Goal: Information Seeking & Learning: Learn about a topic

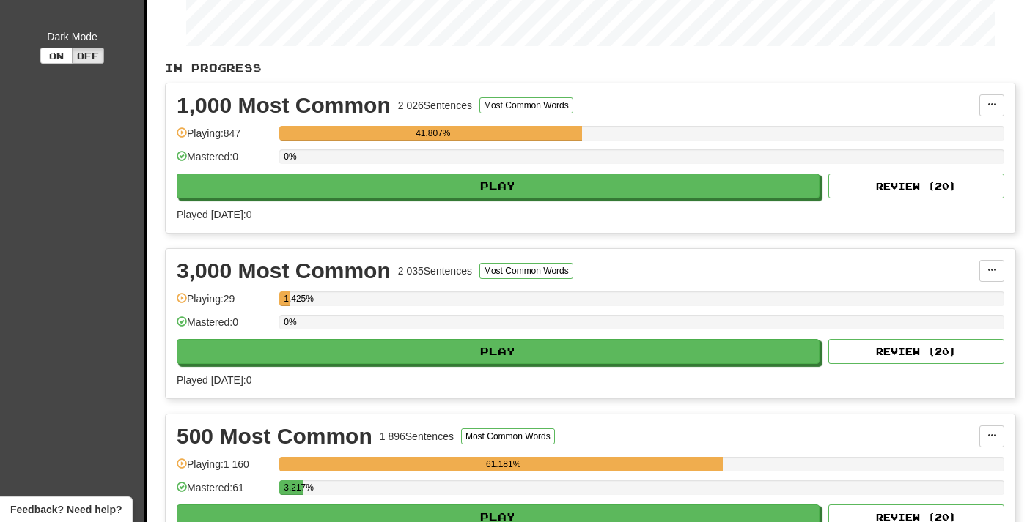
scroll to position [254, 0]
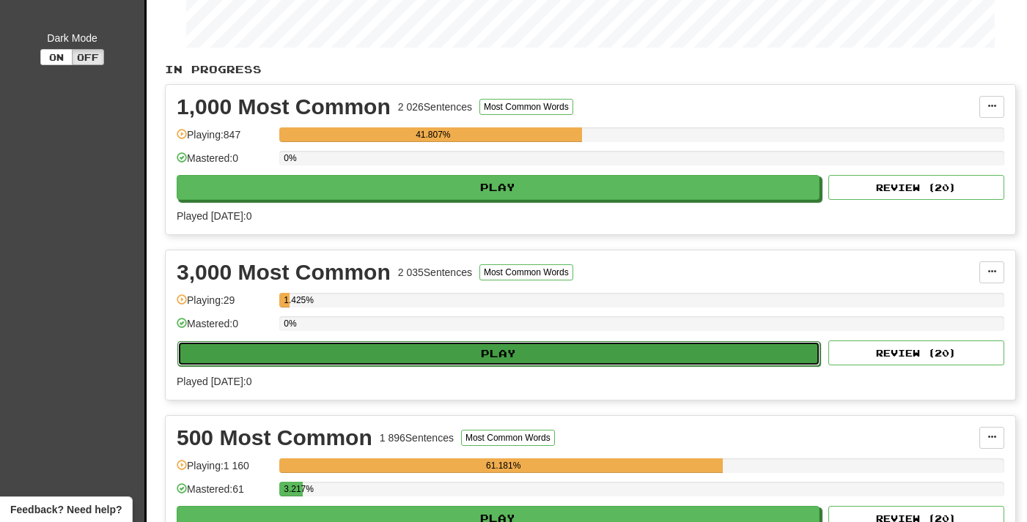
click at [374, 359] on button "Play" at bounding box center [498, 353] width 643 height 25
select select "**"
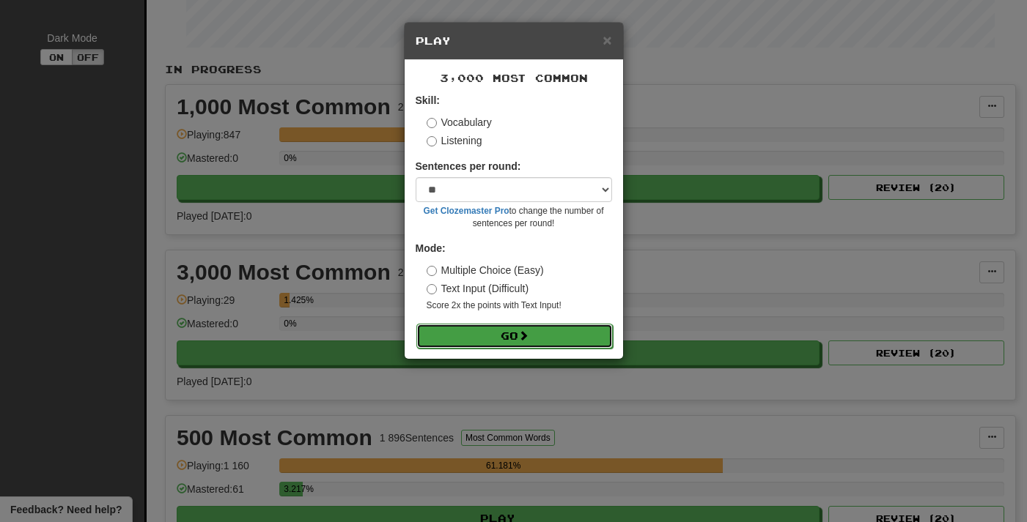
click at [477, 346] on button "Go" at bounding box center [514, 336] width 196 height 25
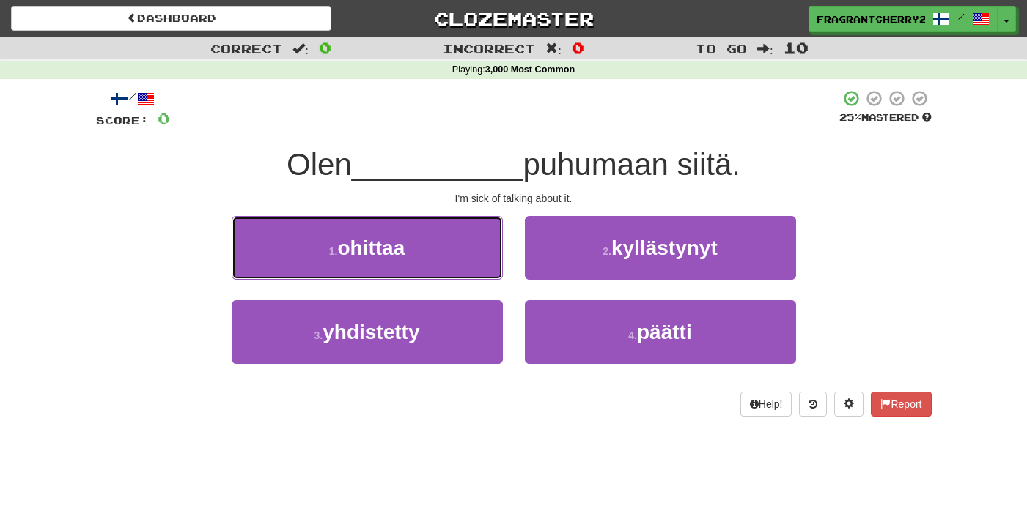
click at [416, 240] on button "1 . ohittaa" at bounding box center [367, 248] width 271 height 64
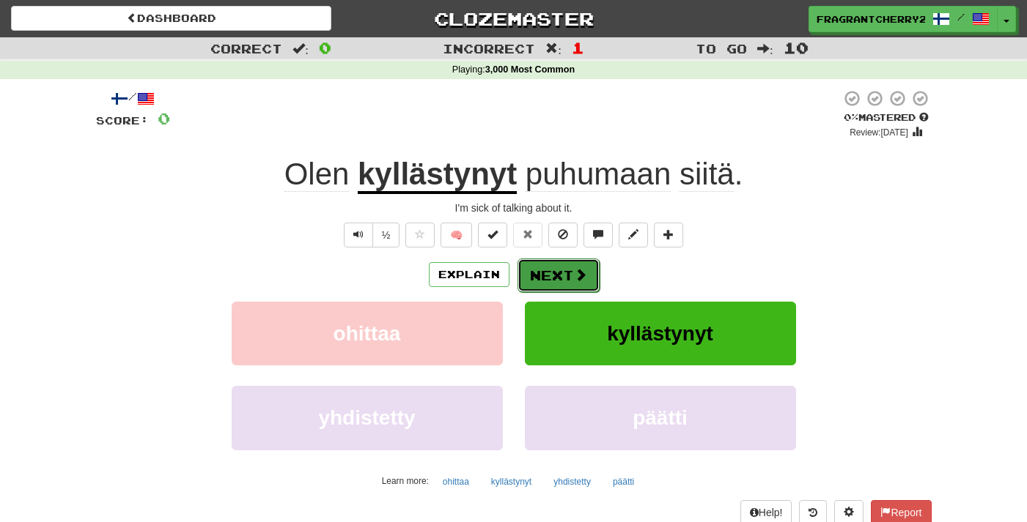
click at [543, 273] on button "Next" at bounding box center [558, 276] width 82 height 34
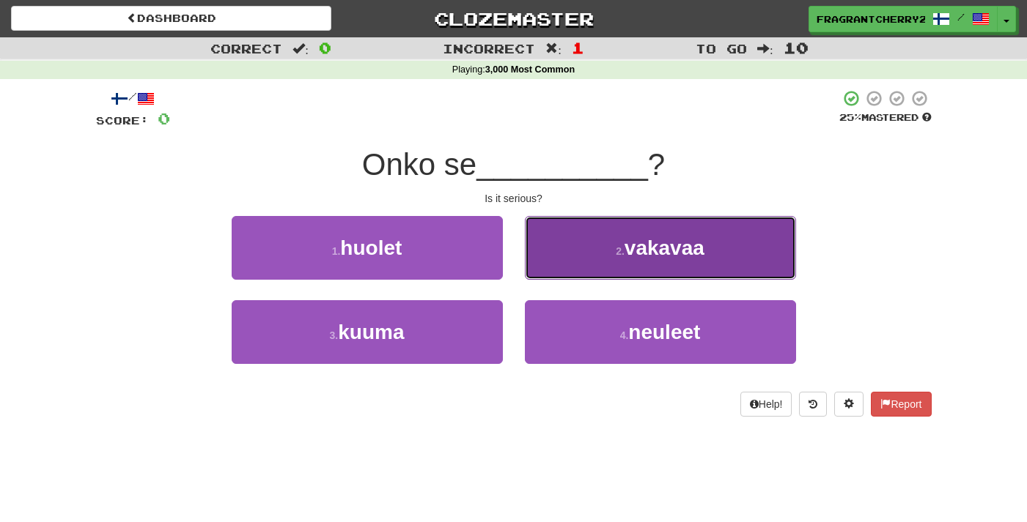
click at [577, 239] on button "2 . vakavaa" at bounding box center [660, 248] width 271 height 64
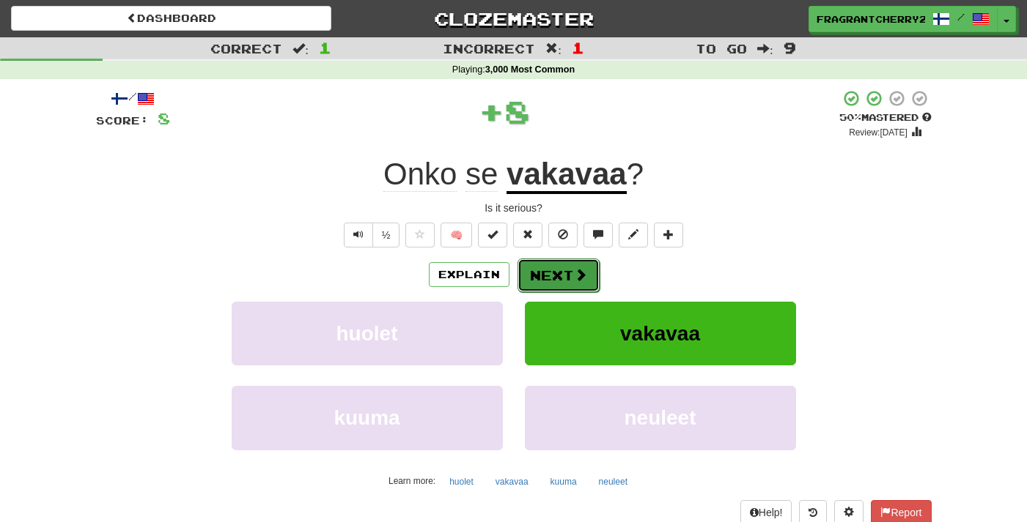
click at [568, 273] on button "Next" at bounding box center [558, 276] width 82 height 34
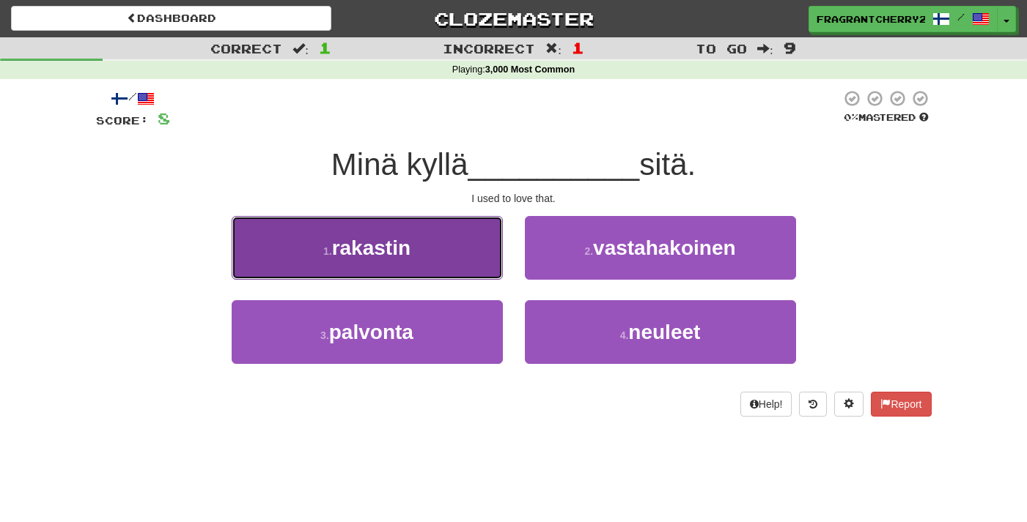
click at [448, 253] on button "1 . rakastin" at bounding box center [367, 248] width 271 height 64
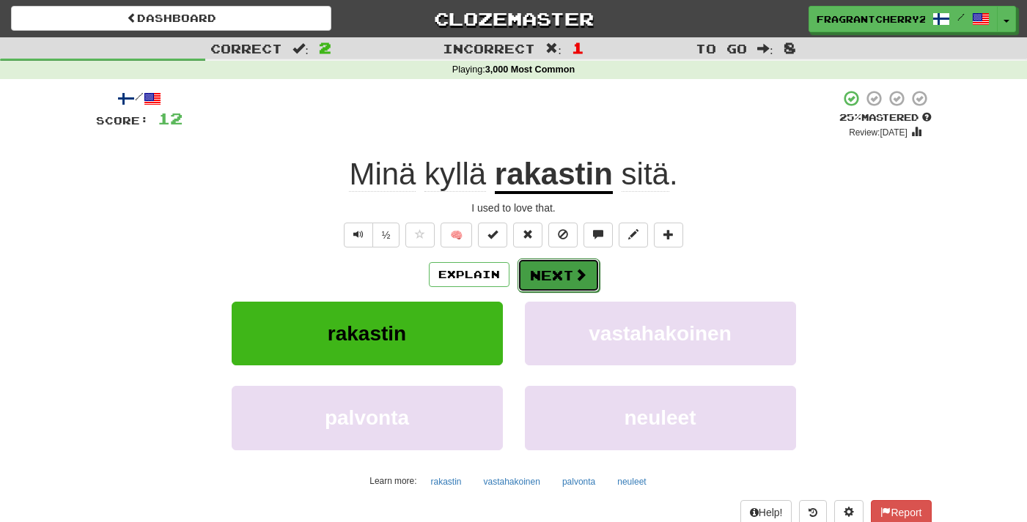
click at [533, 279] on button "Next" at bounding box center [558, 276] width 82 height 34
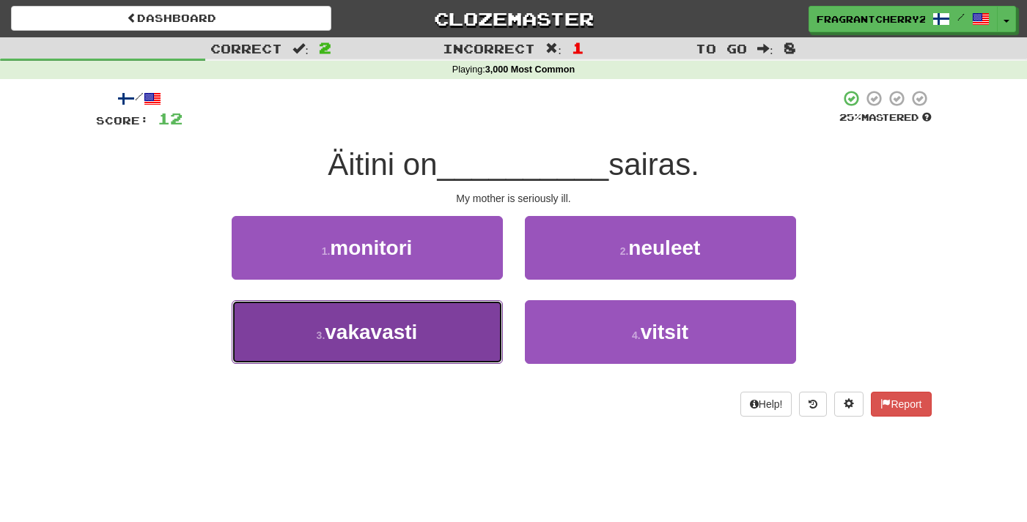
click at [395, 317] on button "3 . vakavasti" at bounding box center [367, 332] width 271 height 64
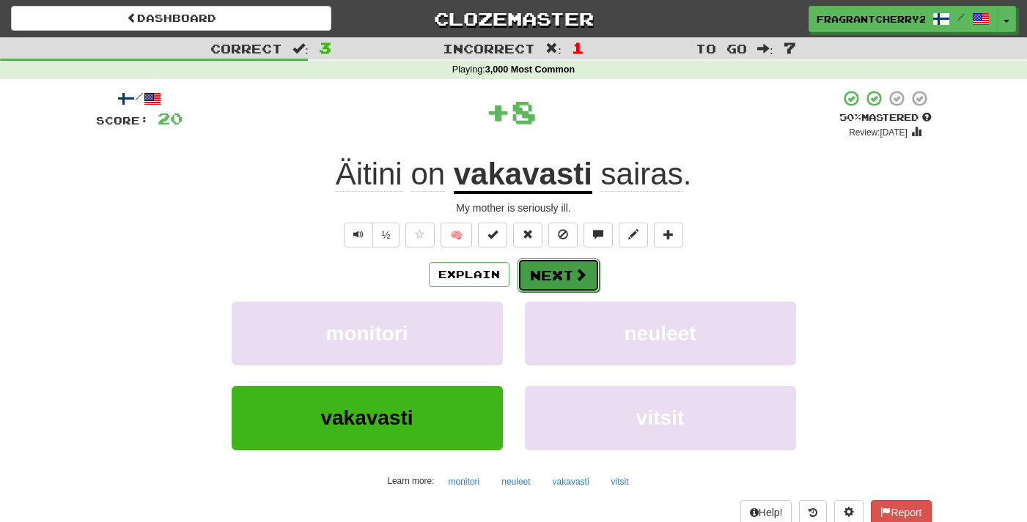
click at [555, 272] on button "Next" at bounding box center [558, 276] width 82 height 34
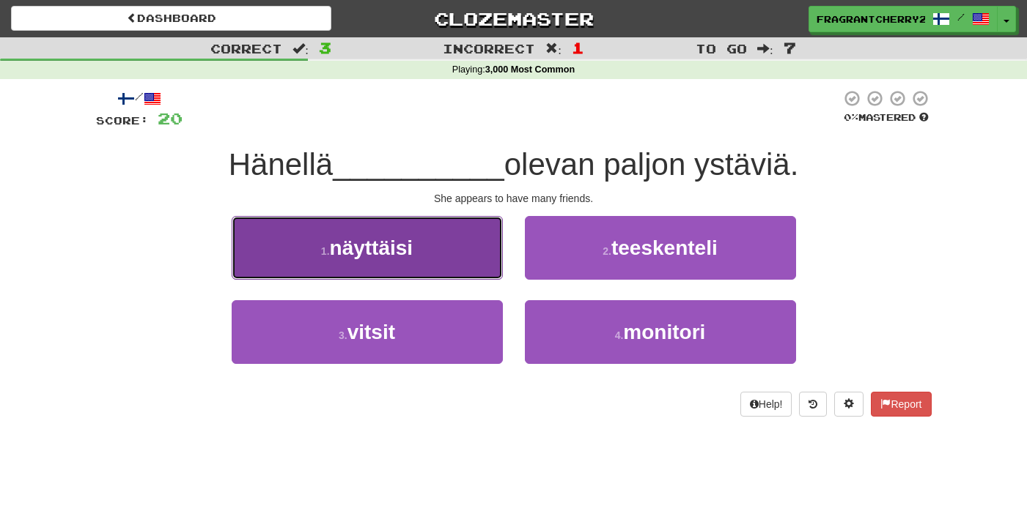
click at [444, 246] on button "1 . näyttäisi" at bounding box center [367, 248] width 271 height 64
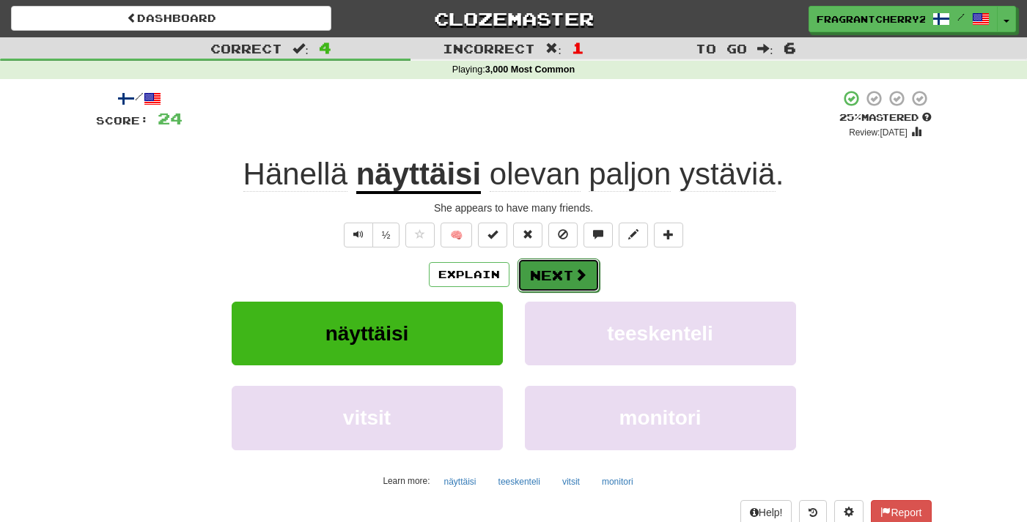
click at [558, 288] on button "Next" at bounding box center [558, 276] width 82 height 34
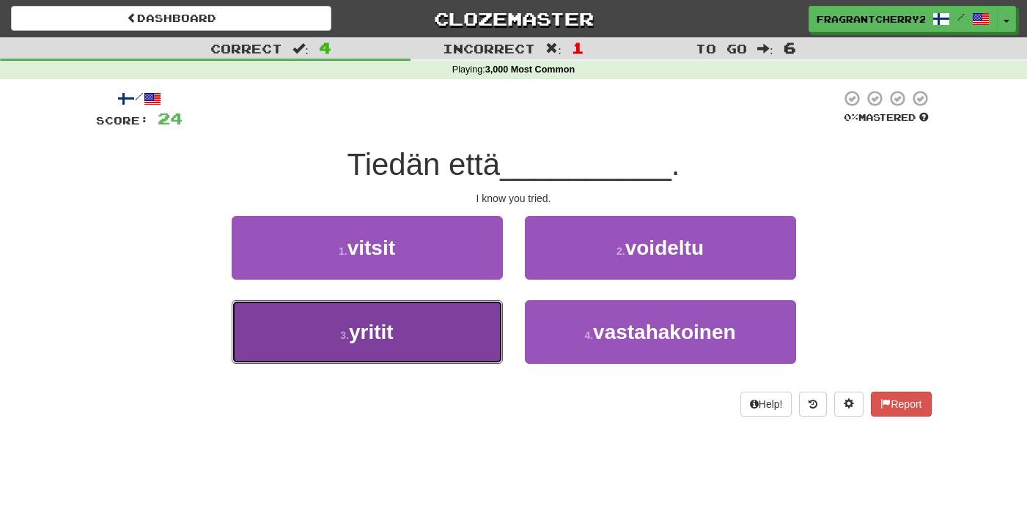
click at [439, 314] on button "3 . yritit" at bounding box center [367, 332] width 271 height 64
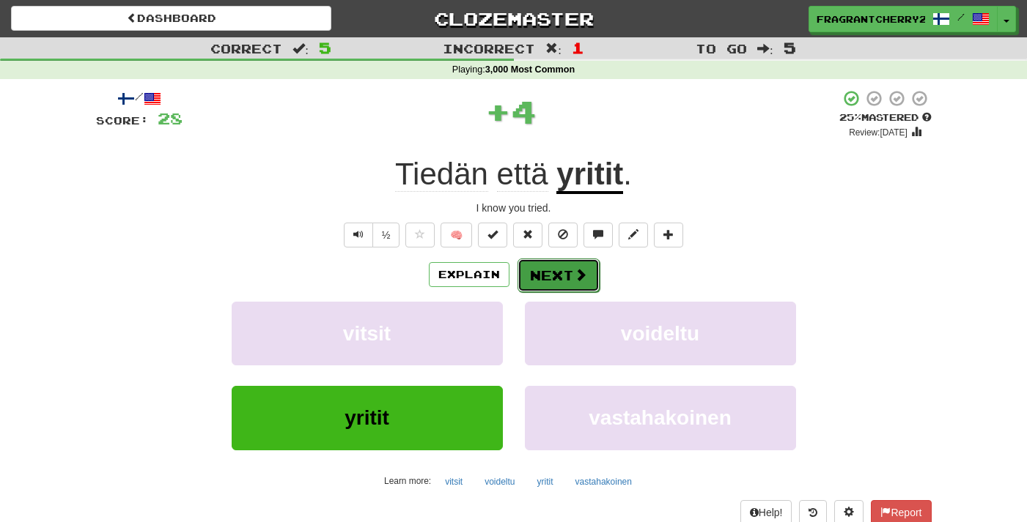
click at [564, 287] on button "Next" at bounding box center [558, 276] width 82 height 34
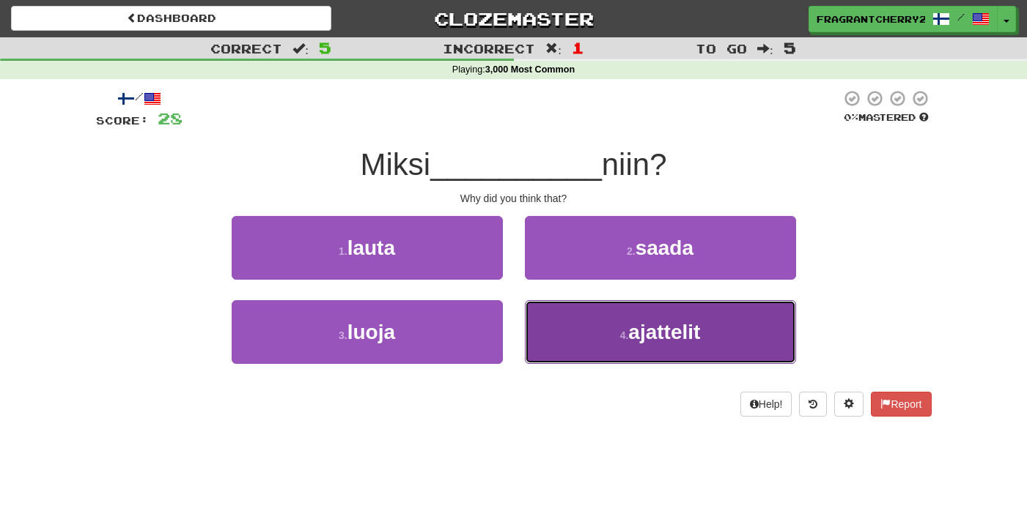
click at [555, 318] on button "4 . ajattelit" at bounding box center [660, 332] width 271 height 64
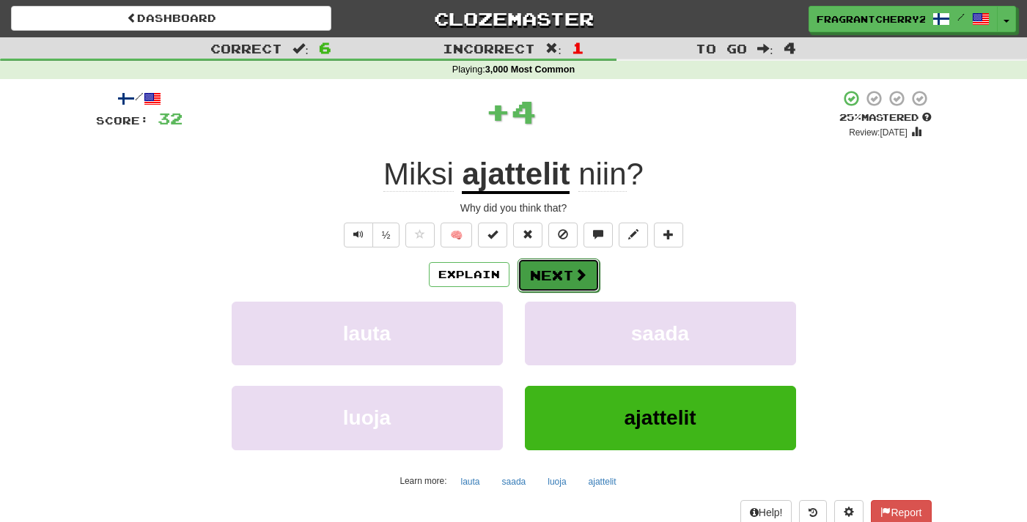
click at [538, 276] on button "Next" at bounding box center [558, 276] width 82 height 34
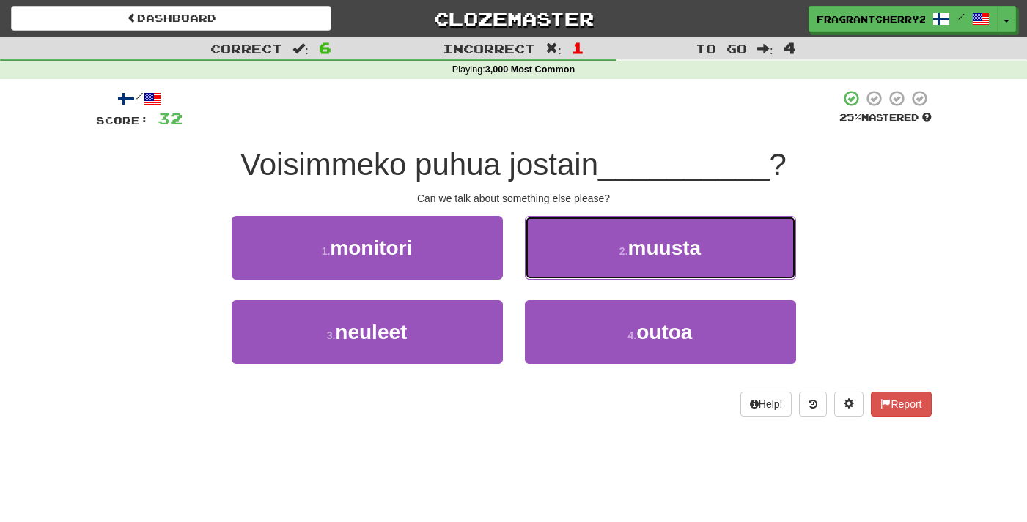
click at [538, 276] on button "2 . muusta" at bounding box center [660, 248] width 271 height 64
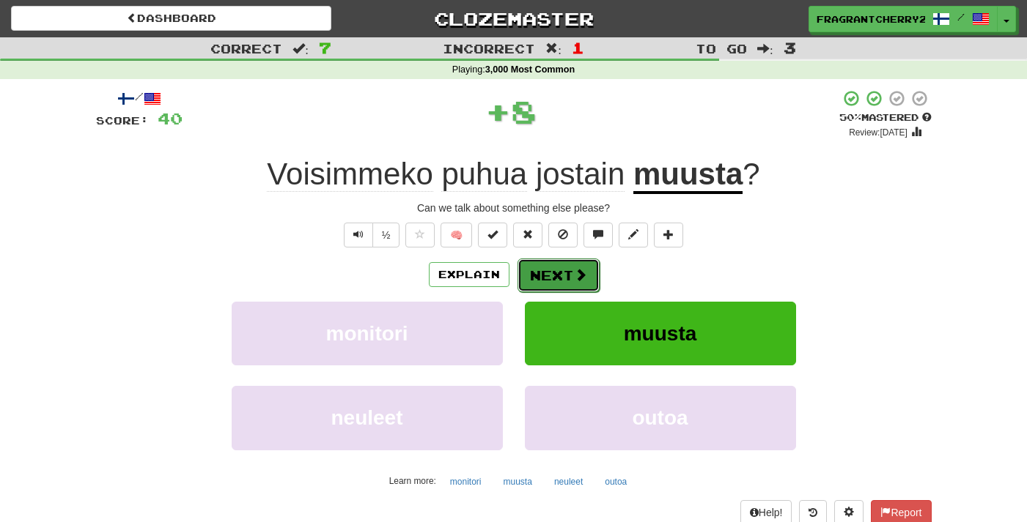
click at [537, 278] on button "Next" at bounding box center [558, 276] width 82 height 34
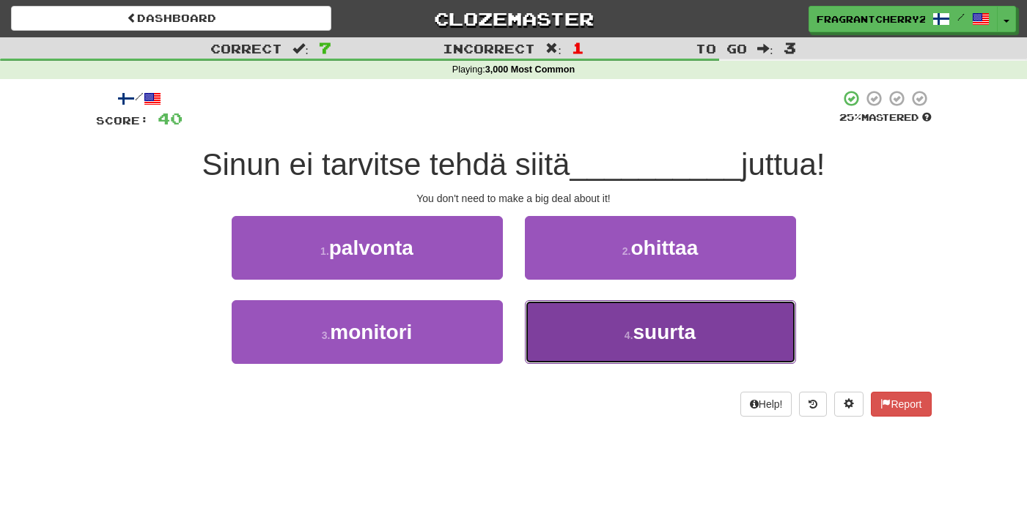
click at [528, 330] on button "4 . suurta" at bounding box center [660, 332] width 271 height 64
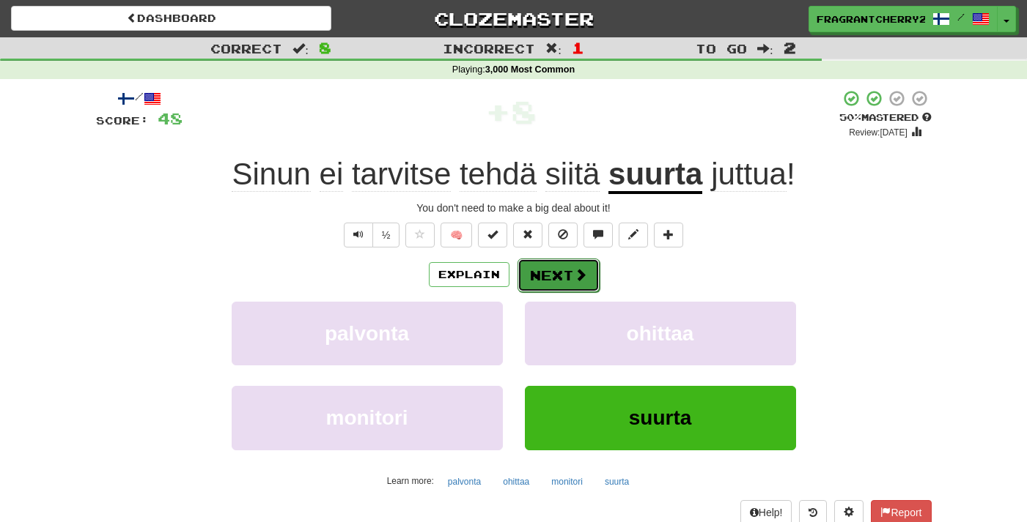
click at [528, 284] on button "Next" at bounding box center [558, 276] width 82 height 34
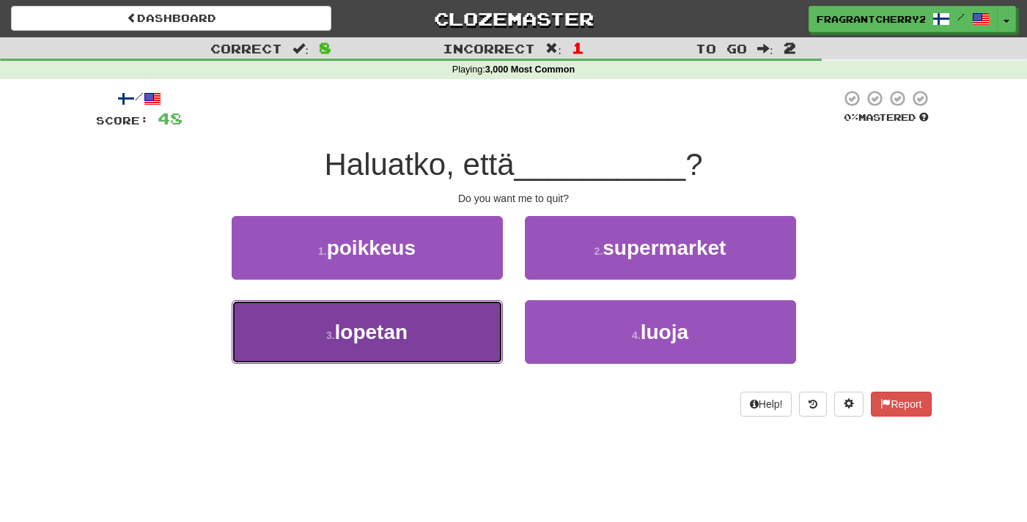
click at [435, 354] on button "3 . lopetan" at bounding box center [367, 332] width 271 height 64
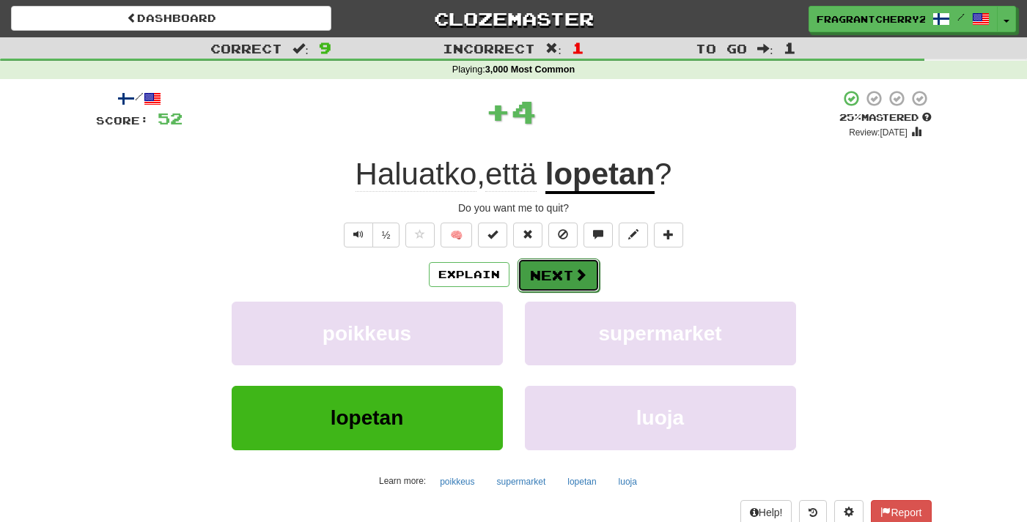
click at [559, 281] on button "Next" at bounding box center [558, 276] width 82 height 34
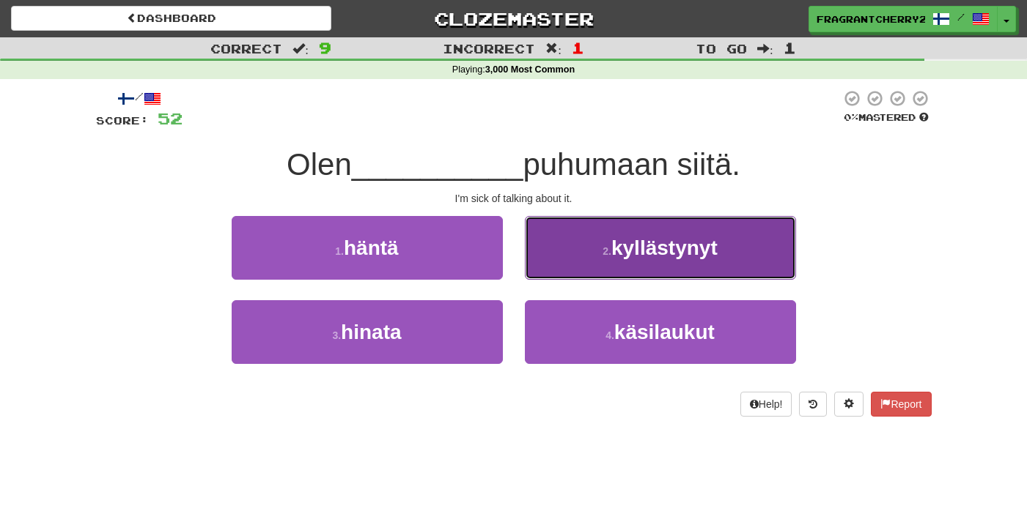
click at [599, 277] on button "2 . kyllästynyt" at bounding box center [660, 248] width 271 height 64
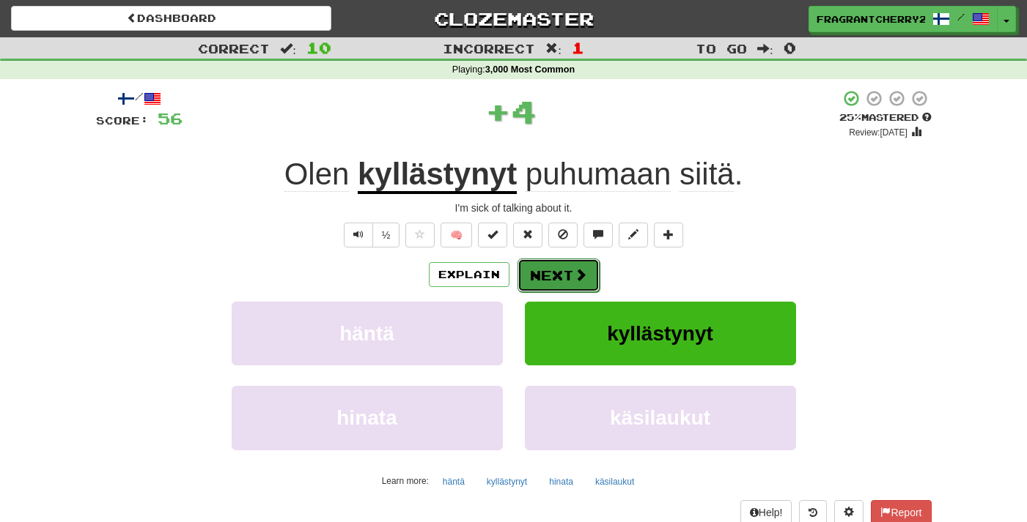
click at [534, 281] on button "Next" at bounding box center [558, 276] width 82 height 34
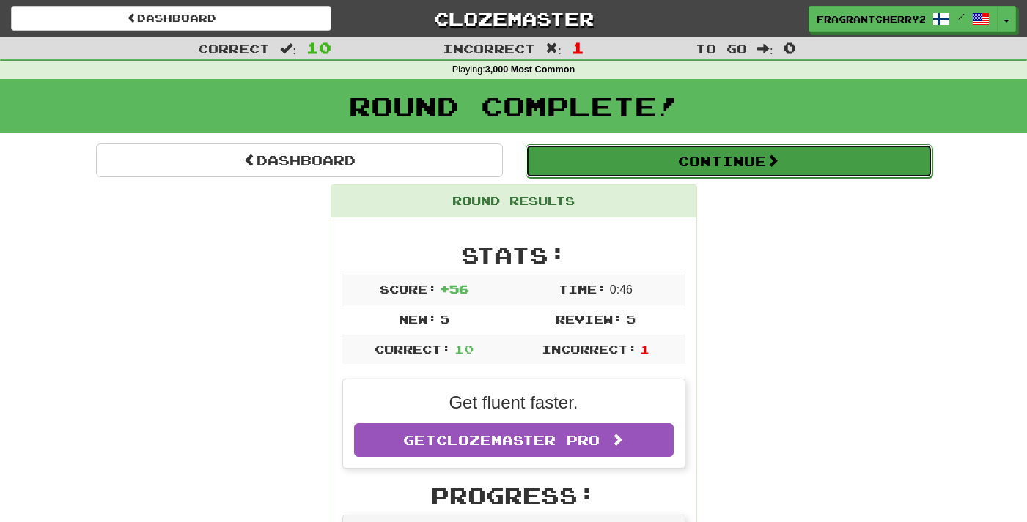
click at [606, 171] on button "Continue" at bounding box center [728, 161] width 407 height 34
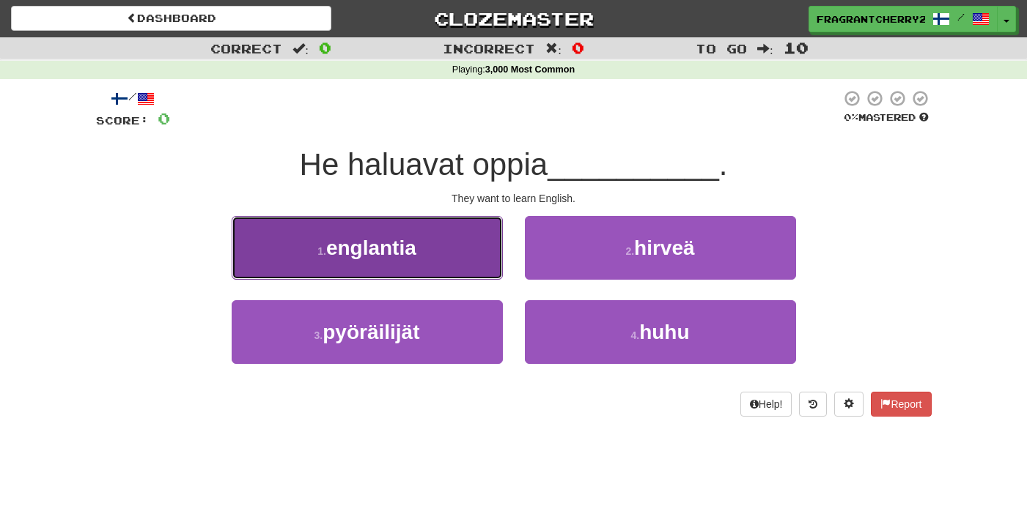
click at [459, 262] on button "1 . englantia" at bounding box center [367, 248] width 271 height 64
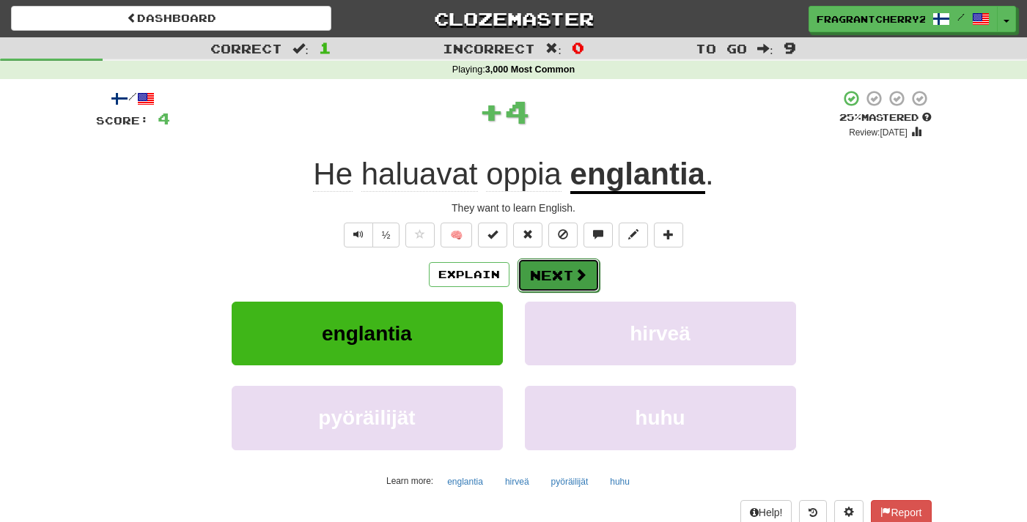
click at [579, 285] on button "Next" at bounding box center [558, 276] width 82 height 34
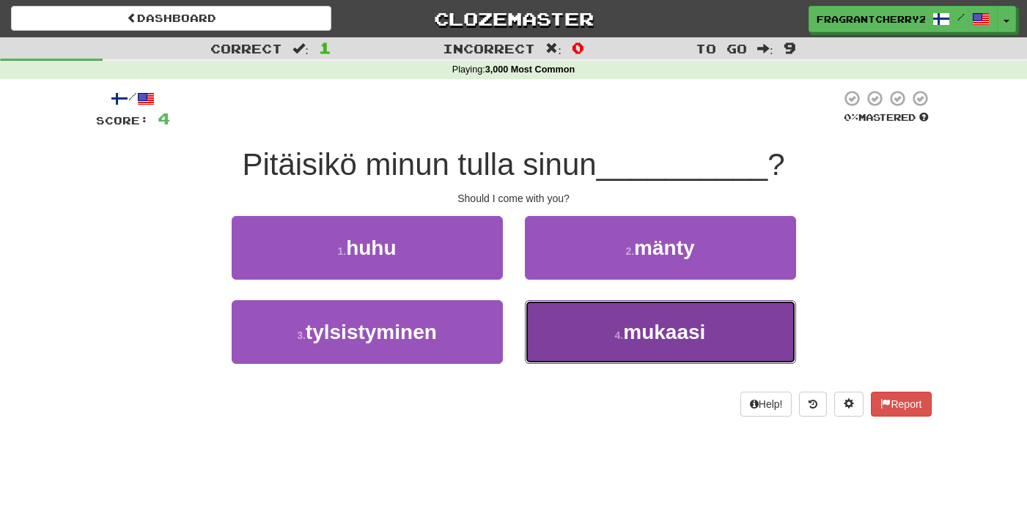
click at [560, 313] on button "4 . mukaasi" at bounding box center [660, 332] width 271 height 64
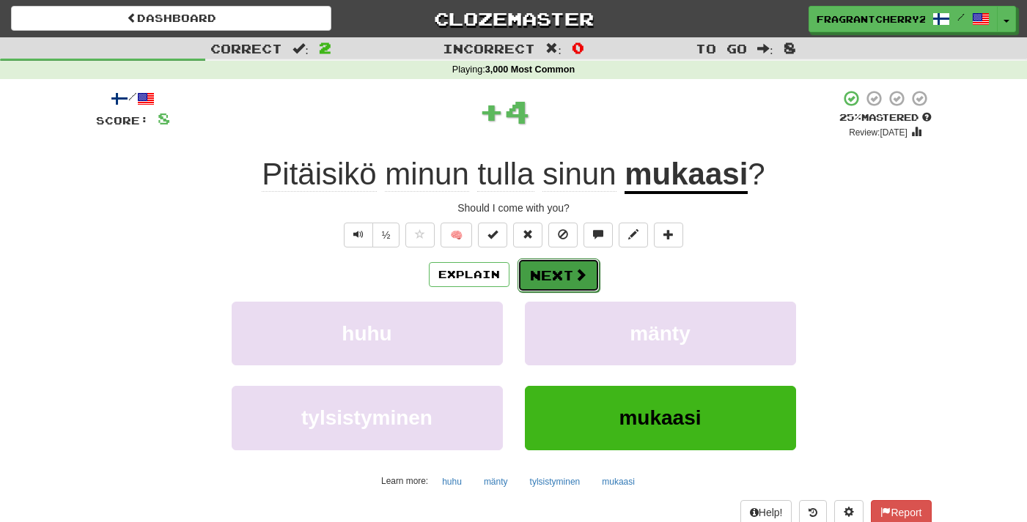
click at [586, 280] on button "Next" at bounding box center [558, 276] width 82 height 34
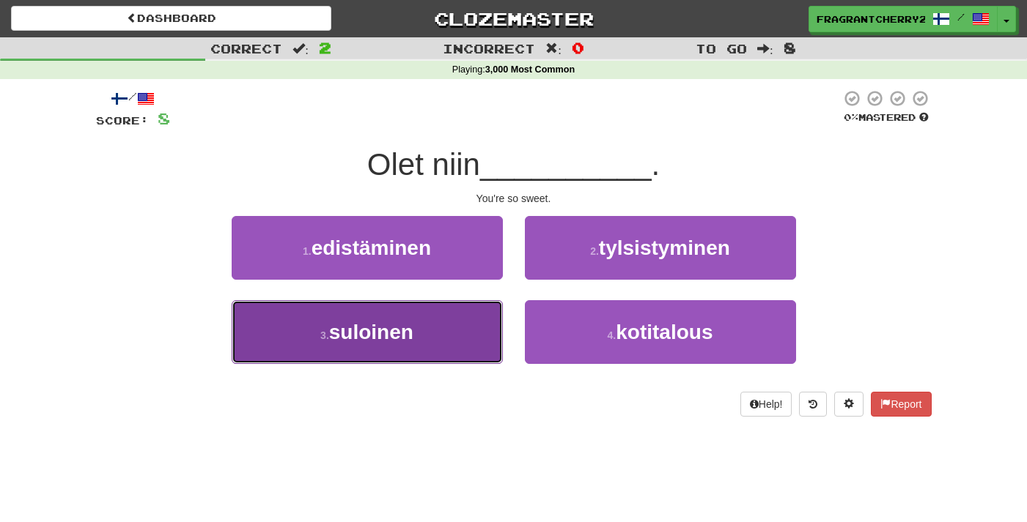
click at [485, 333] on button "3 . suloinen" at bounding box center [367, 332] width 271 height 64
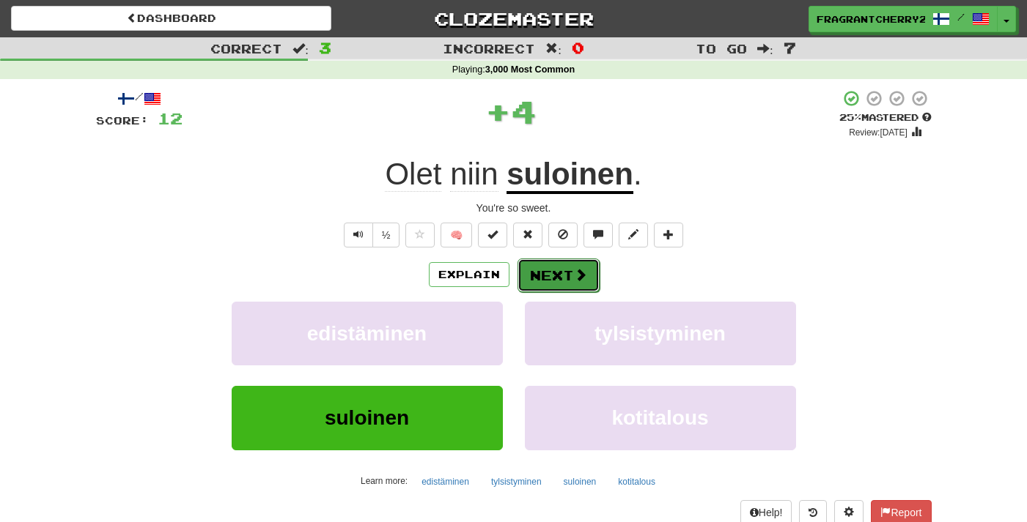
click at [589, 280] on button "Next" at bounding box center [558, 276] width 82 height 34
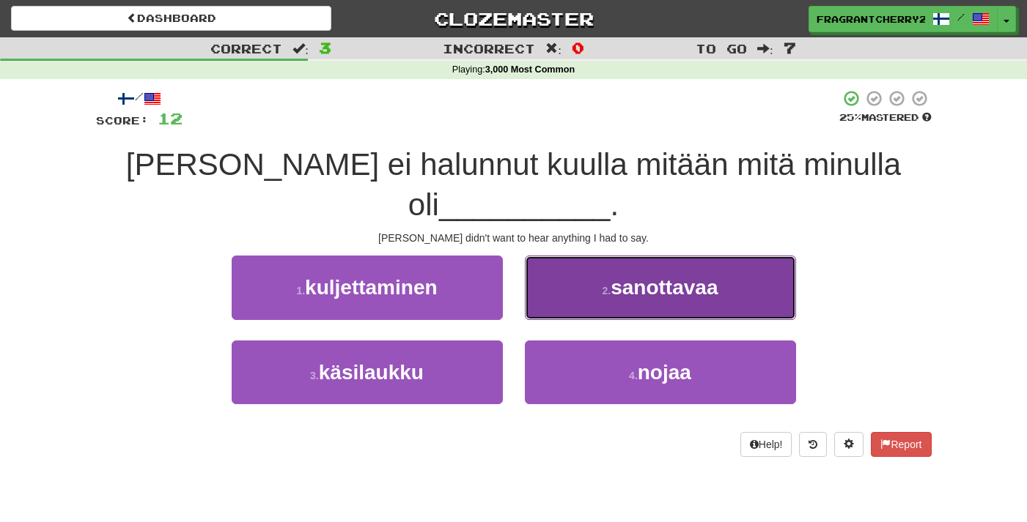
click at [591, 280] on button "2 . sanottavaa" at bounding box center [660, 288] width 271 height 64
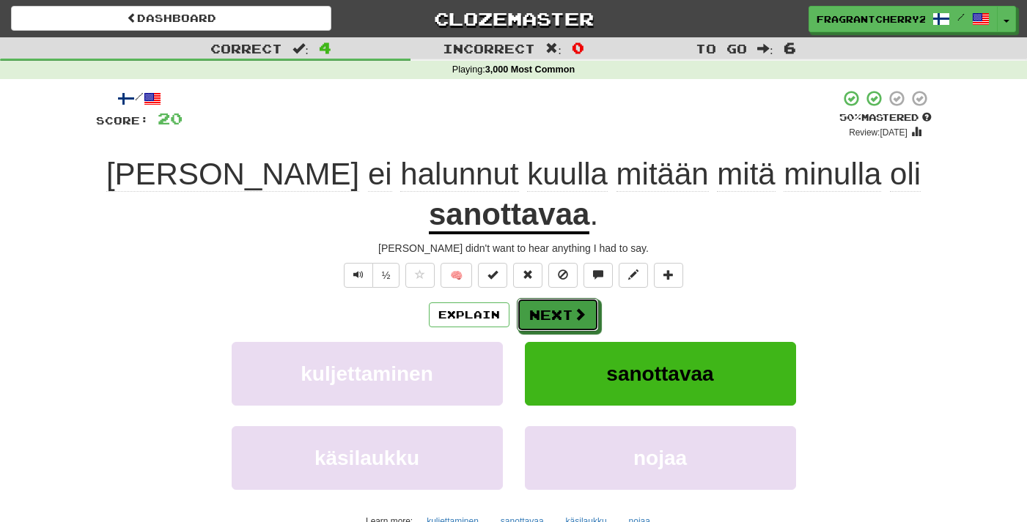
click at [591, 298] on button "Next" at bounding box center [558, 315] width 82 height 34
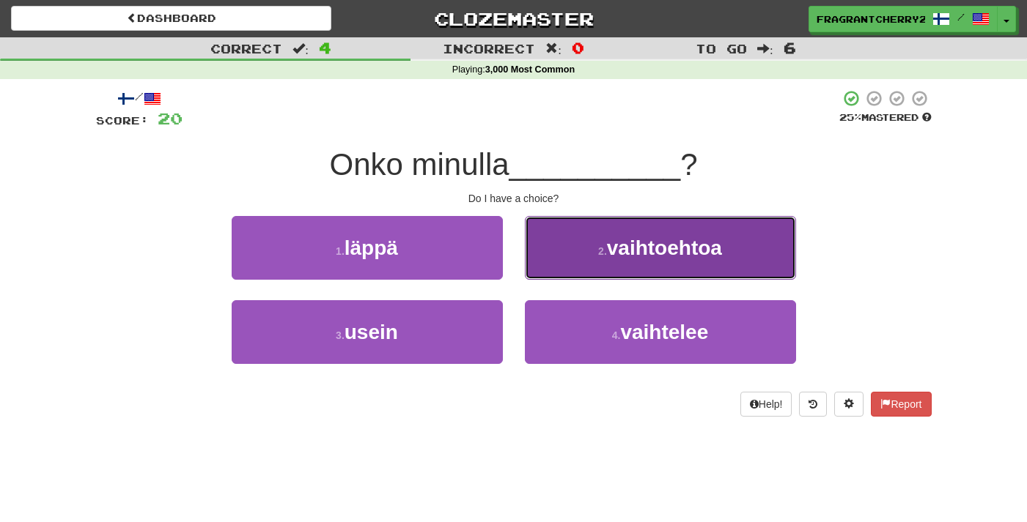
click at [595, 252] on button "2 . vaihtoehtoa" at bounding box center [660, 248] width 271 height 64
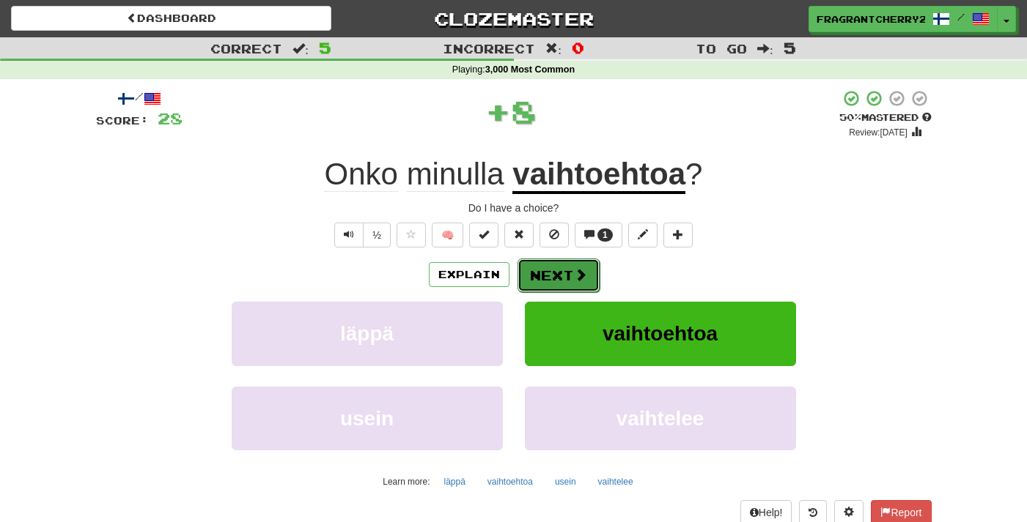
click at [553, 284] on button "Next" at bounding box center [558, 276] width 82 height 34
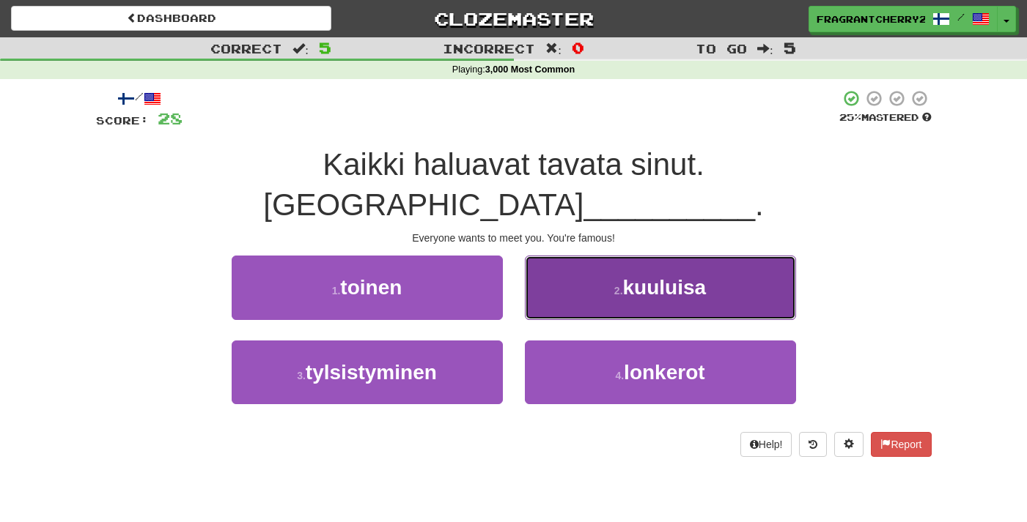
click at [560, 265] on button "2 . kuuluisa" at bounding box center [660, 288] width 271 height 64
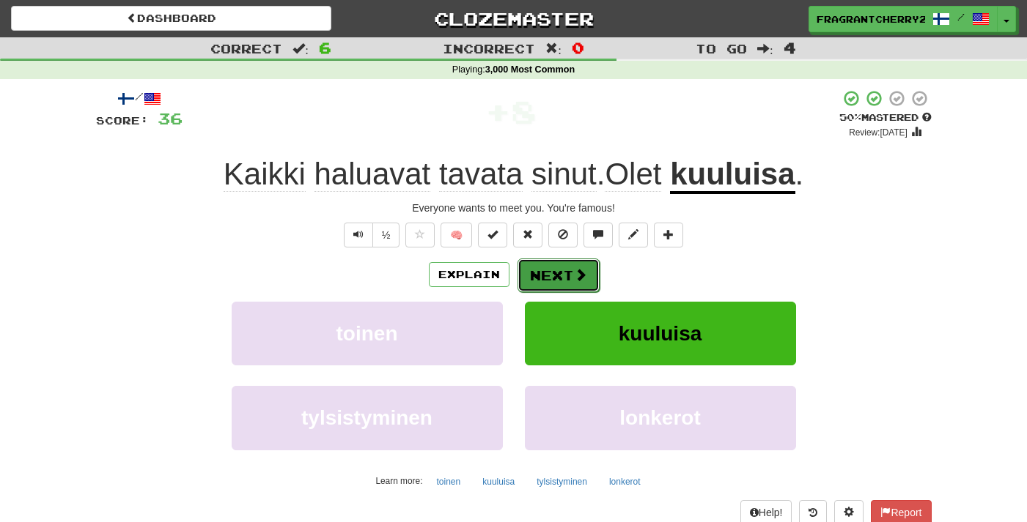
click at [553, 271] on button "Next" at bounding box center [558, 276] width 82 height 34
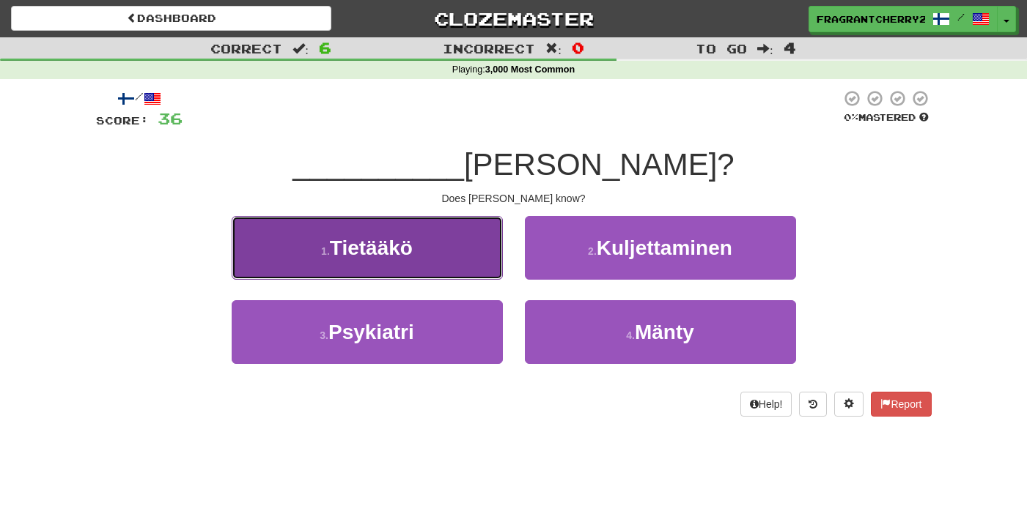
click at [476, 265] on button "1 . Tietääkö" at bounding box center [367, 248] width 271 height 64
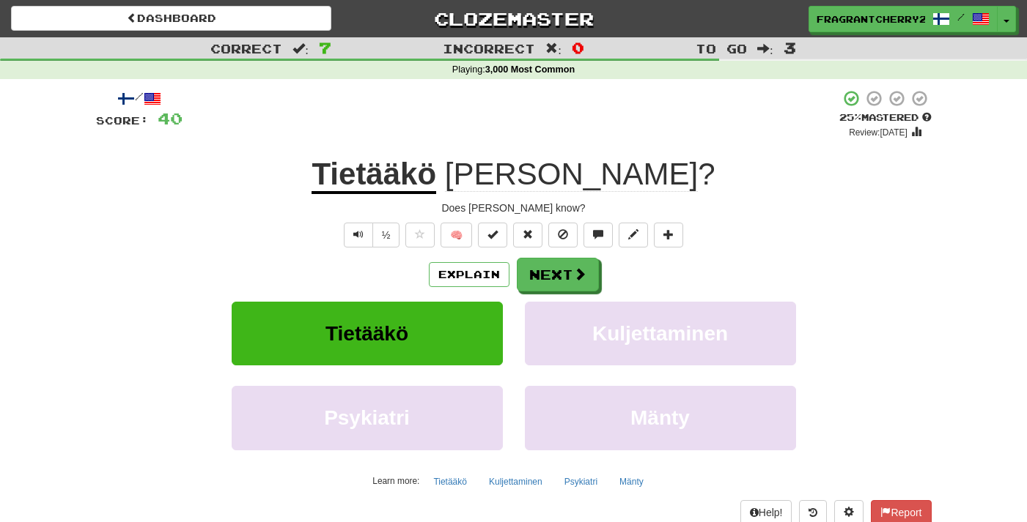
click at [572, 293] on div "Explain Next Tietääkö Kuljettaminen Psykiatri Mänty Learn more: Tietääkö Kuljet…" at bounding box center [513, 375] width 835 height 235
click at [571, 291] on button "Next" at bounding box center [558, 276] width 82 height 34
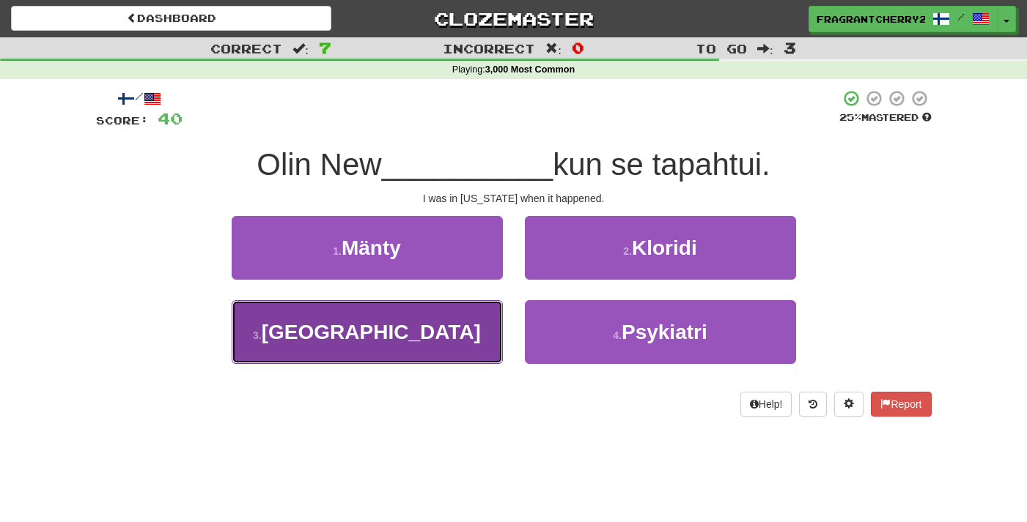
click at [462, 317] on button "3 . Yorkissa" at bounding box center [367, 332] width 271 height 64
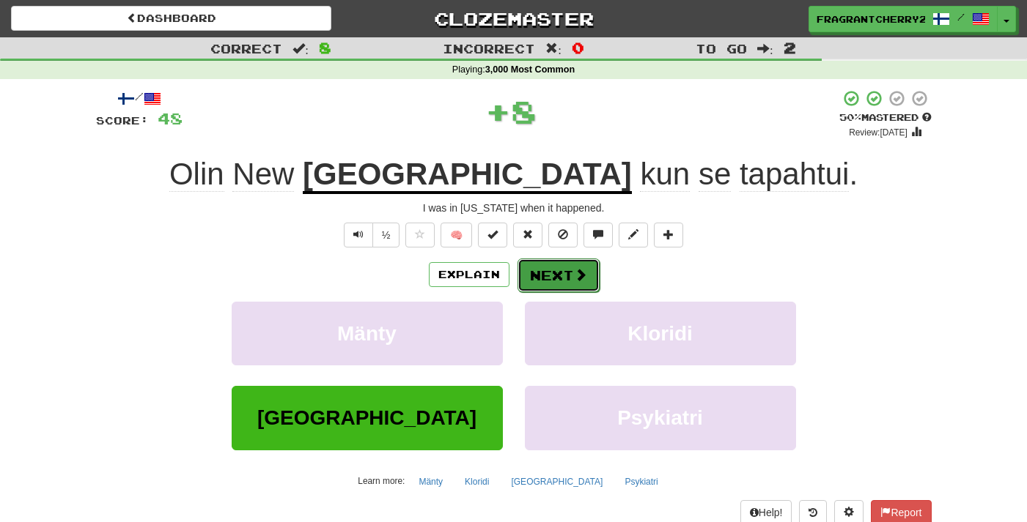
click at [531, 284] on button "Next" at bounding box center [558, 276] width 82 height 34
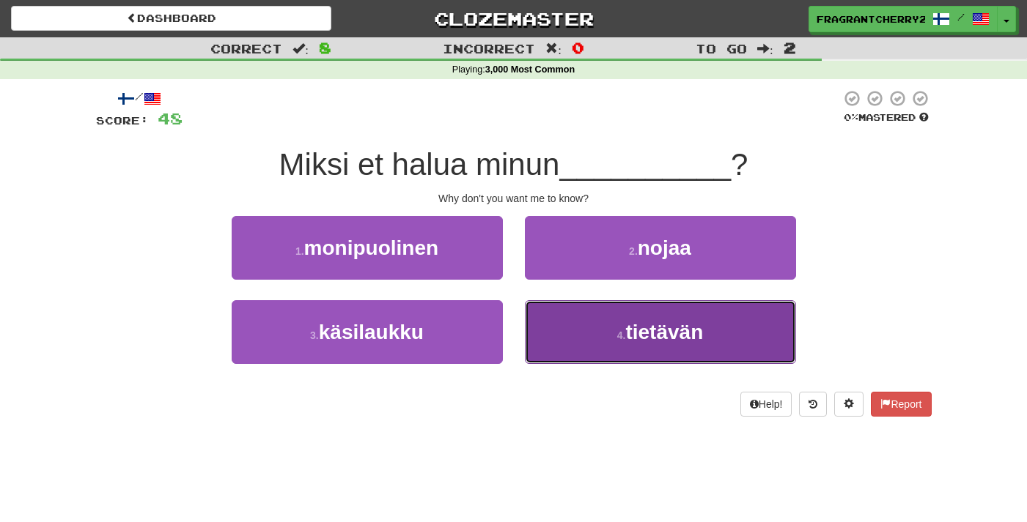
click at [545, 355] on button "4 . tietävän" at bounding box center [660, 332] width 271 height 64
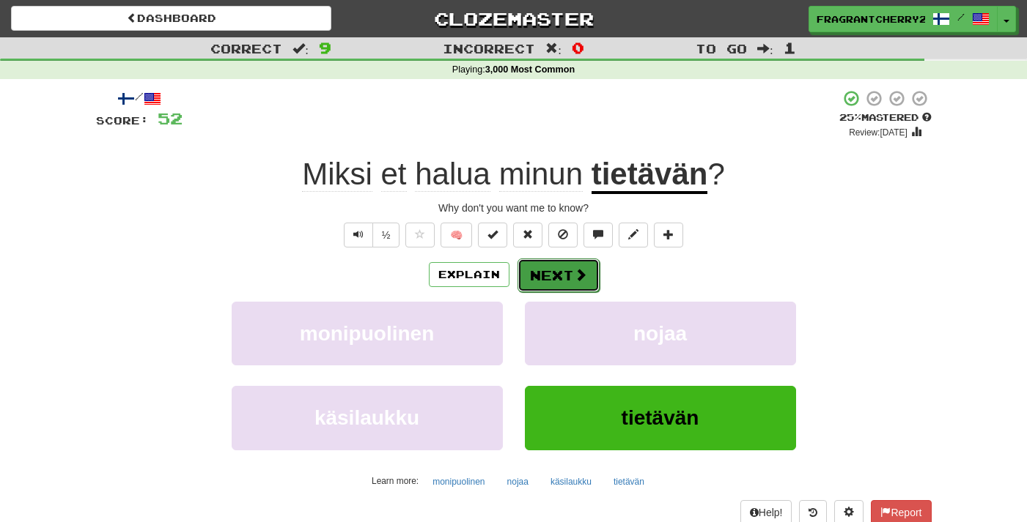
click at [544, 278] on button "Next" at bounding box center [558, 276] width 82 height 34
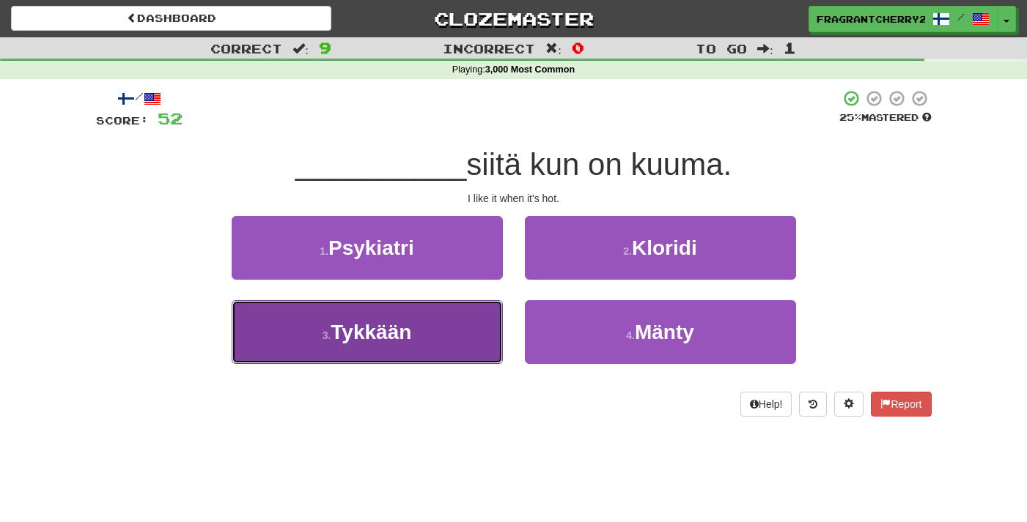
click at [432, 347] on button "3 . Tykkään" at bounding box center [367, 332] width 271 height 64
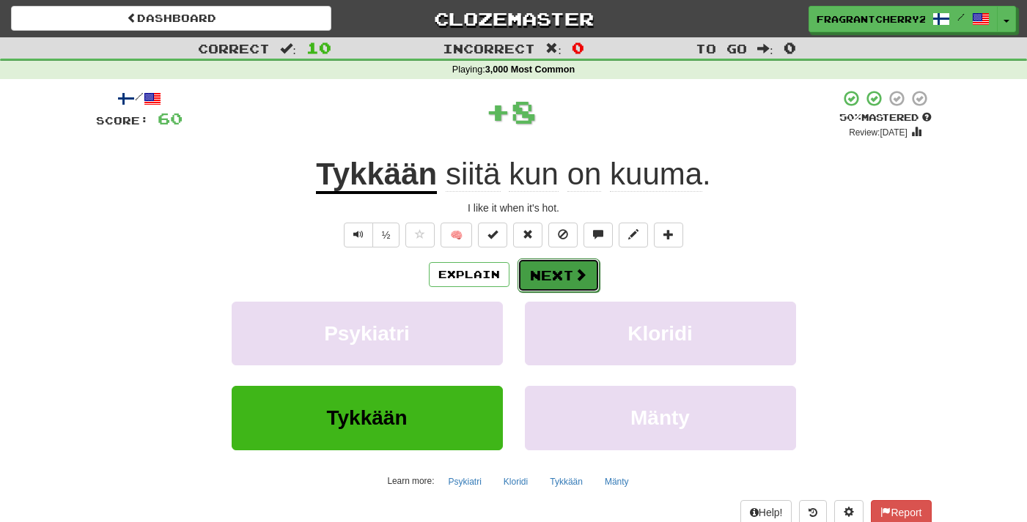
click at [558, 290] on button "Next" at bounding box center [558, 276] width 82 height 34
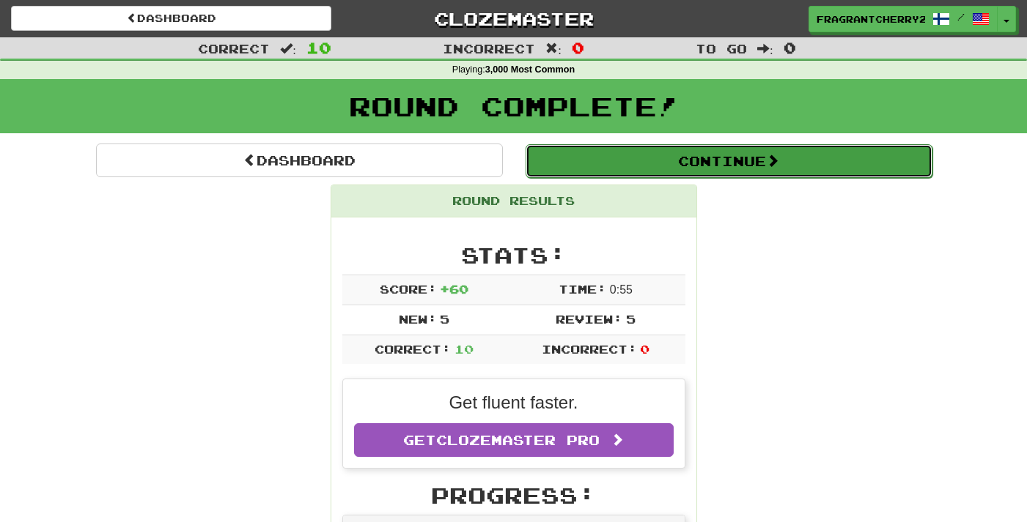
click at [597, 177] on button "Continue" at bounding box center [728, 161] width 407 height 34
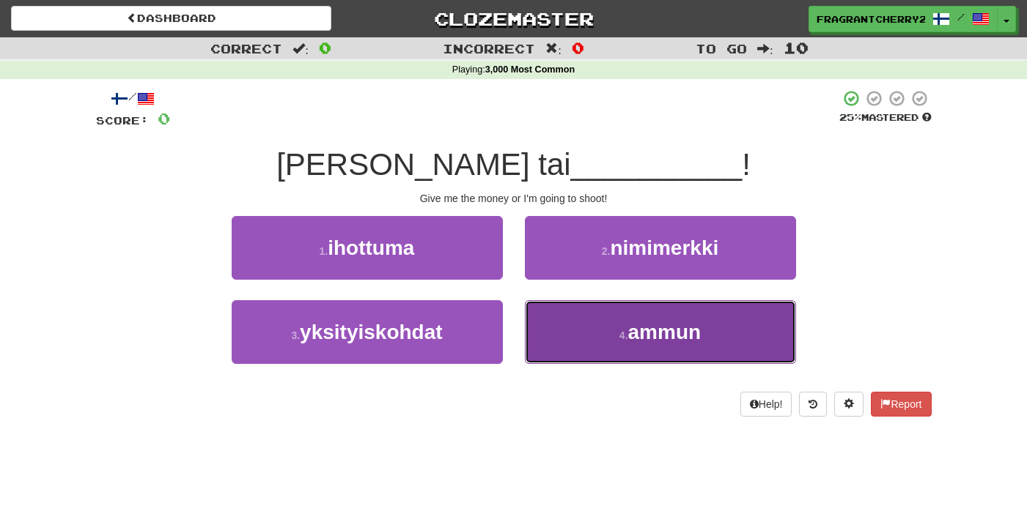
click at [568, 308] on button "4 . ammun" at bounding box center [660, 332] width 271 height 64
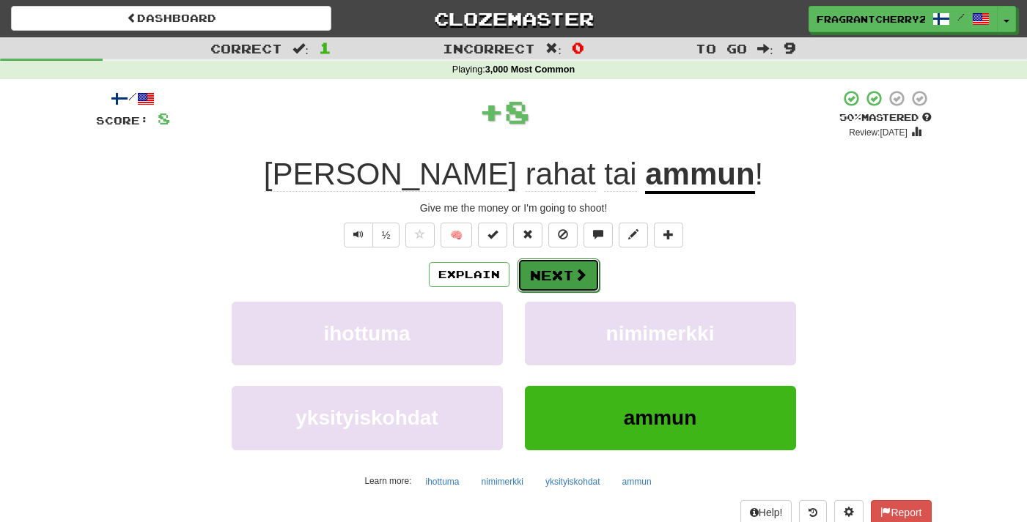
click at [551, 260] on button "Next" at bounding box center [558, 276] width 82 height 34
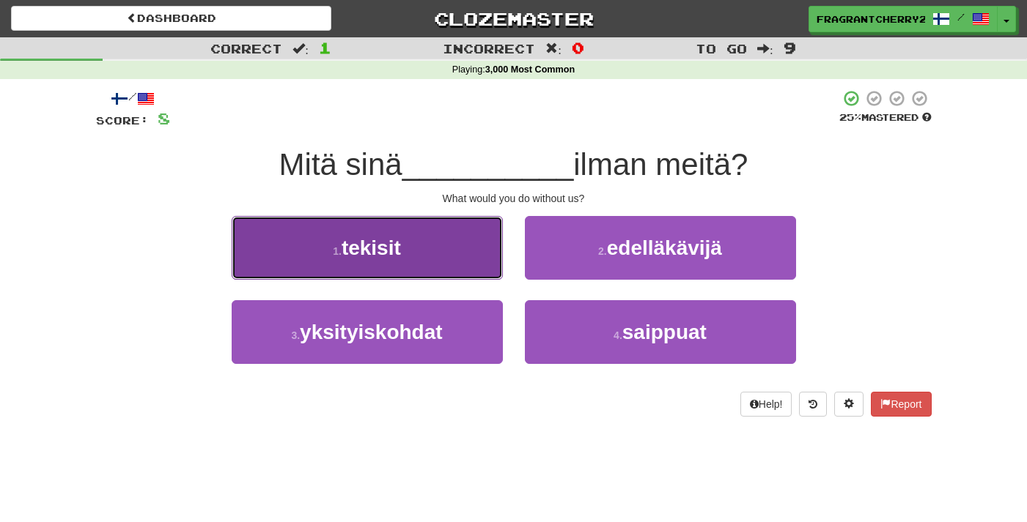
click at [465, 255] on button "1 . tekisit" at bounding box center [367, 248] width 271 height 64
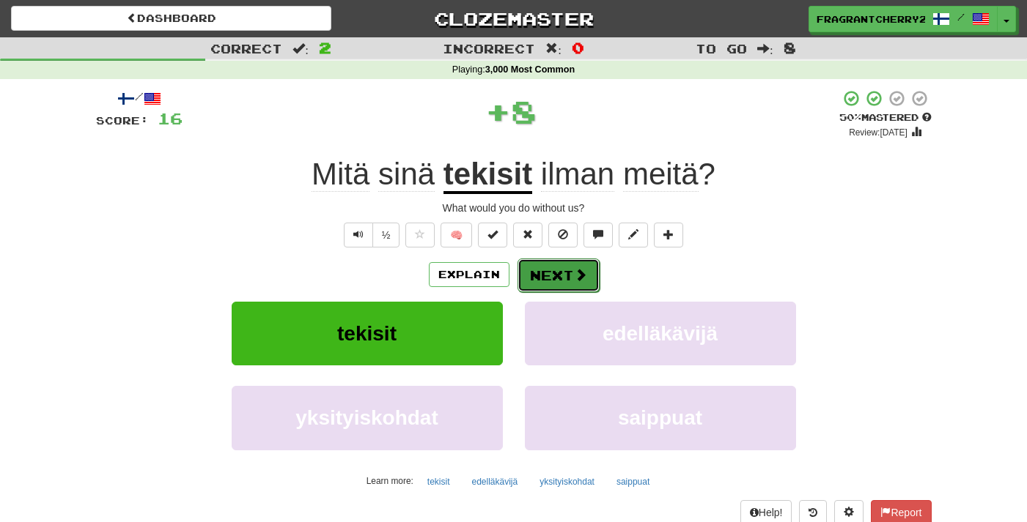
click at [556, 277] on button "Next" at bounding box center [558, 276] width 82 height 34
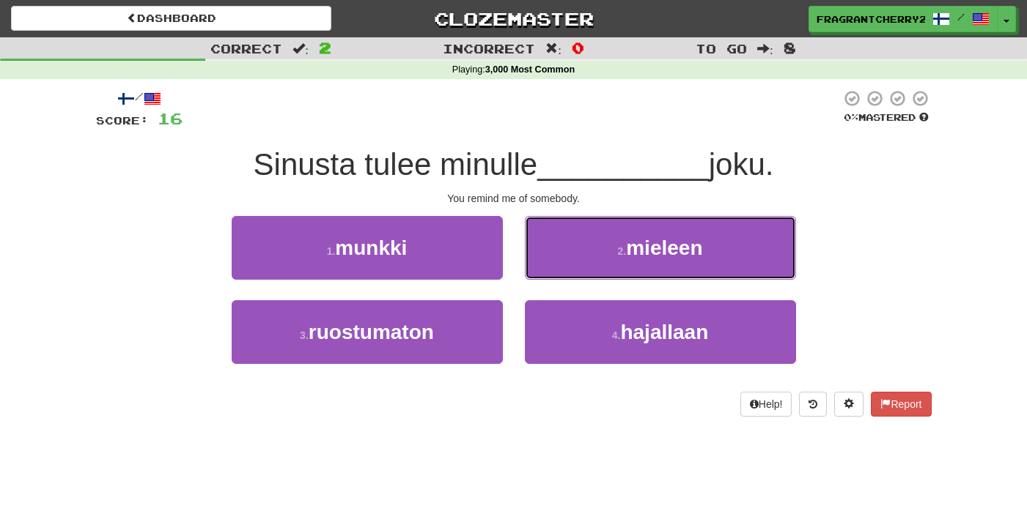
click at [556, 277] on button "2 . mieleen" at bounding box center [660, 248] width 271 height 64
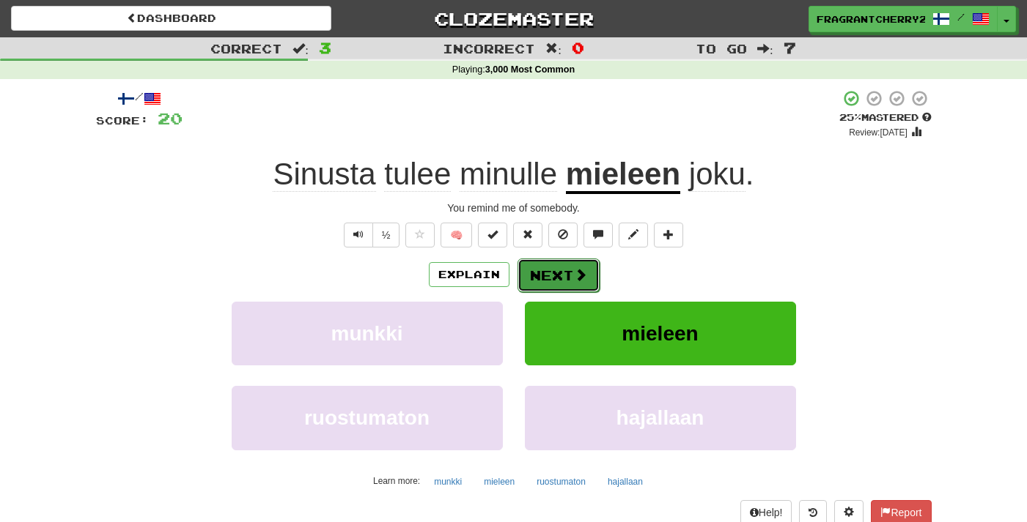
click at [555, 278] on button "Next" at bounding box center [558, 276] width 82 height 34
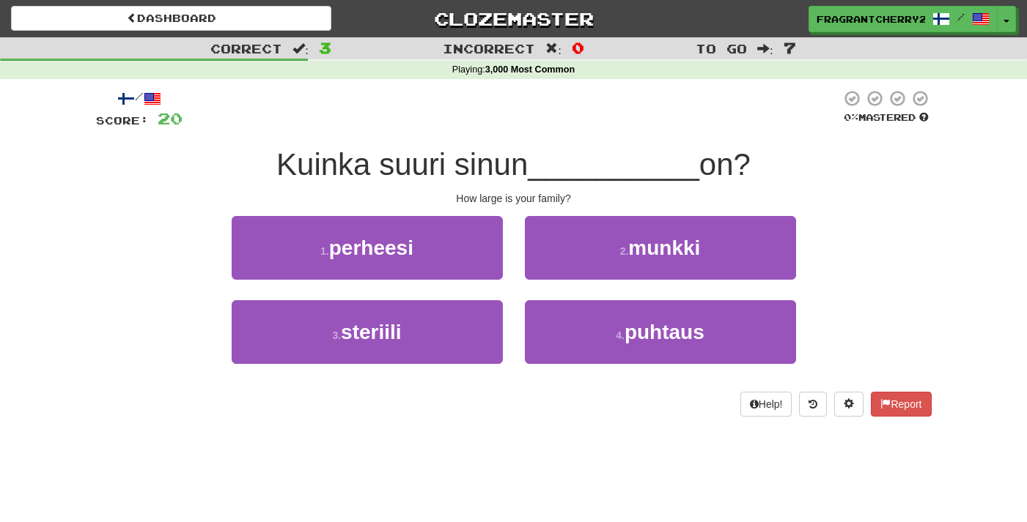
click at [489, 281] on div "1 . perheesi" at bounding box center [367, 258] width 293 height 84
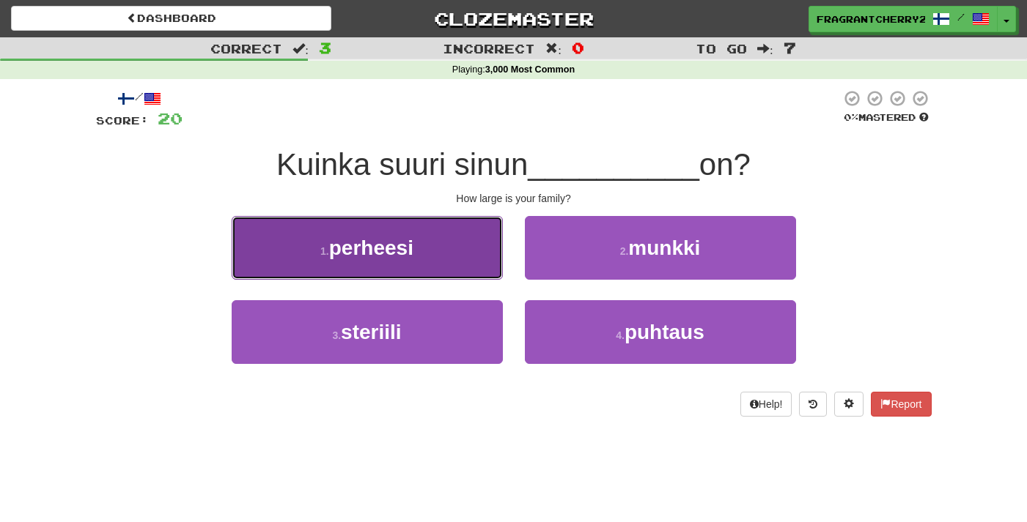
click at [477, 271] on button "1 . perheesi" at bounding box center [367, 248] width 271 height 64
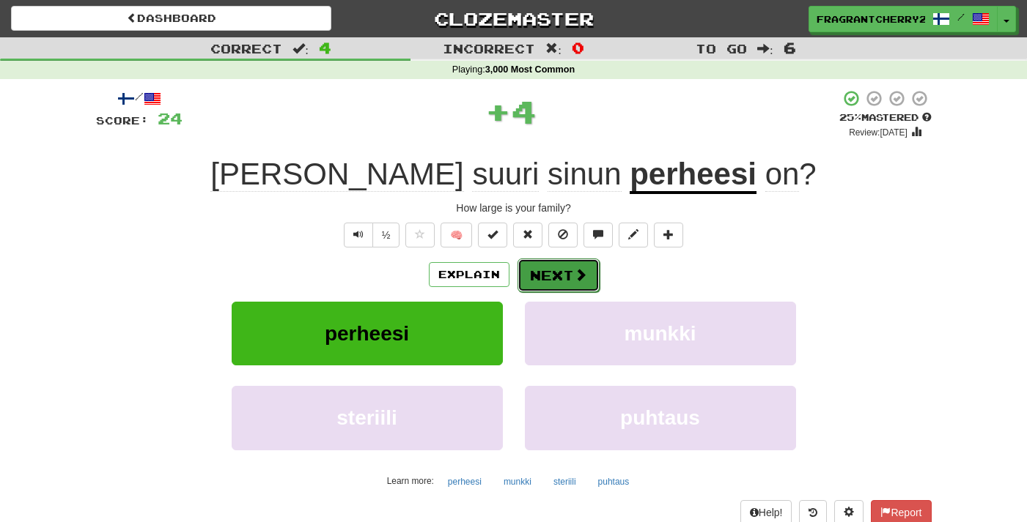
click at [517, 274] on button "Next" at bounding box center [558, 276] width 82 height 34
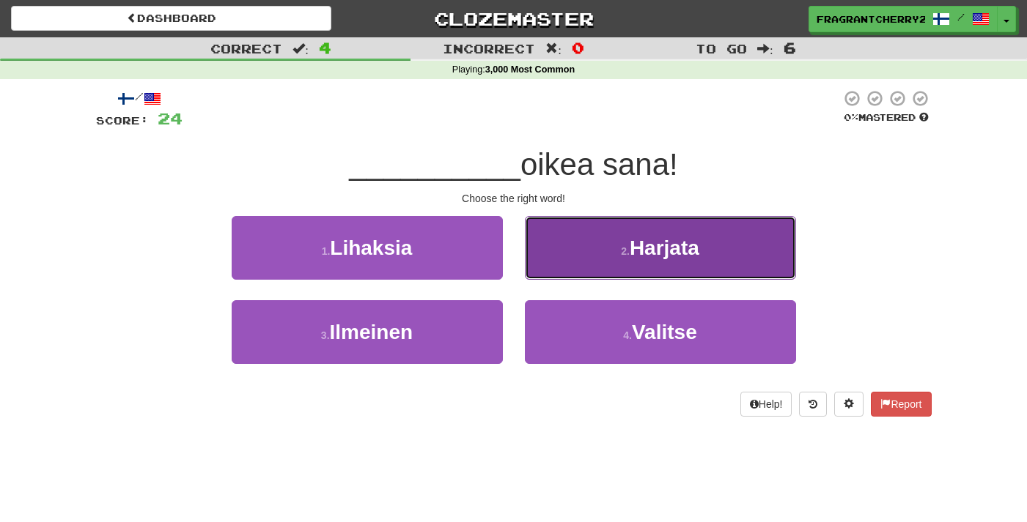
click at [574, 265] on button "2 . Harjata" at bounding box center [660, 248] width 271 height 64
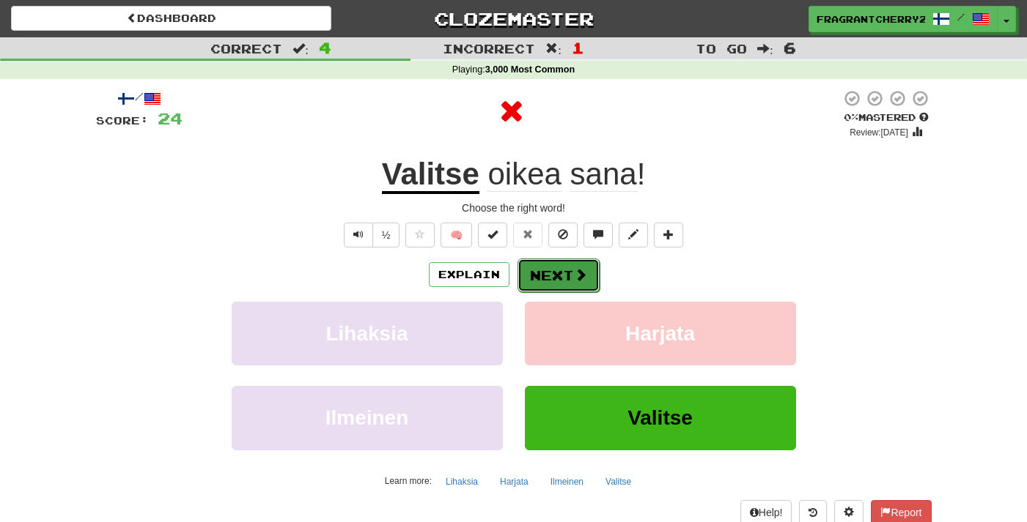
click at [560, 279] on button "Next" at bounding box center [558, 276] width 82 height 34
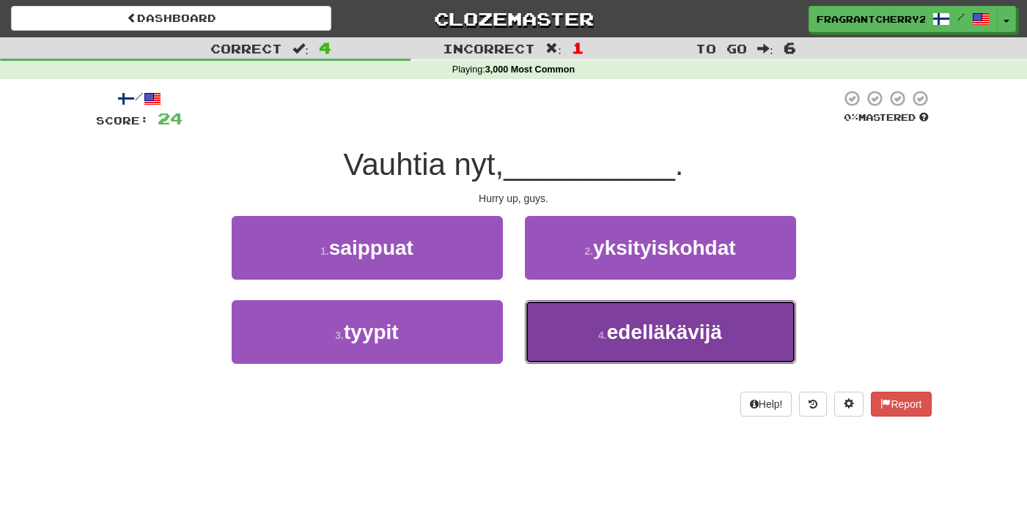
click at [554, 317] on button "4 . edelläkävijä" at bounding box center [660, 332] width 271 height 64
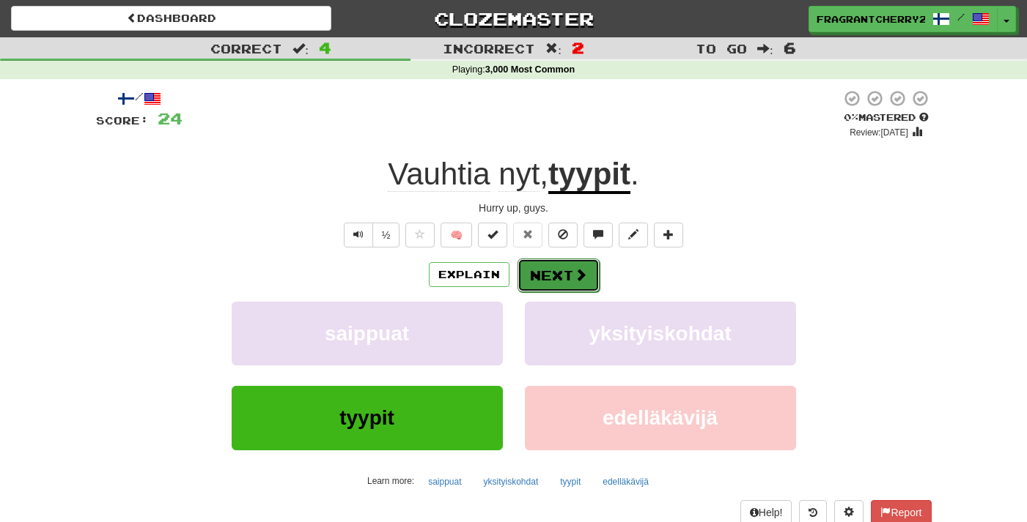
click at [540, 267] on button "Next" at bounding box center [558, 276] width 82 height 34
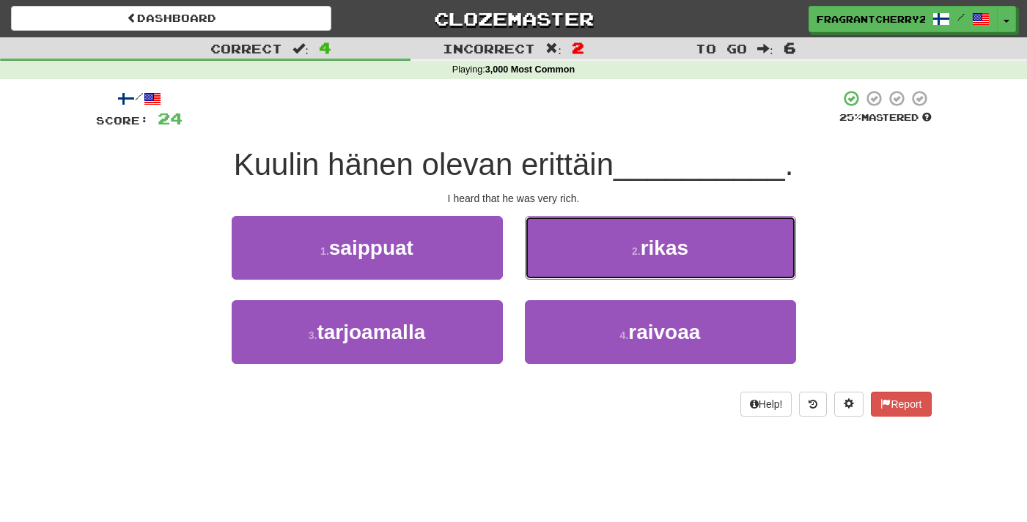
click at [540, 267] on button "2 . rikas" at bounding box center [660, 248] width 271 height 64
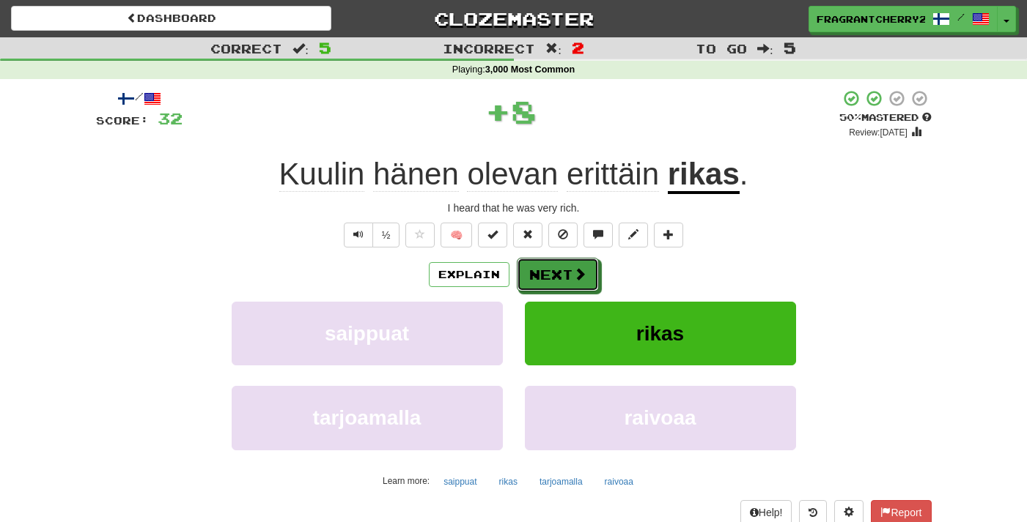
click at [540, 267] on button "Next" at bounding box center [558, 275] width 82 height 34
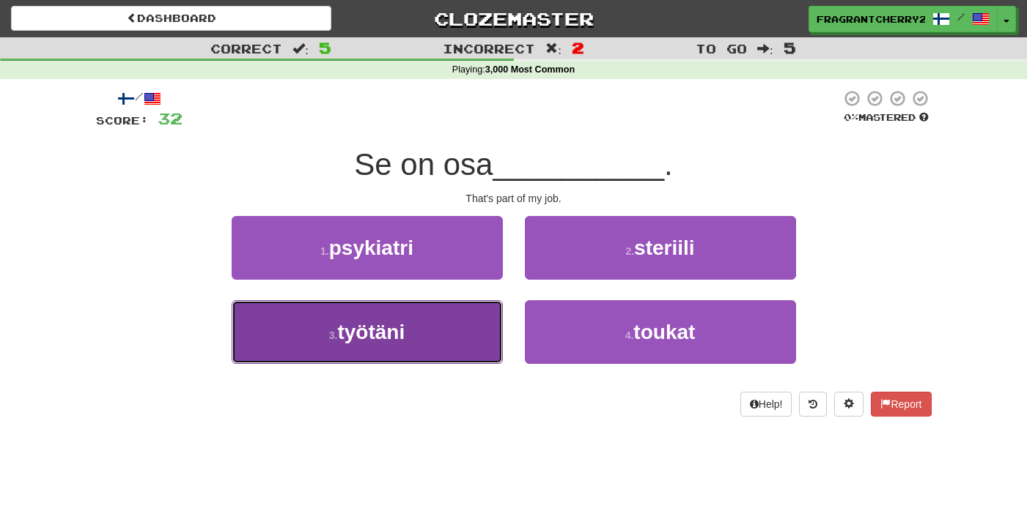
click at [450, 358] on button "3 . työtäni" at bounding box center [367, 332] width 271 height 64
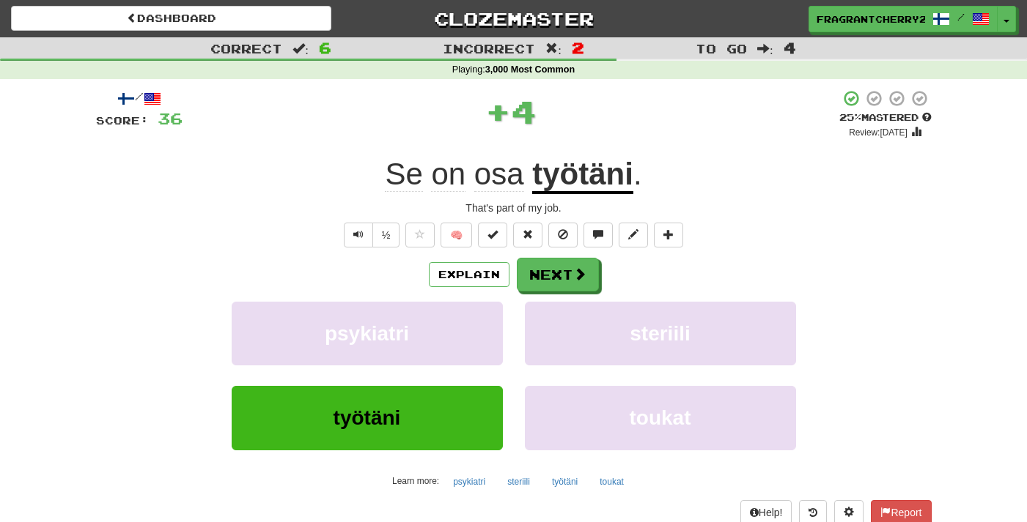
click at [552, 300] on div "Explain Next psykiatri steriili työtäni toukat Learn more: psykiatri steriili t…" at bounding box center [513, 375] width 835 height 235
click at [549, 276] on button "Next" at bounding box center [558, 276] width 82 height 34
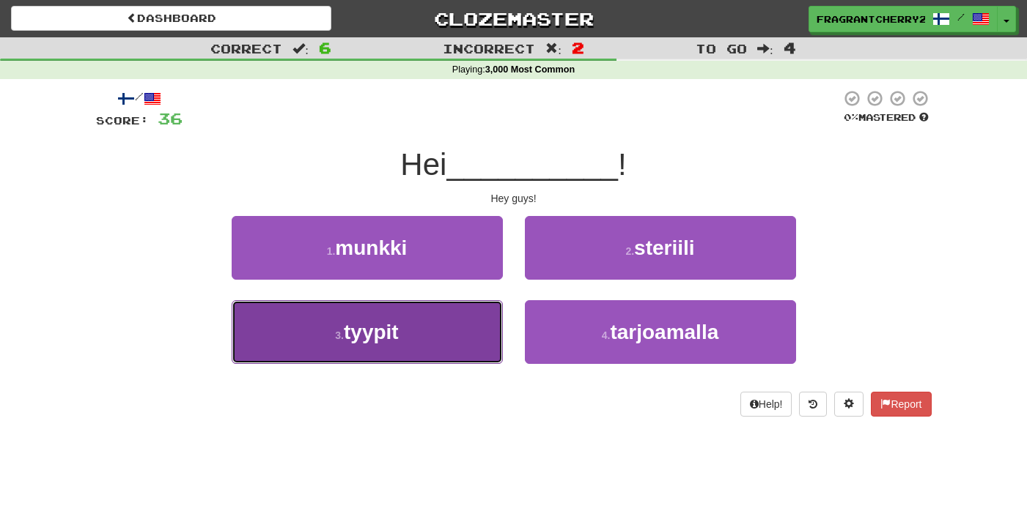
click at [428, 333] on button "3 . tyypit" at bounding box center [367, 332] width 271 height 64
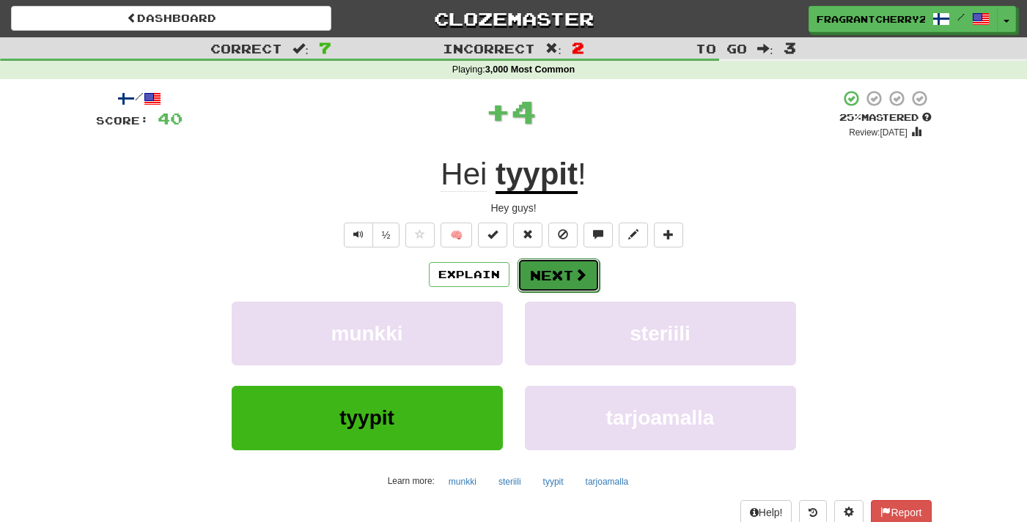
click at [549, 270] on button "Next" at bounding box center [558, 276] width 82 height 34
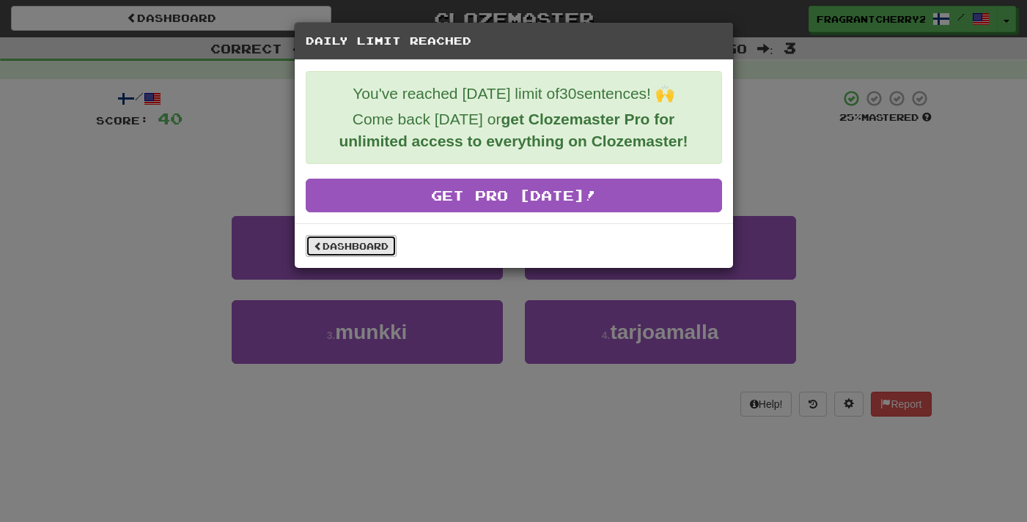
click at [365, 250] on link "Dashboard" at bounding box center [351, 246] width 91 height 22
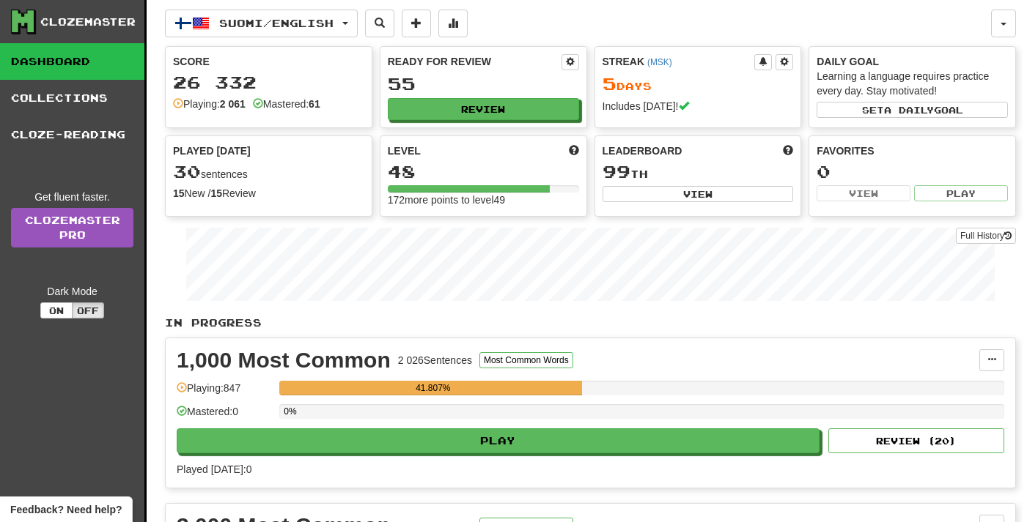
click at [251, 34] on button "Suomi / English" at bounding box center [261, 24] width 193 height 28
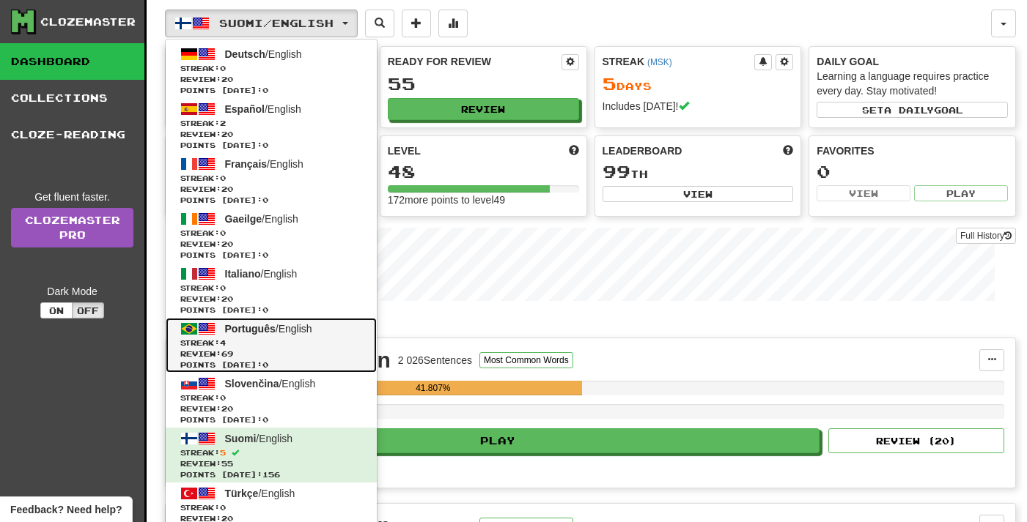
click at [248, 324] on span "Português" at bounding box center [250, 329] width 51 height 12
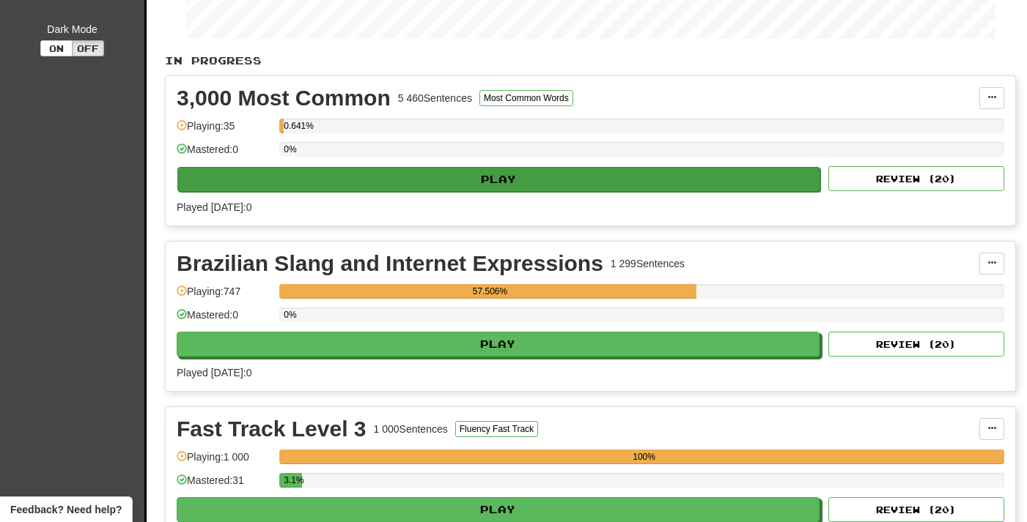
scroll to position [259, 0]
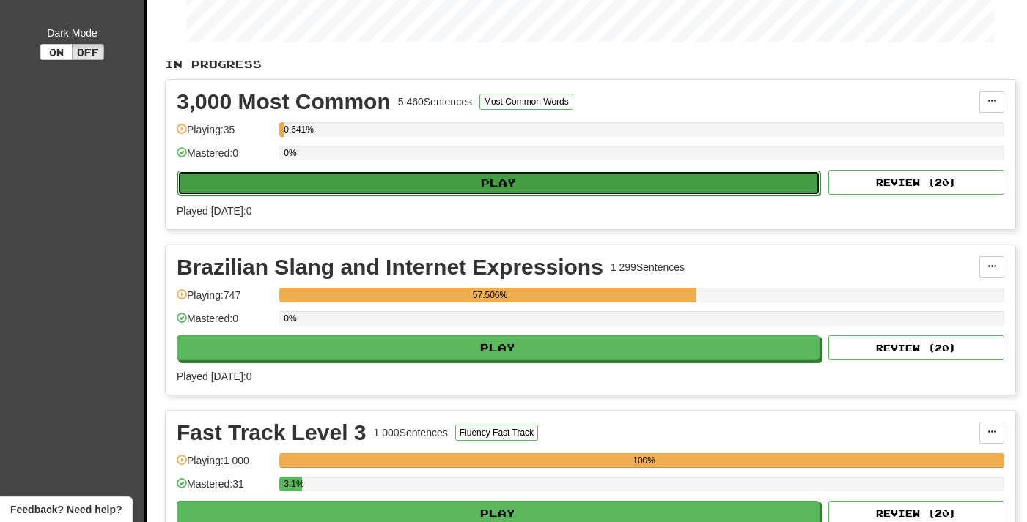
click at [395, 172] on button "Play" at bounding box center [498, 183] width 643 height 25
select select "**"
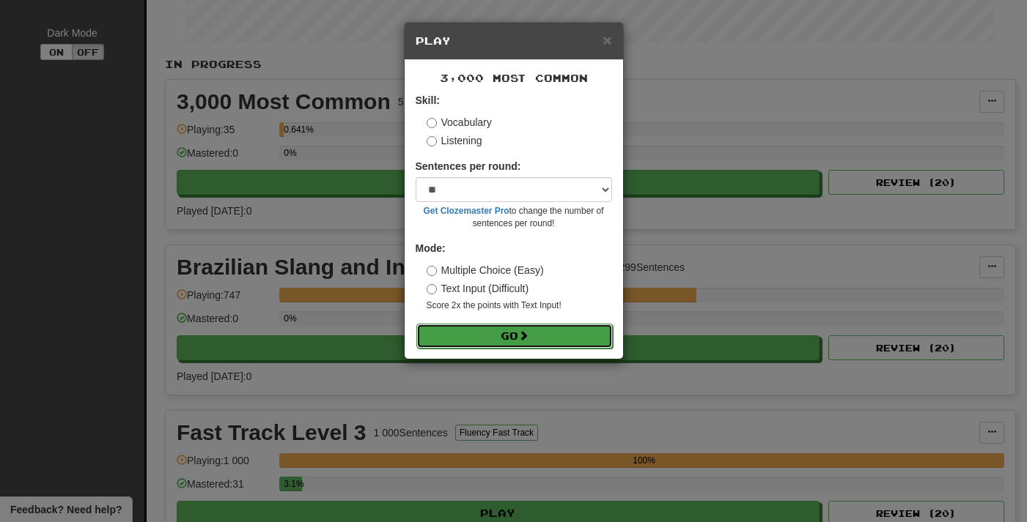
click at [435, 325] on button "Go" at bounding box center [514, 336] width 196 height 25
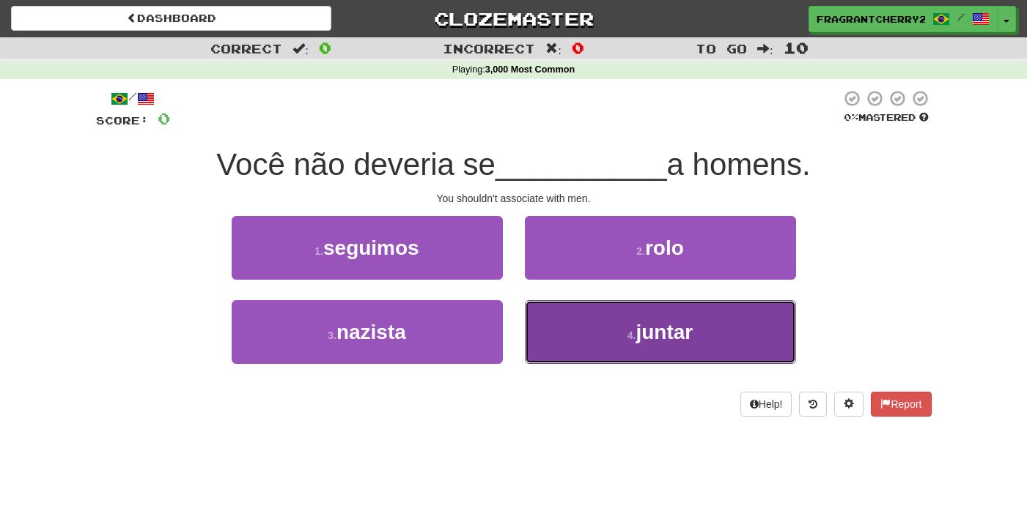
click at [598, 315] on button "4 . juntar" at bounding box center [660, 332] width 271 height 64
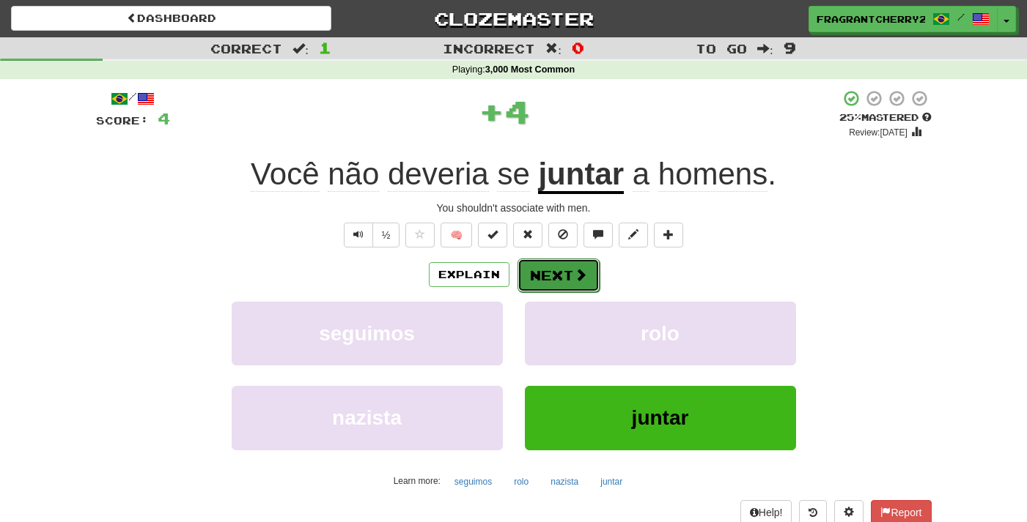
click at [549, 284] on button "Next" at bounding box center [558, 276] width 82 height 34
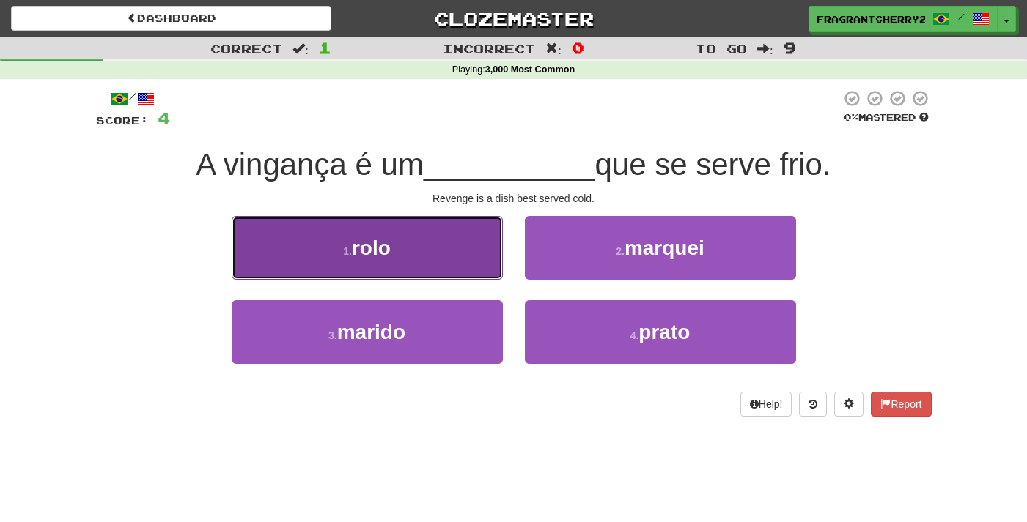
click at [485, 251] on button "1 . rolo" at bounding box center [367, 248] width 271 height 64
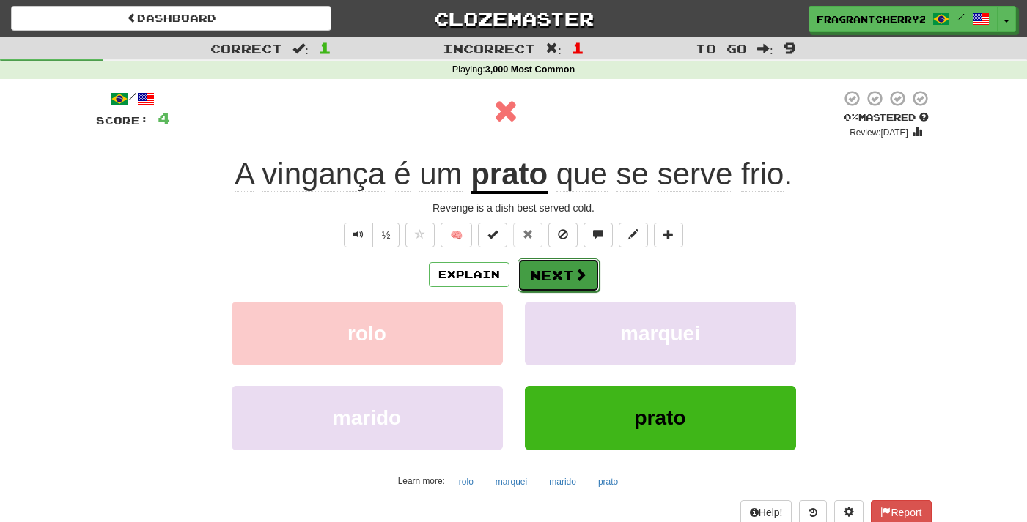
click at [566, 276] on button "Next" at bounding box center [558, 276] width 82 height 34
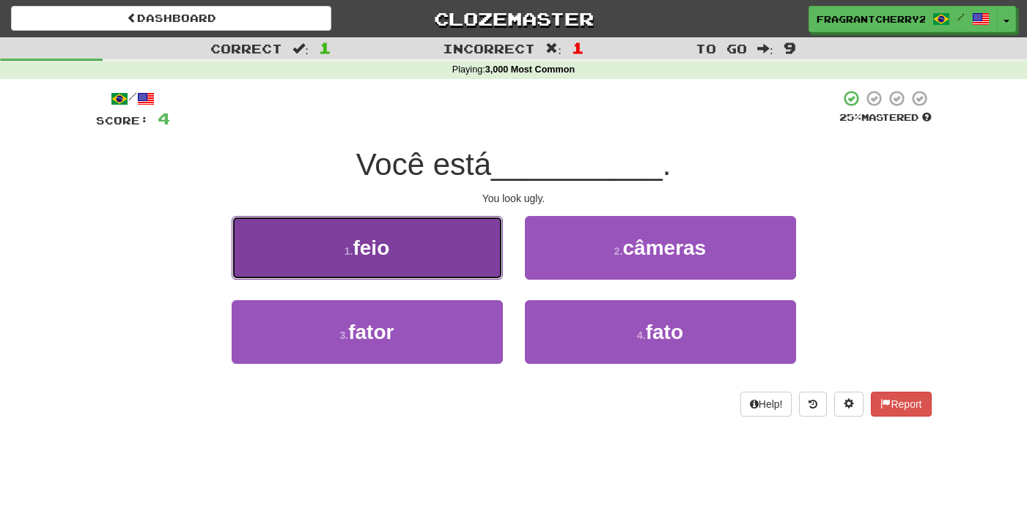
click at [499, 257] on button "1 . feio" at bounding box center [367, 248] width 271 height 64
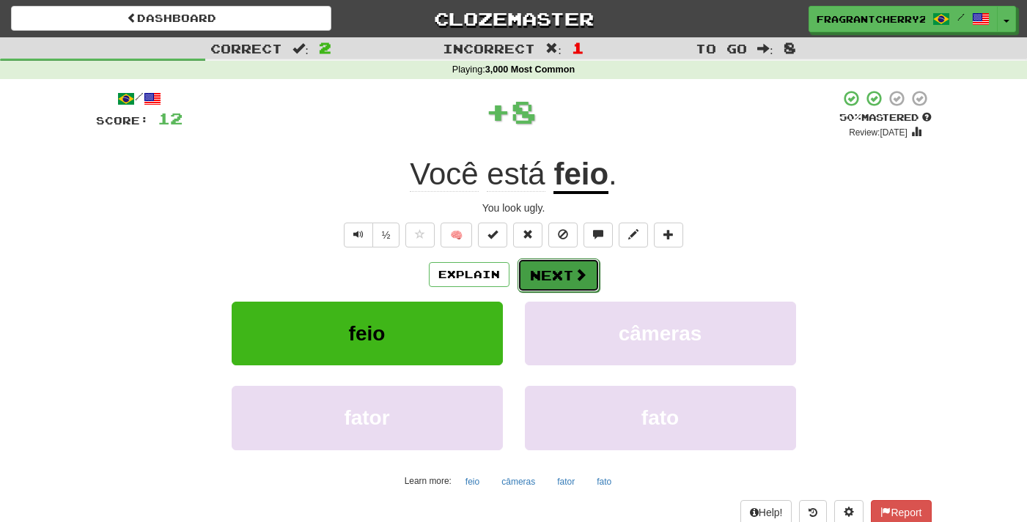
click at [575, 287] on button "Next" at bounding box center [558, 276] width 82 height 34
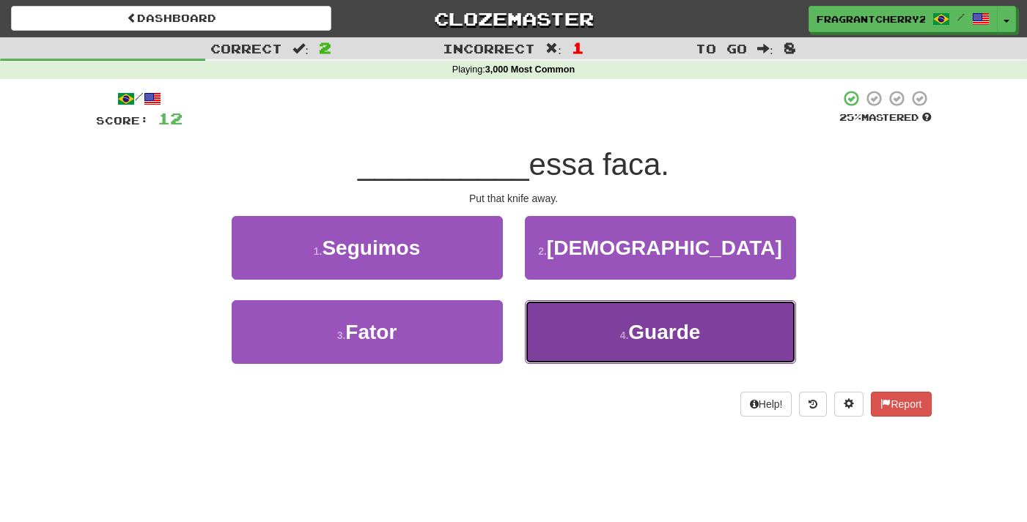
click at [553, 351] on button "4 . Guarde" at bounding box center [660, 332] width 271 height 64
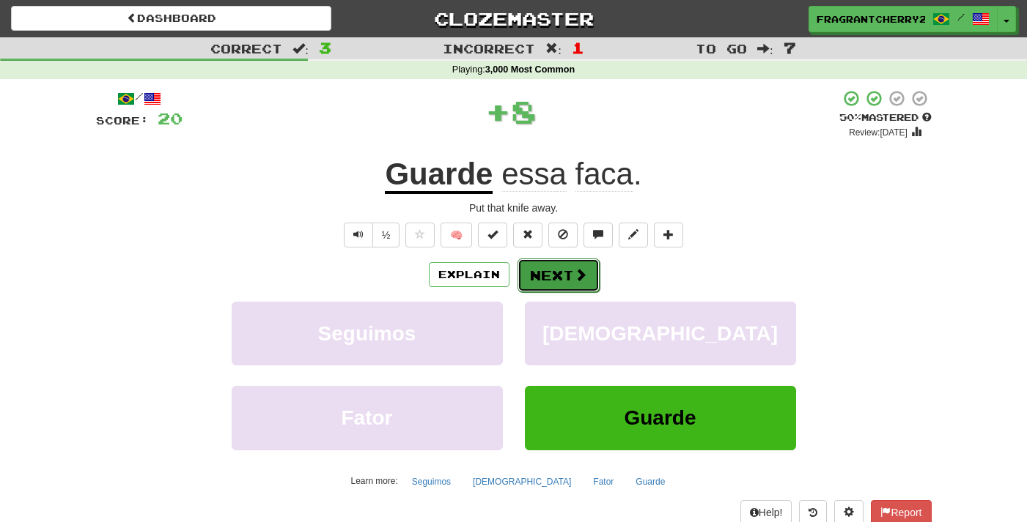
click at [542, 276] on button "Next" at bounding box center [558, 276] width 82 height 34
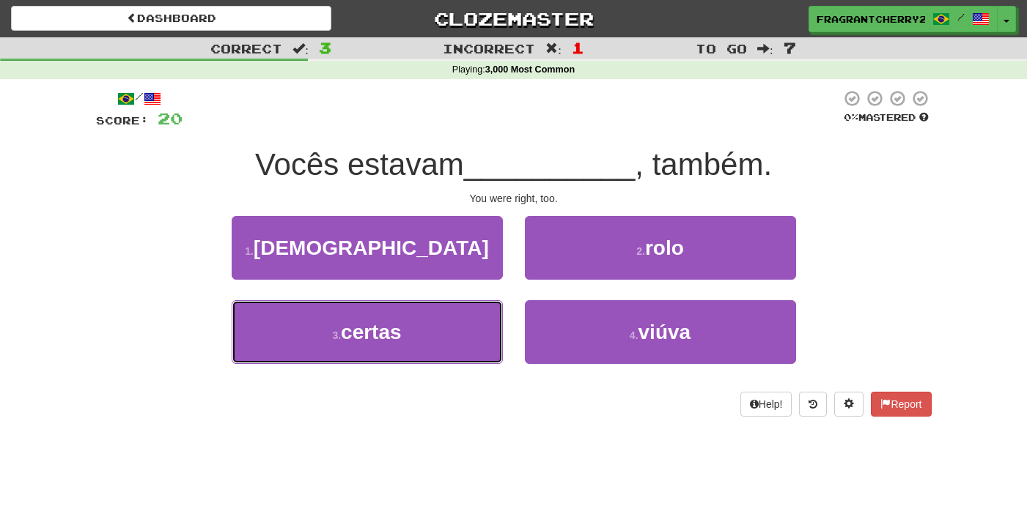
click at [441, 344] on button "3 . certas" at bounding box center [367, 332] width 271 height 64
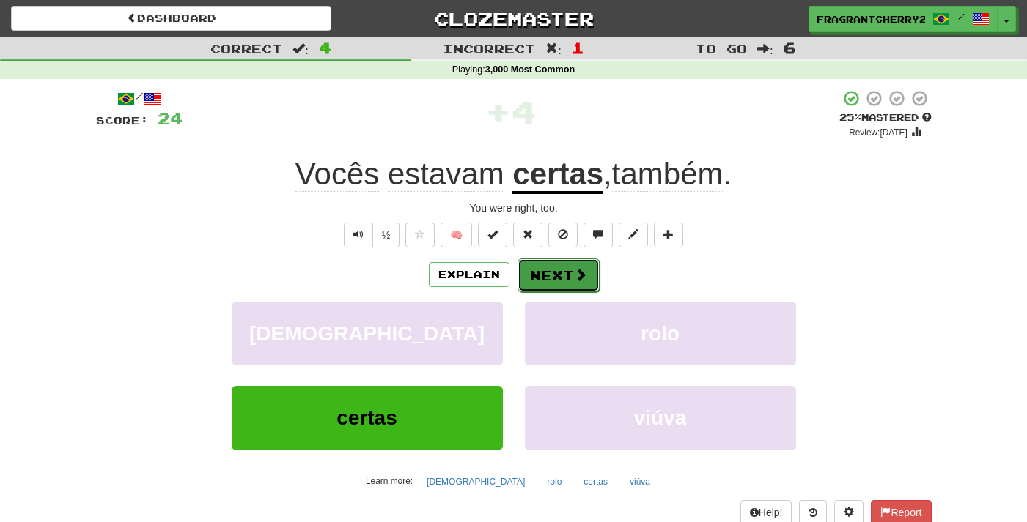
click at [534, 275] on button "Next" at bounding box center [558, 276] width 82 height 34
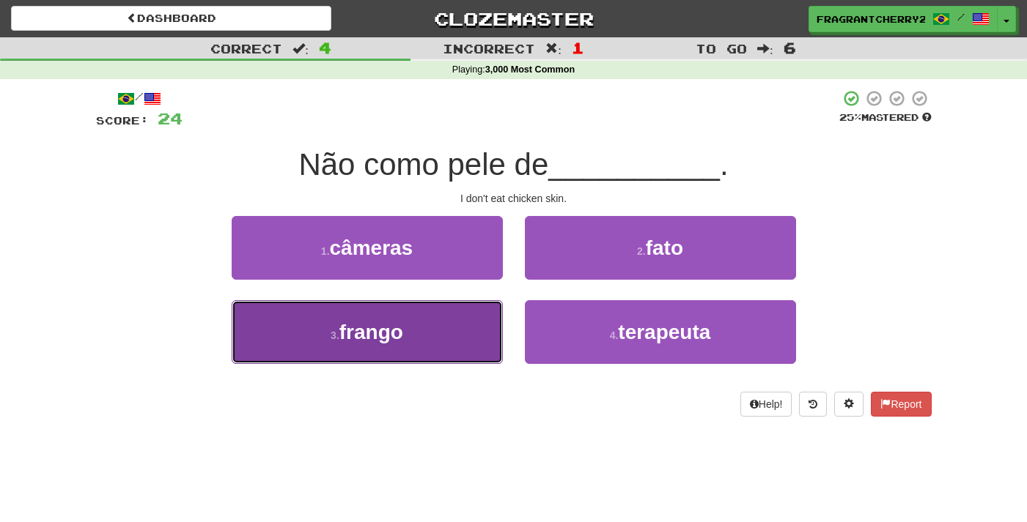
click at [420, 352] on button "3 . frango" at bounding box center [367, 332] width 271 height 64
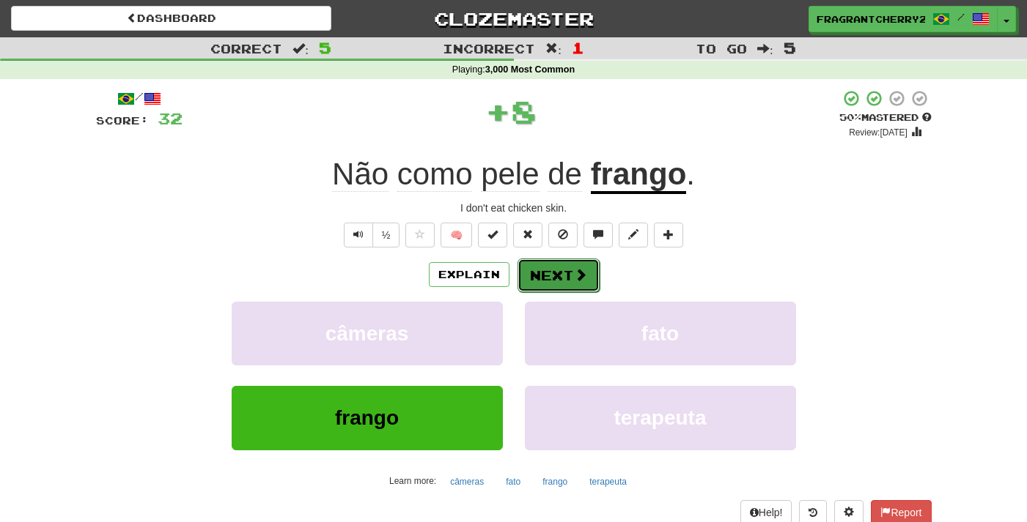
click at [542, 280] on button "Next" at bounding box center [558, 276] width 82 height 34
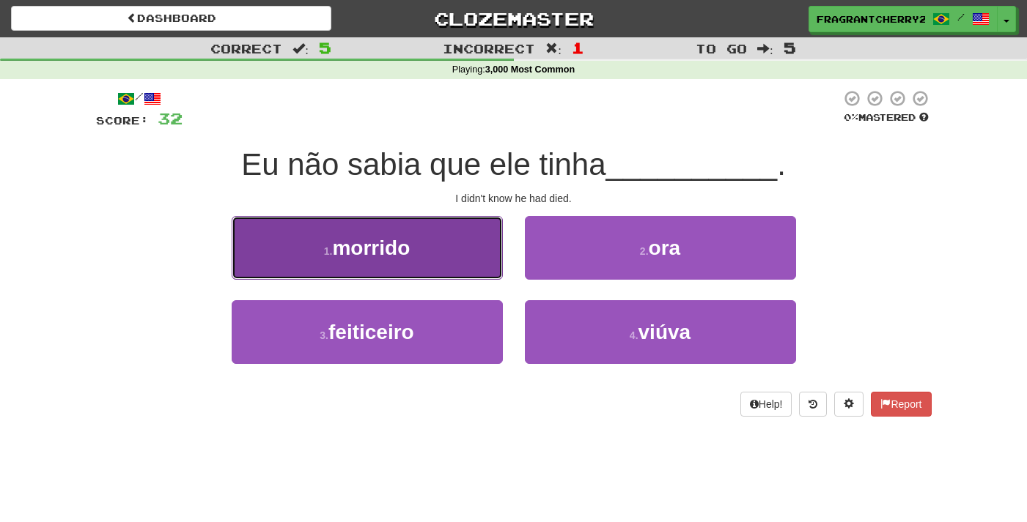
click at [453, 259] on button "1 . morrido" at bounding box center [367, 248] width 271 height 64
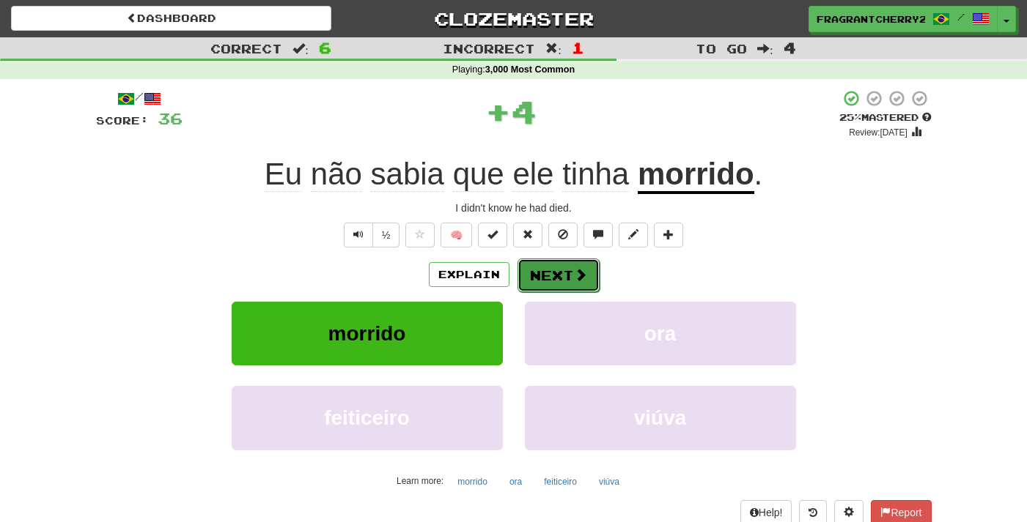
click at [537, 281] on button "Next" at bounding box center [558, 276] width 82 height 34
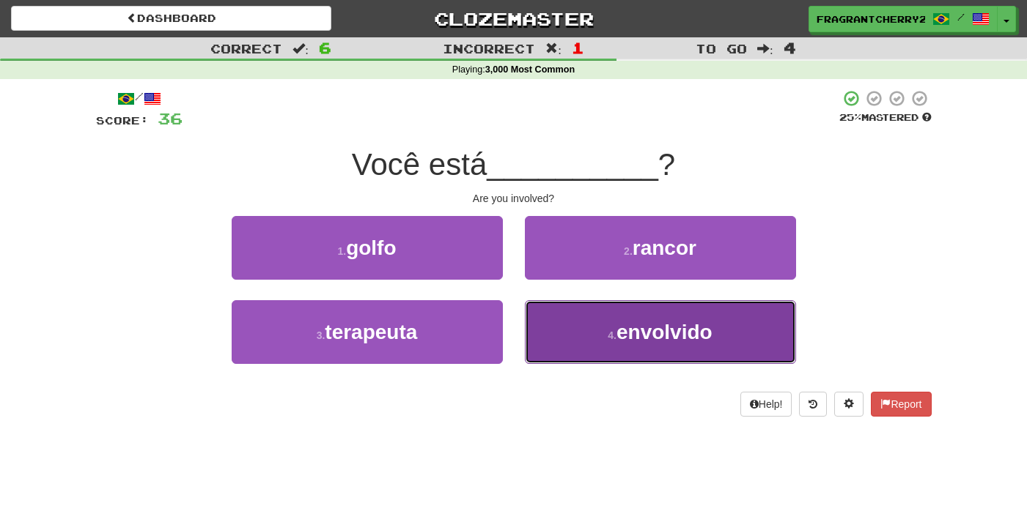
click at [566, 309] on button "4 . envolvido" at bounding box center [660, 332] width 271 height 64
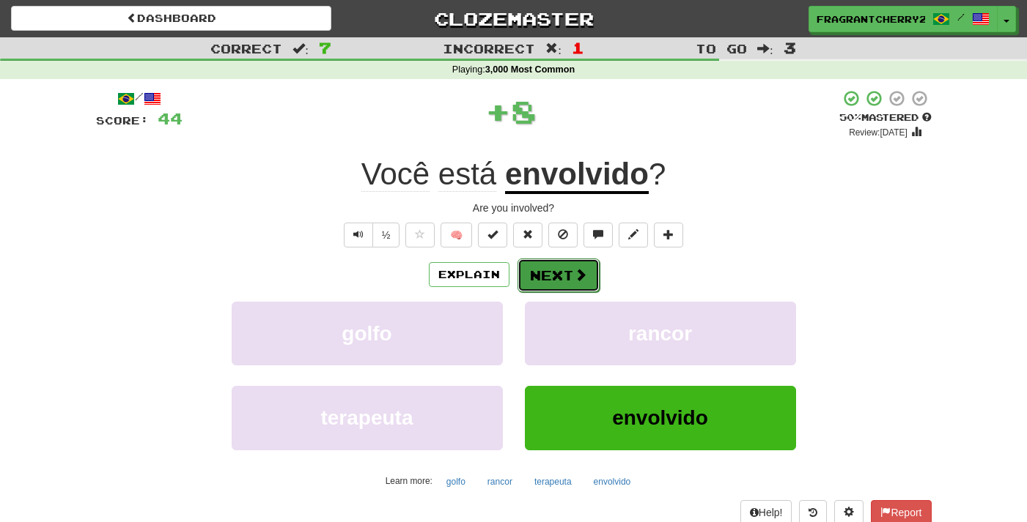
click at [536, 267] on button "Next" at bounding box center [558, 276] width 82 height 34
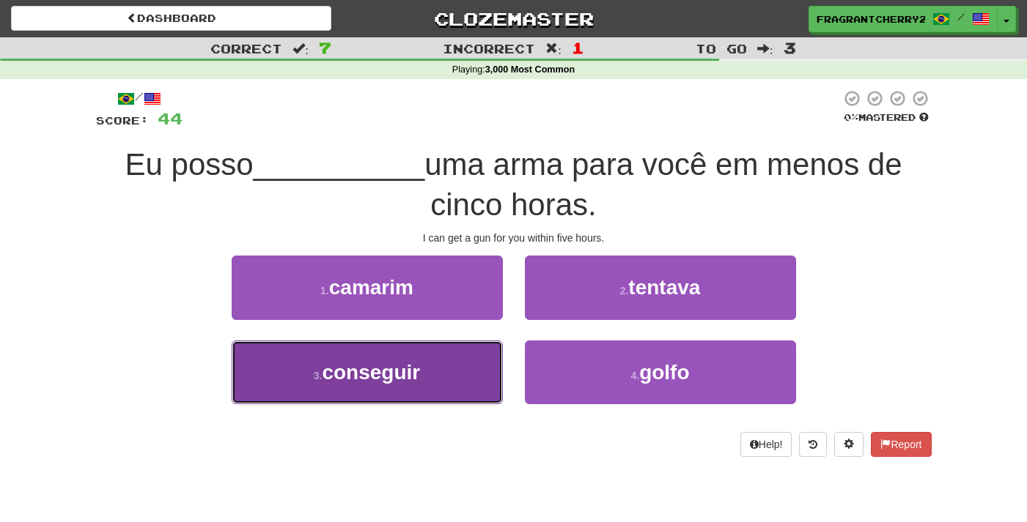
click at [454, 381] on button "3 . conseguir" at bounding box center [367, 373] width 271 height 64
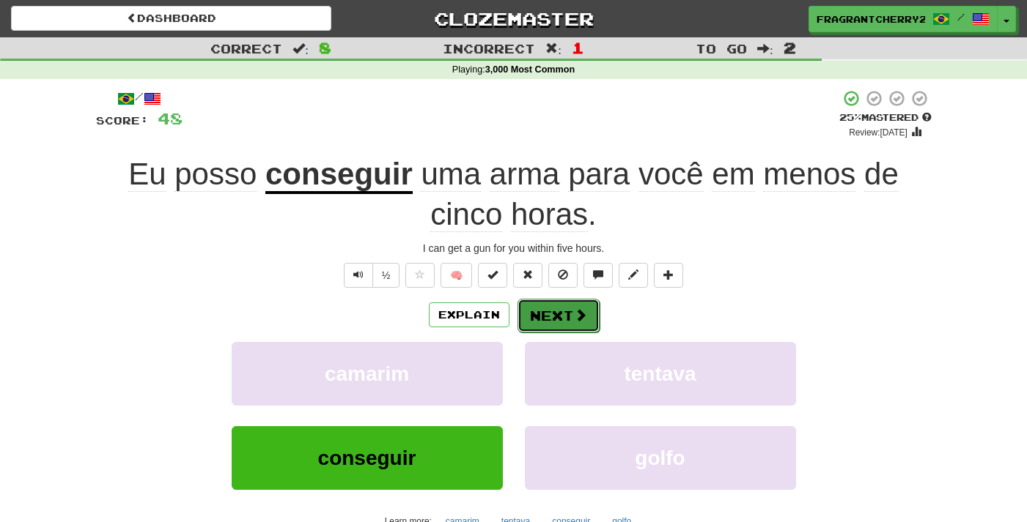
click at [555, 322] on button "Next" at bounding box center [558, 316] width 82 height 34
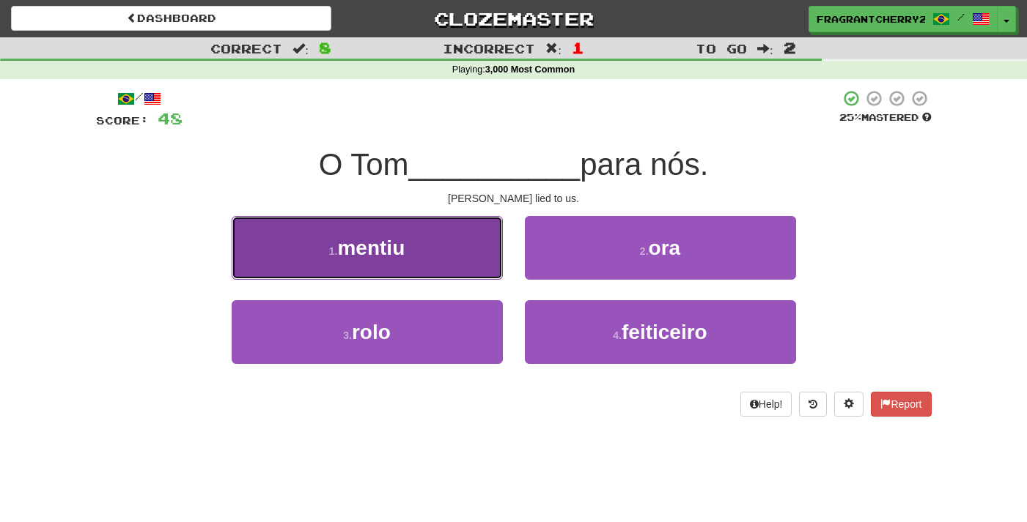
click at [434, 270] on button "1 . mentiu" at bounding box center [367, 248] width 271 height 64
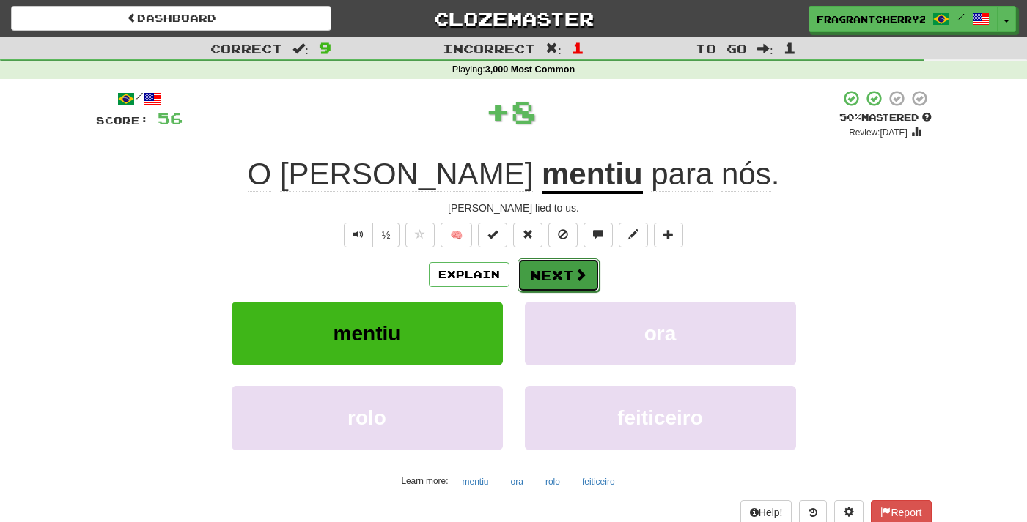
click at [572, 278] on button "Next" at bounding box center [558, 276] width 82 height 34
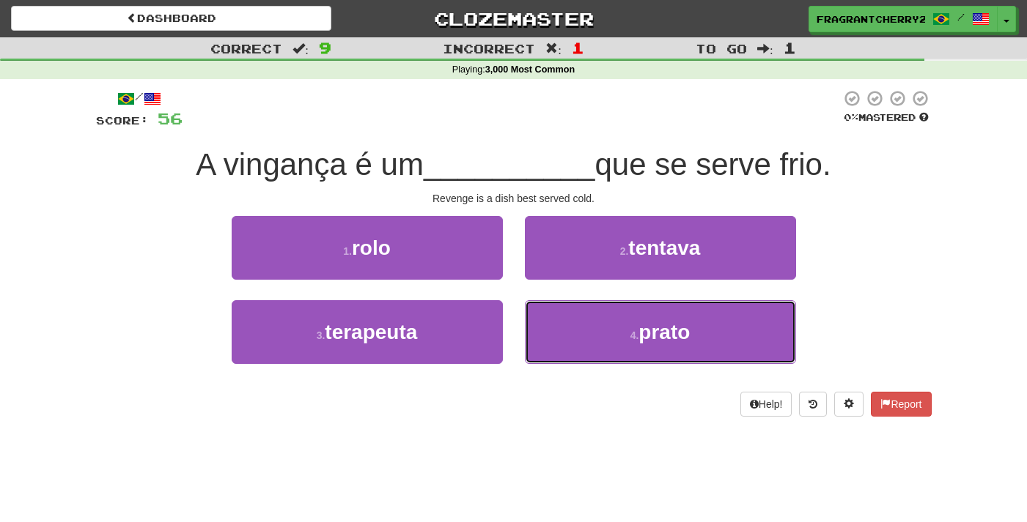
click at [573, 355] on button "4 . prato" at bounding box center [660, 332] width 271 height 64
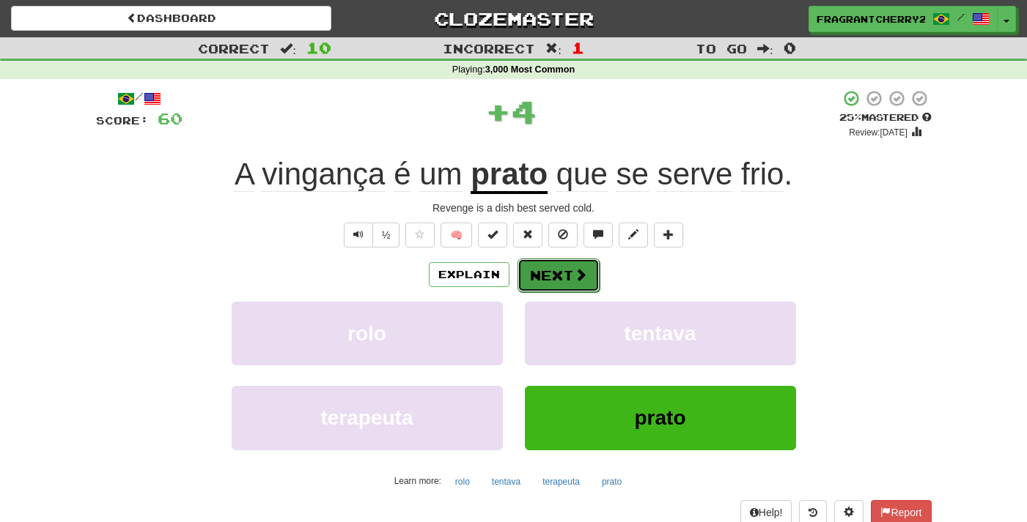
click at [541, 280] on button "Next" at bounding box center [558, 276] width 82 height 34
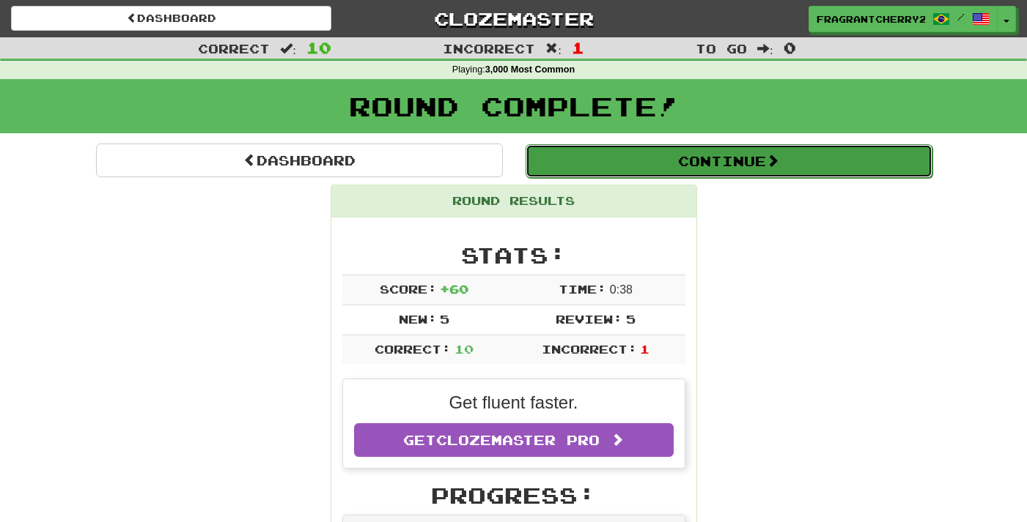
click at [618, 152] on button "Continue" at bounding box center [728, 161] width 407 height 34
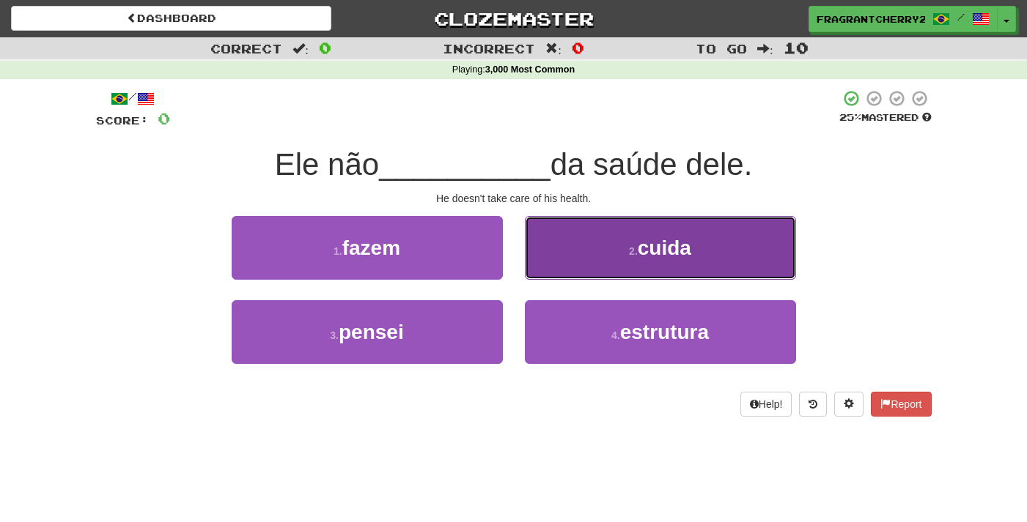
click at [602, 267] on button "2 . cuida" at bounding box center [660, 248] width 271 height 64
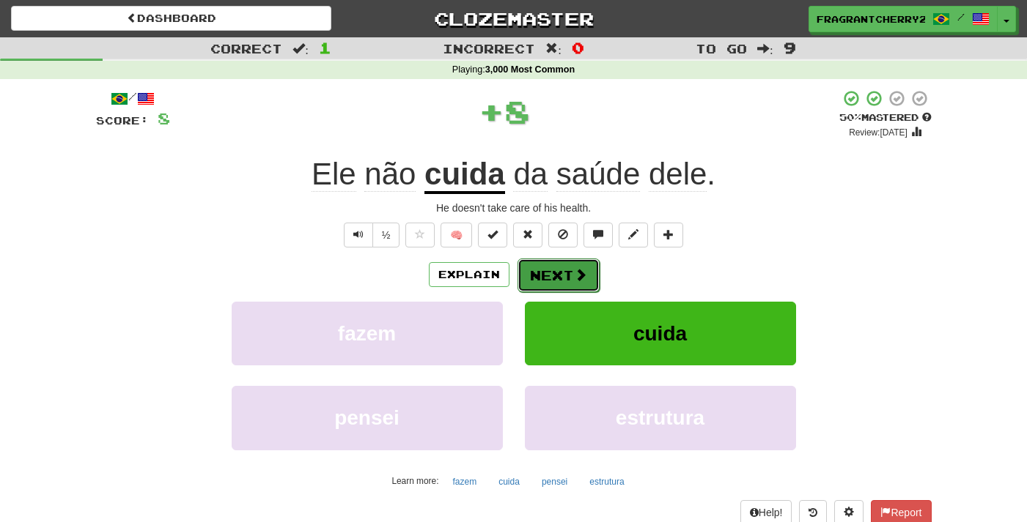
click at [542, 275] on button "Next" at bounding box center [558, 276] width 82 height 34
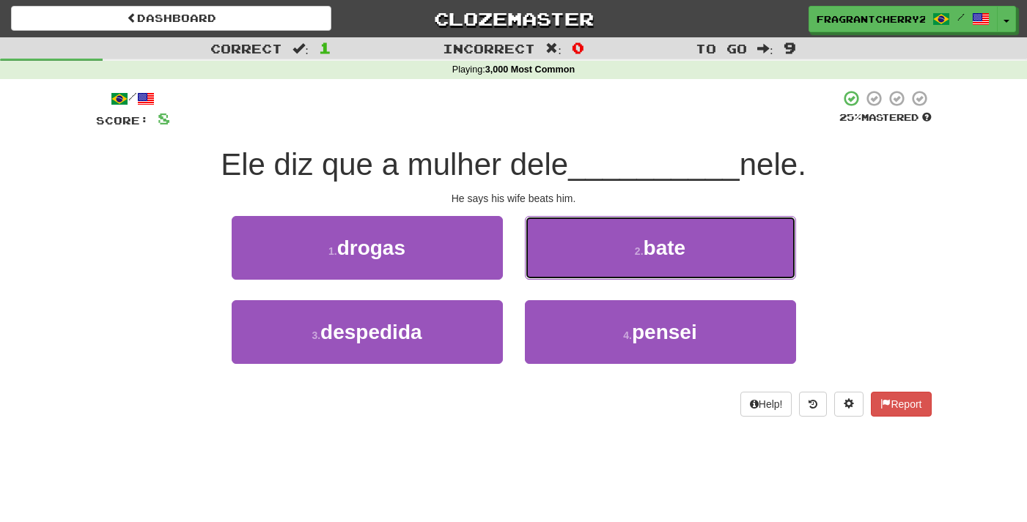
click at [542, 275] on button "2 . bate" at bounding box center [660, 248] width 271 height 64
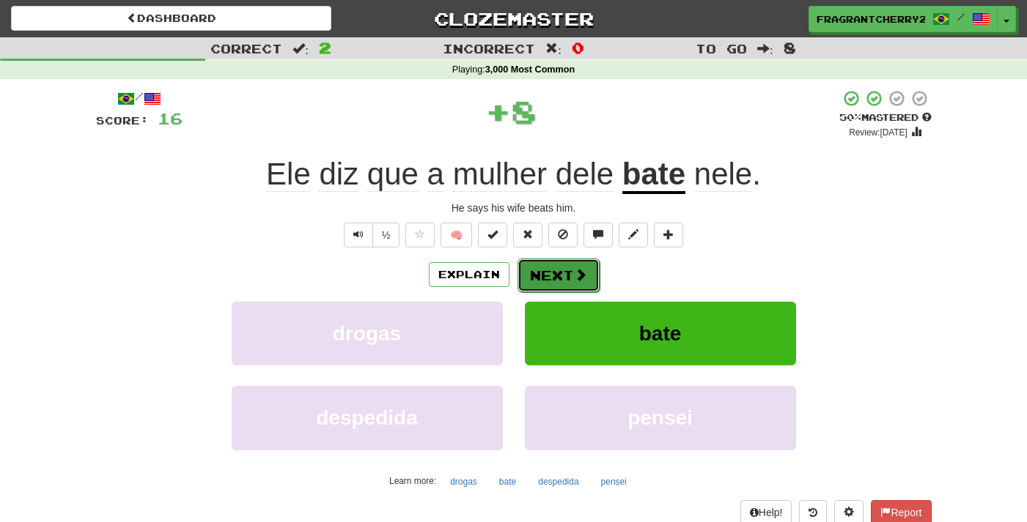
click at [536, 278] on button "Next" at bounding box center [558, 276] width 82 height 34
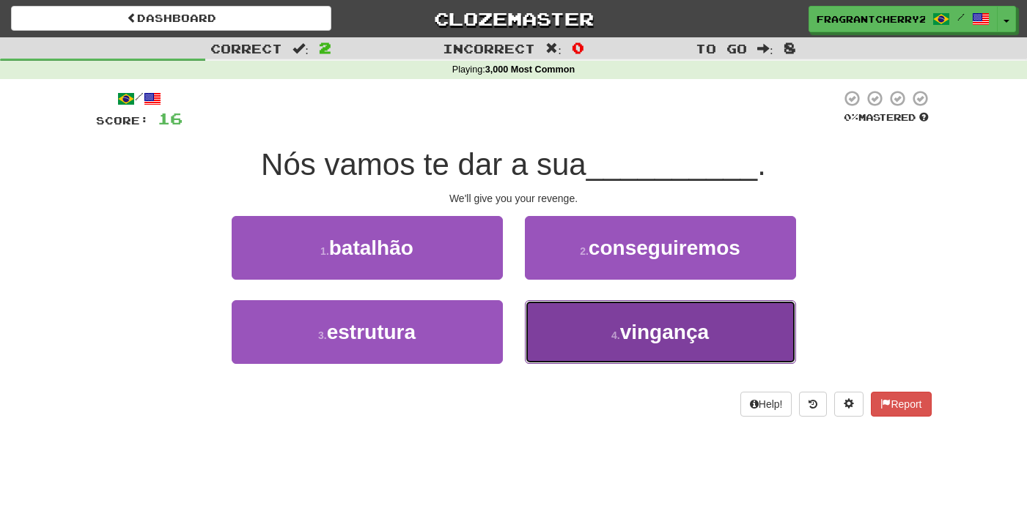
click at [618, 357] on button "4 . vingança" at bounding box center [660, 332] width 271 height 64
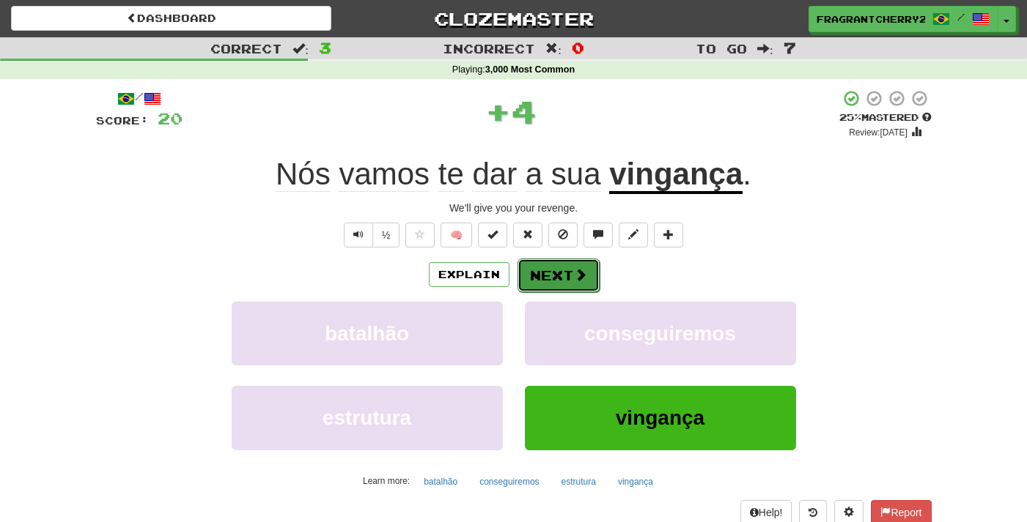
click at [569, 281] on button "Next" at bounding box center [558, 276] width 82 height 34
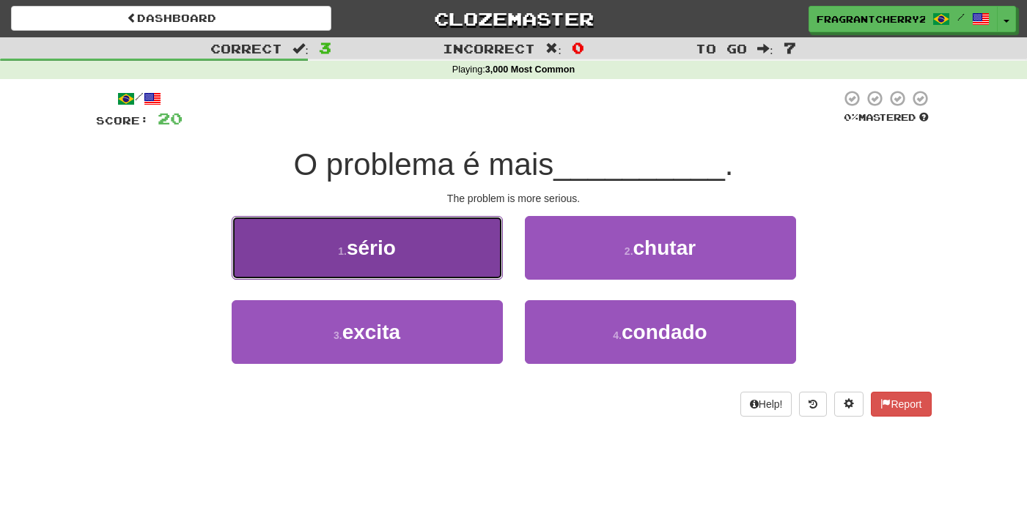
click at [440, 255] on button "1 . sério" at bounding box center [367, 248] width 271 height 64
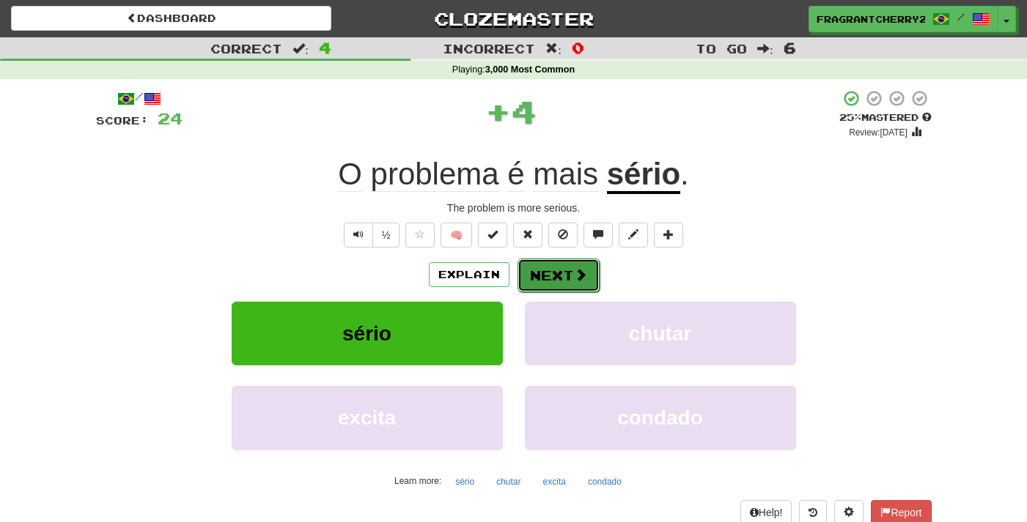
click at [563, 276] on button "Next" at bounding box center [558, 276] width 82 height 34
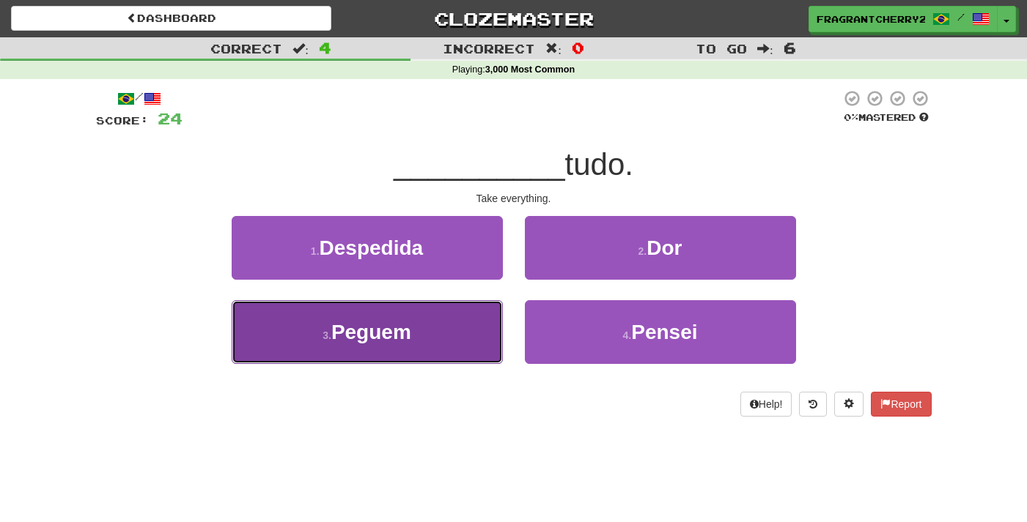
click at [476, 332] on button "3 . Peguem" at bounding box center [367, 332] width 271 height 64
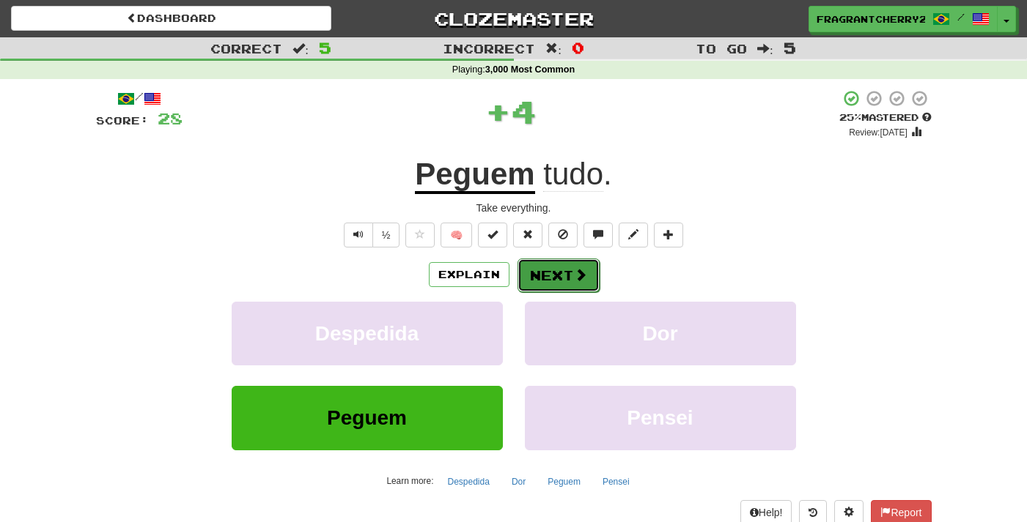
click at [558, 270] on button "Next" at bounding box center [558, 276] width 82 height 34
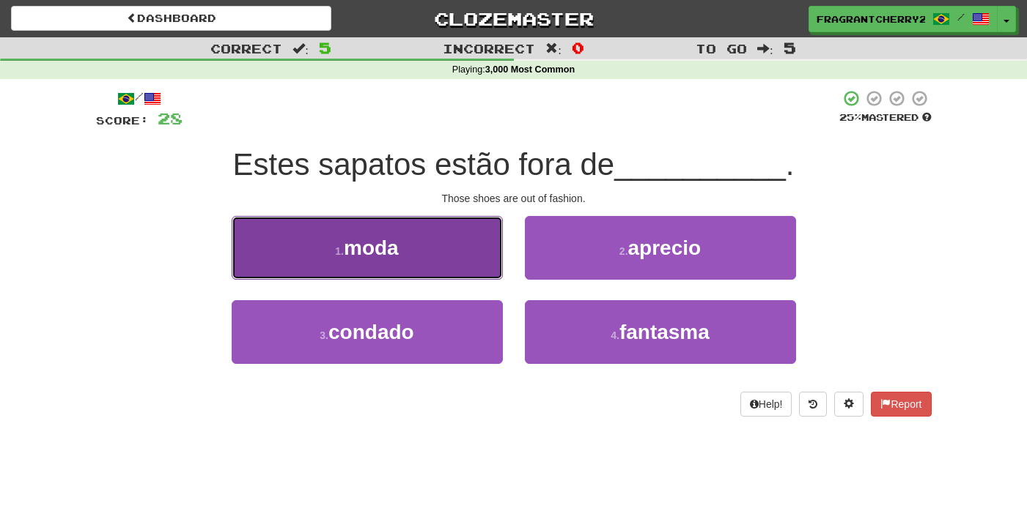
click at [457, 278] on button "1 . moda" at bounding box center [367, 248] width 271 height 64
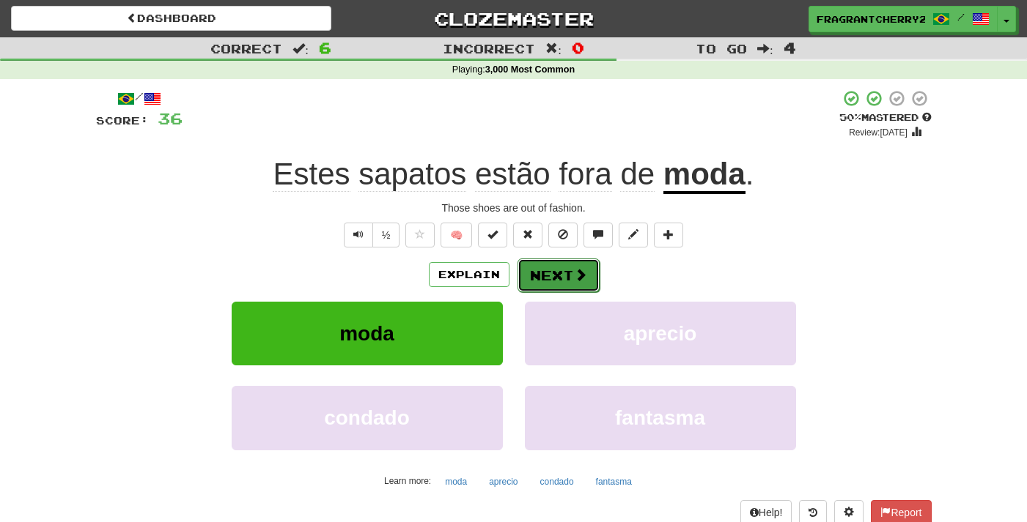
click at [552, 289] on button "Next" at bounding box center [558, 276] width 82 height 34
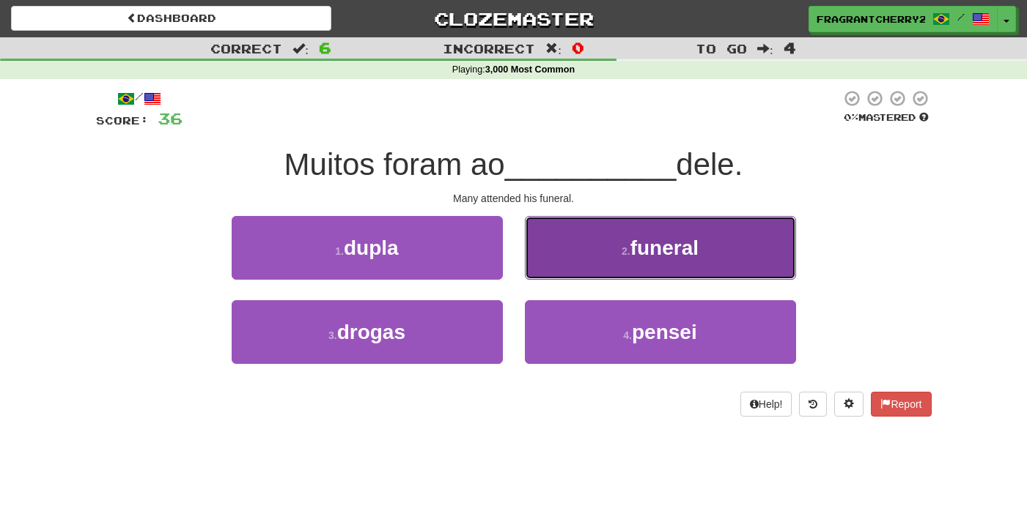
click at [594, 267] on button "2 . funeral" at bounding box center [660, 248] width 271 height 64
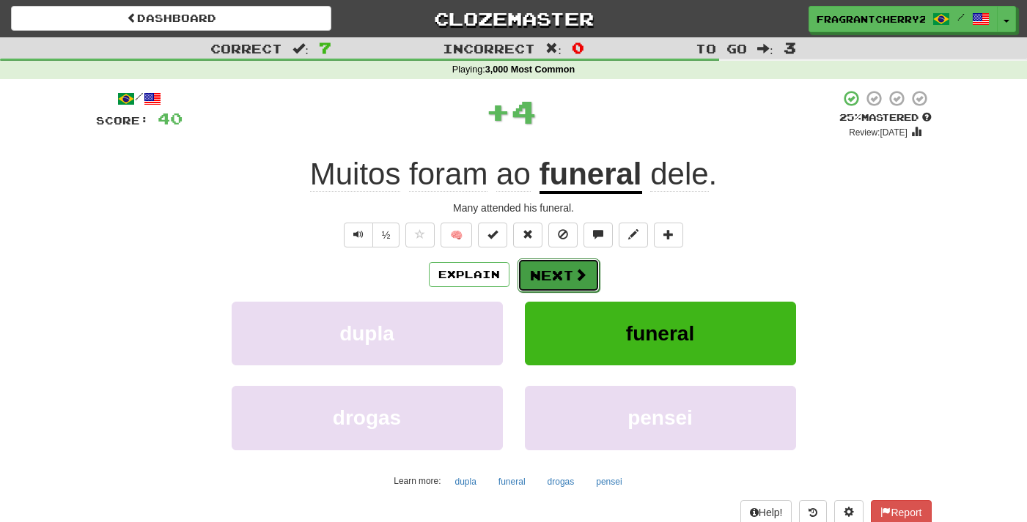
click at [560, 276] on button "Next" at bounding box center [558, 276] width 82 height 34
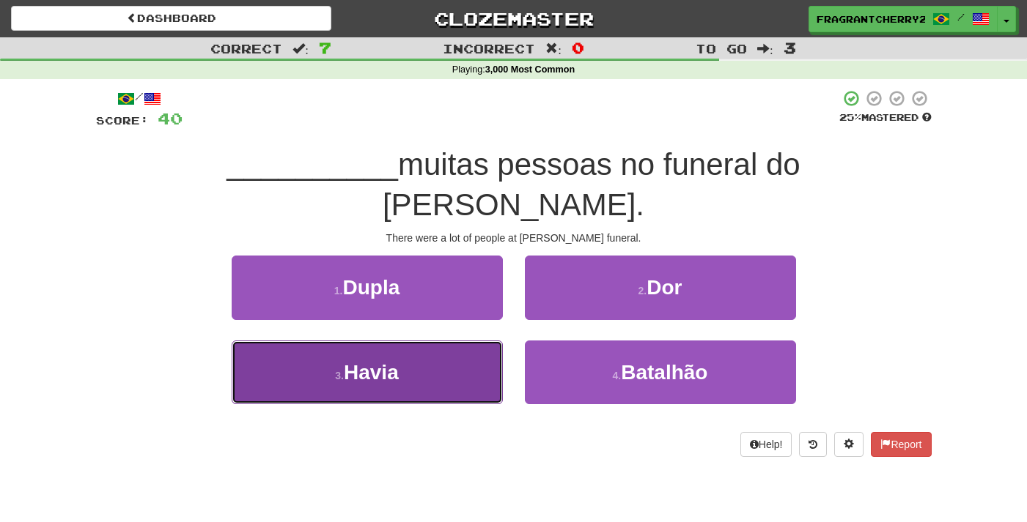
click at [457, 341] on button "3 . Havia" at bounding box center [367, 373] width 271 height 64
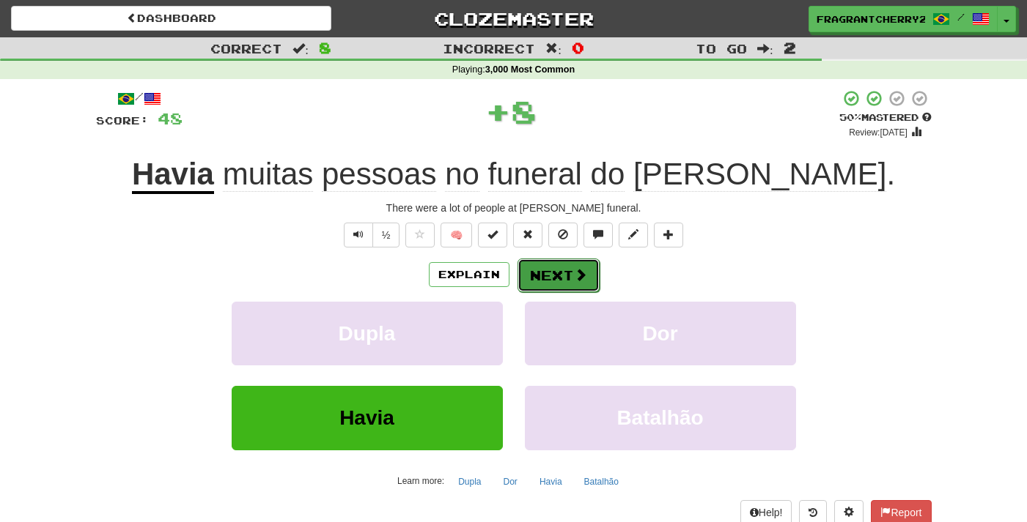
click at [553, 278] on button "Next" at bounding box center [558, 276] width 82 height 34
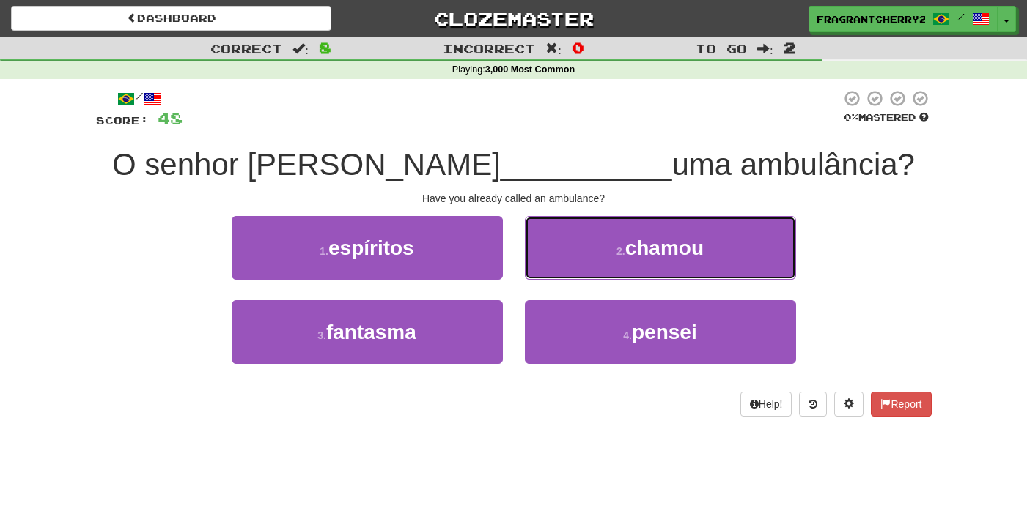
click at [607, 258] on button "2 . chamou" at bounding box center [660, 248] width 271 height 64
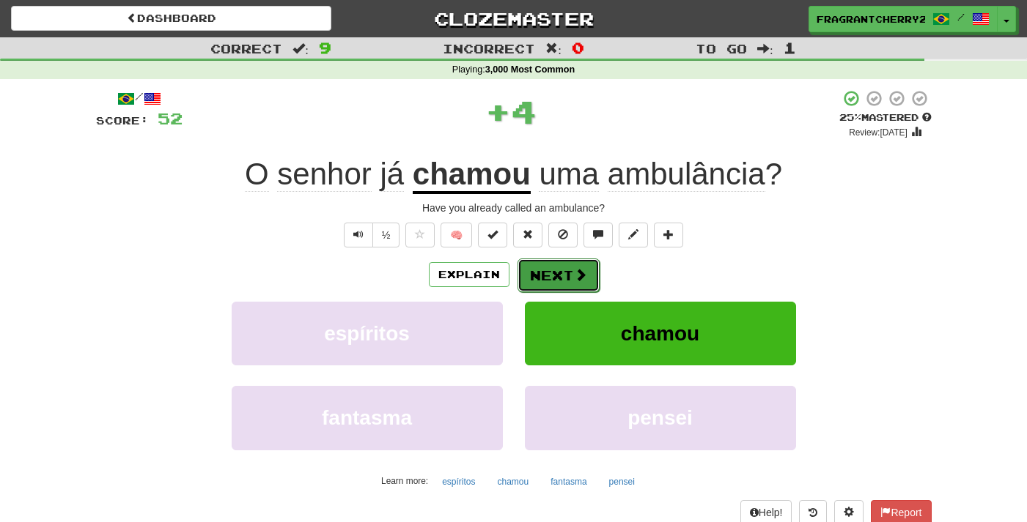
click at [536, 284] on button "Next" at bounding box center [558, 276] width 82 height 34
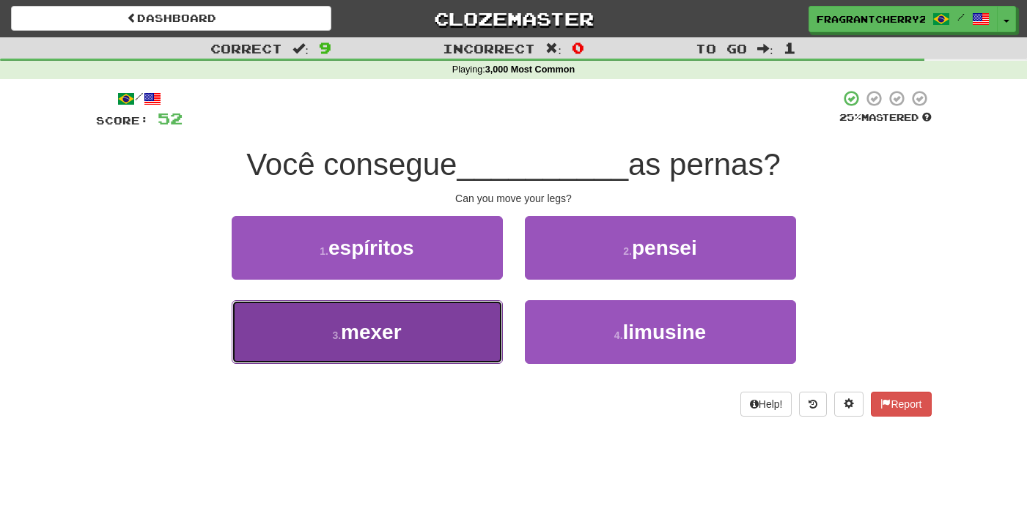
click at [439, 346] on button "3 . mexer" at bounding box center [367, 332] width 271 height 64
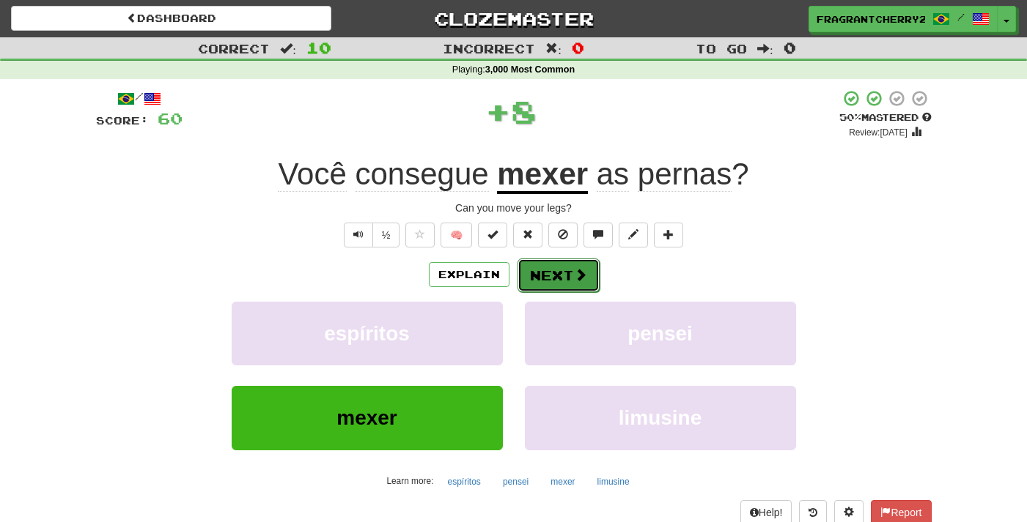
click at [561, 270] on button "Next" at bounding box center [558, 276] width 82 height 34
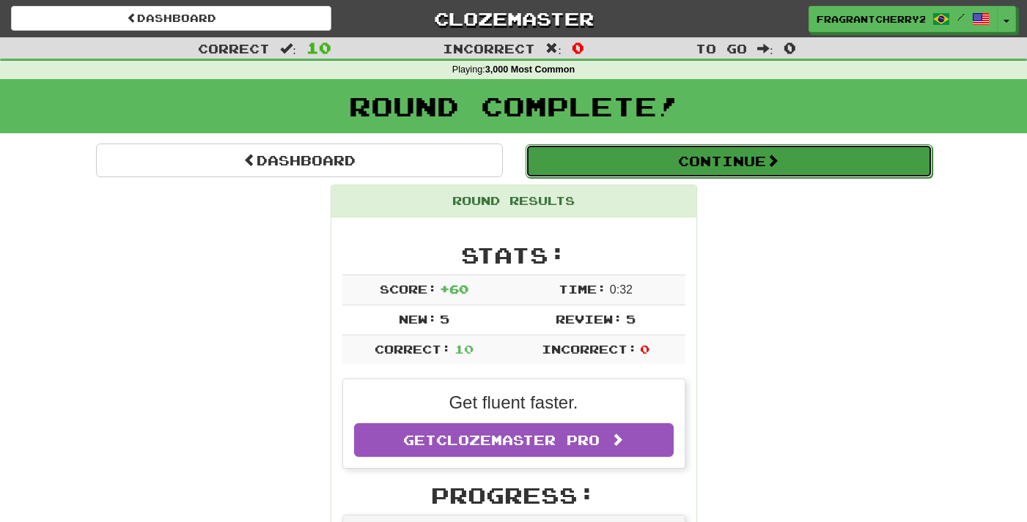
click at [637, 165] on button "Continue" at bounding box center [728, 161] width 407 height 34
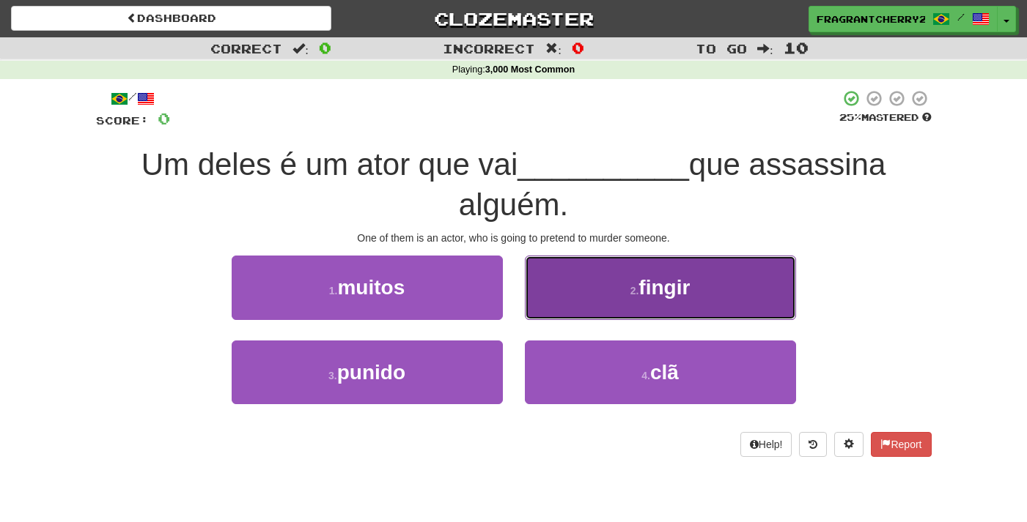
click at [639, 297] on small "2 ." at bounding box center [634, 291] width 9 height 12
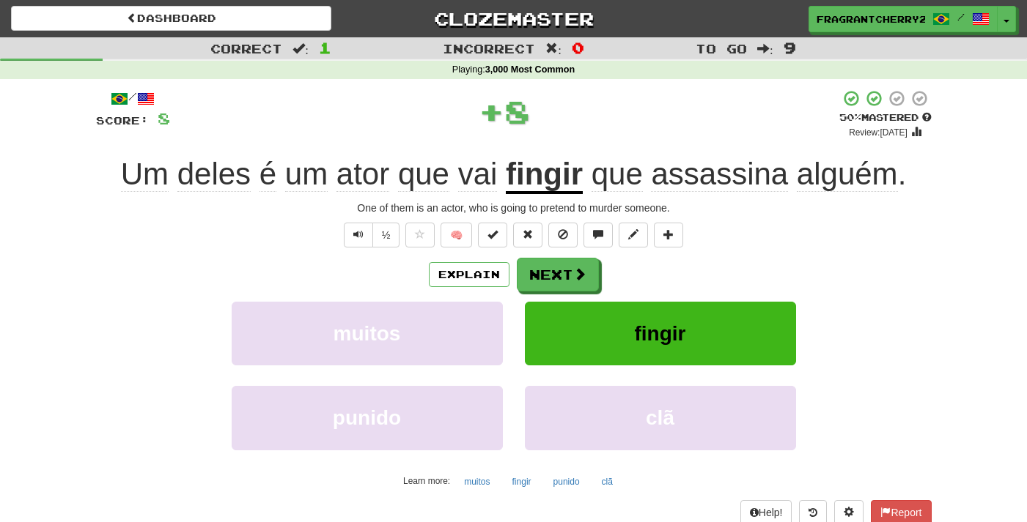
click at [599, 290] on div "Explain Next" at bounding box center [513, 275] width 835 height 34
click at [572, 284] on button "Next" at bounding box center [558, 276] width 82 height 34
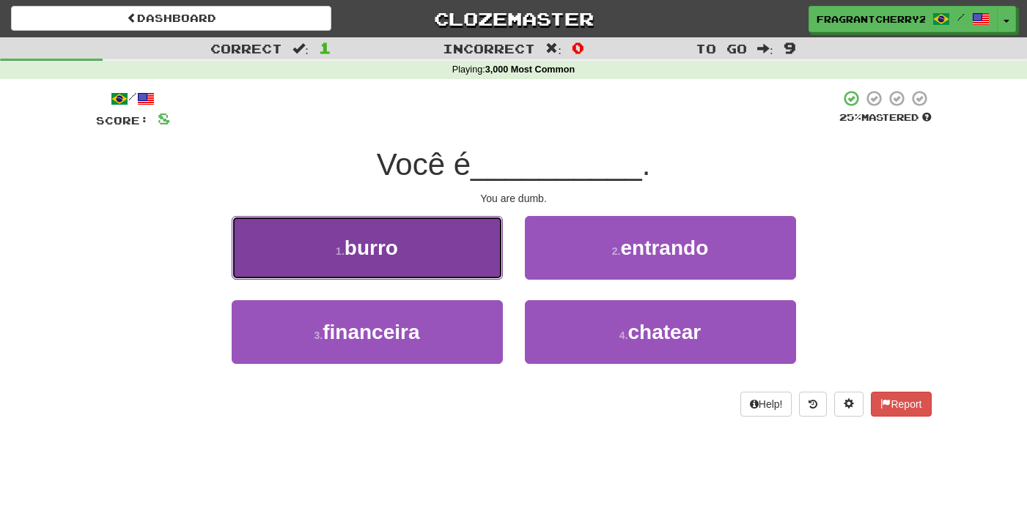
click at [459, 256] on button "1 . burro" at bounding box center [367, 248] width 271 height 64
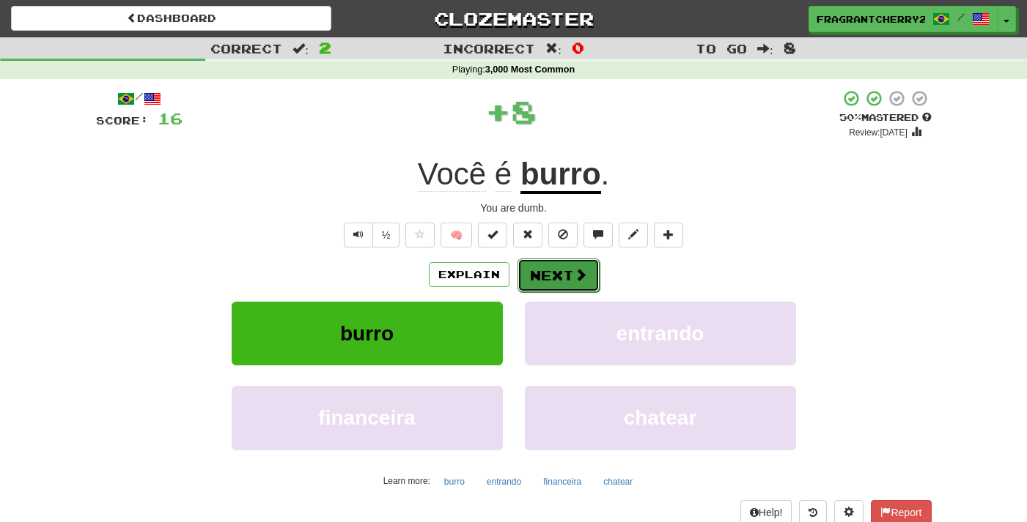
click at [558, 276] on button "Next" at bounding box center [558, 276] width 82 height 34
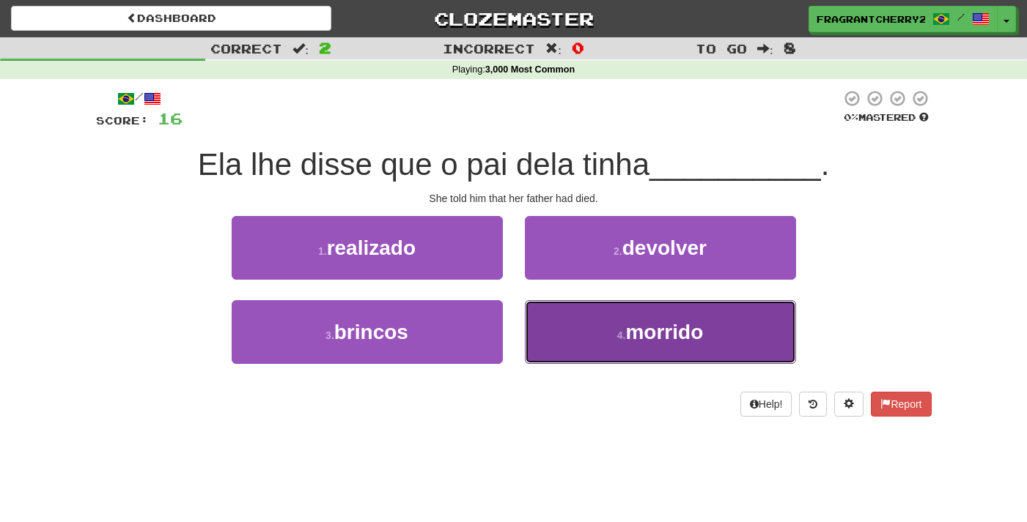
click at [561, 341] on button "4 . morrido" at bounding box center [660, 332] width 271 height 64
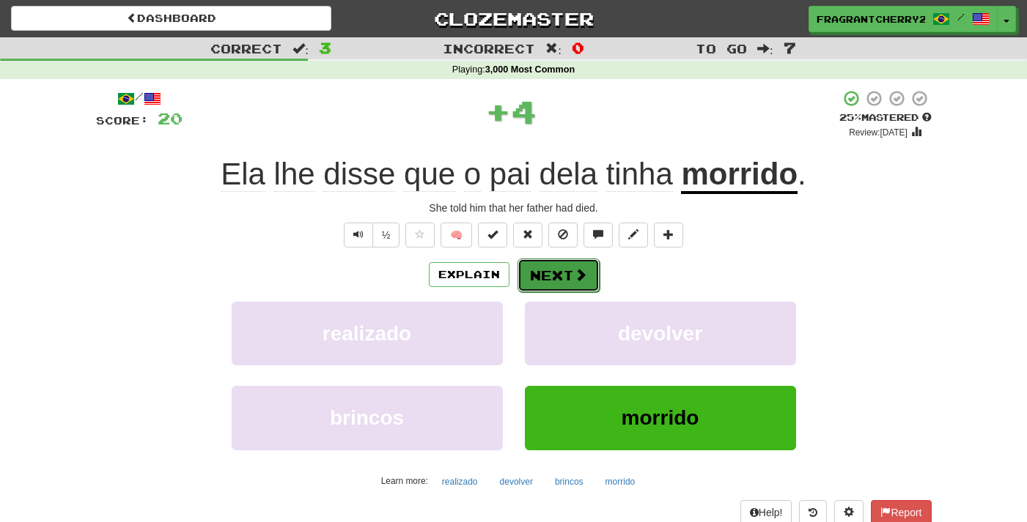
click at [551, 264] on button "Next" at bounding box center [558, 276] width 82 height 34
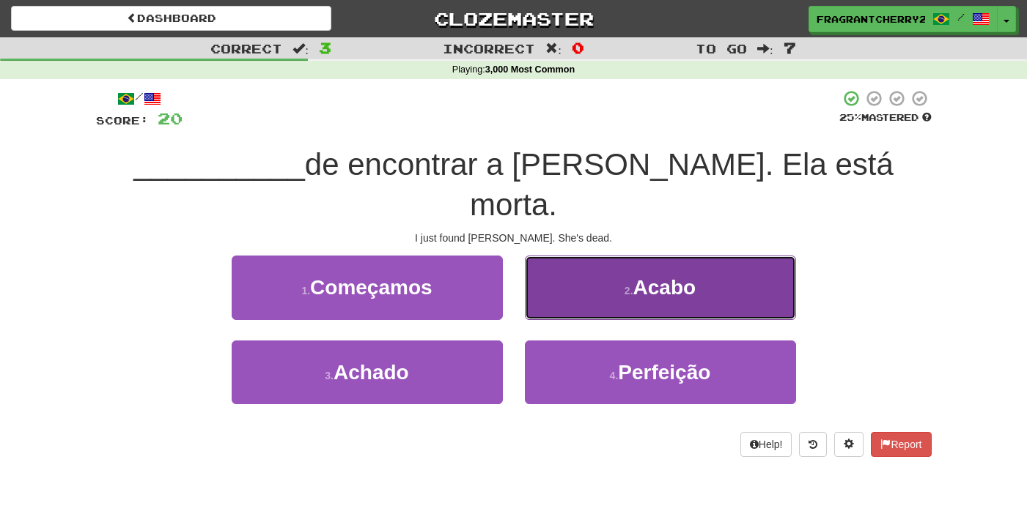
click at [577, 272] on button "2 . Acabo" at bounding box center [660, 288] width 271 height 64
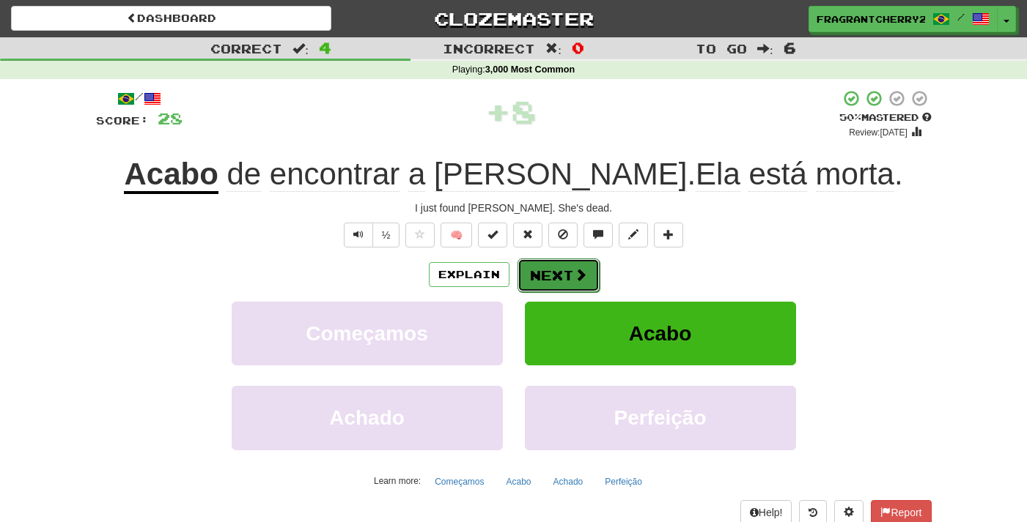
click at [549, 280] on button "Next" at bounding box center [558, 276] width 82 height 34
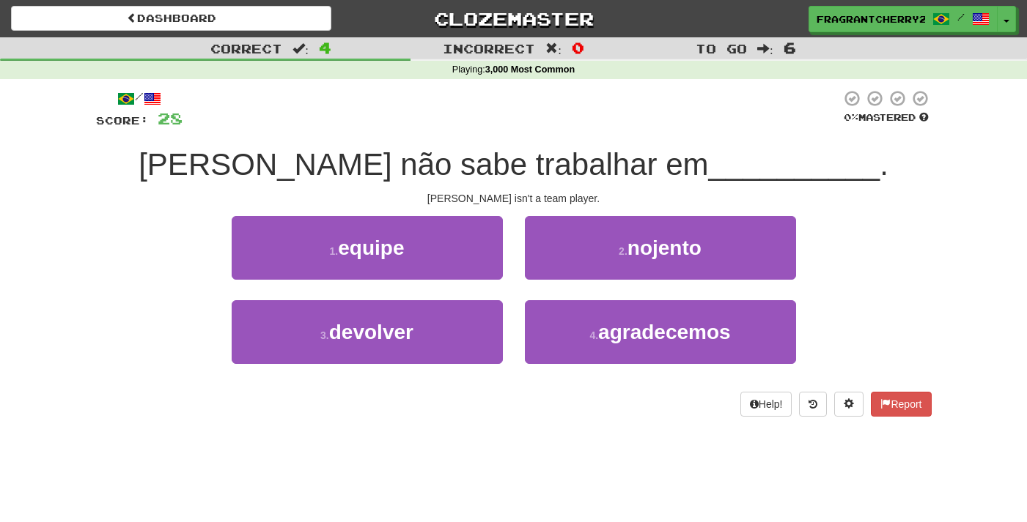
click at [461, 296] on div "1 . equipe" at bounding box center [367, 258] width 293 height 84
click at [457, 282] on div "1 . equipe" at bounding box center [367, 258] width 293 height 84
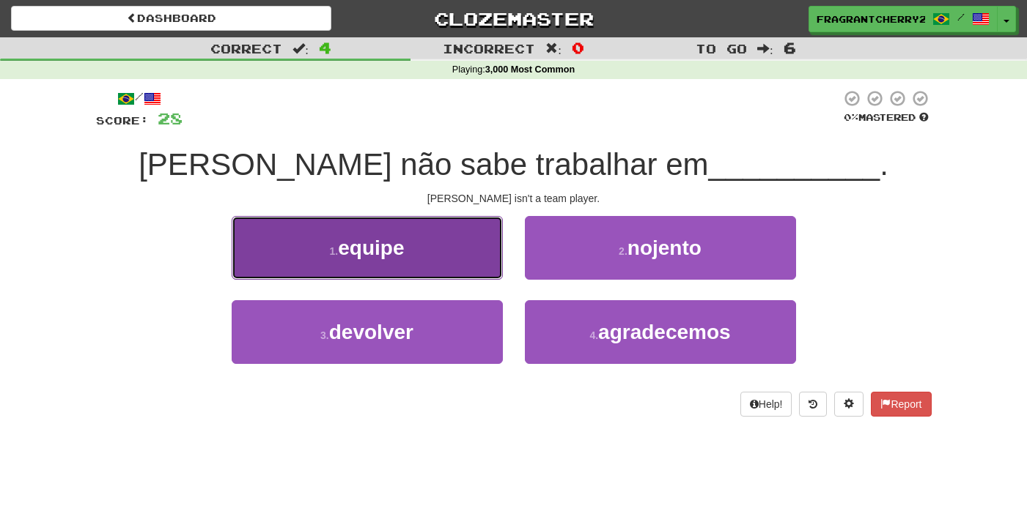
click at [459, 272] on button "1 . equipe" at bounding box center [367, 248] width 271 height 64
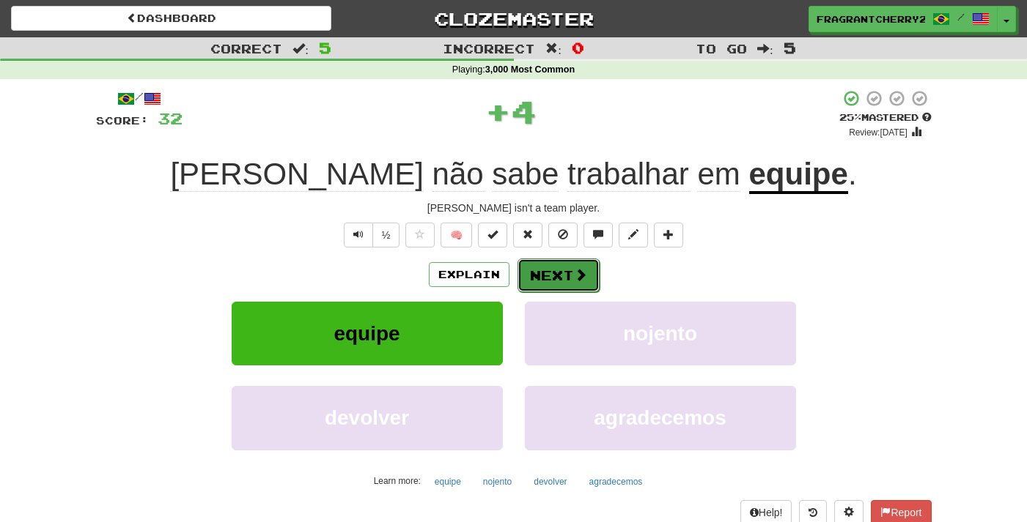
click at [547, 282] on button "Next" at bounding box center [558, 276] width 82 height 34
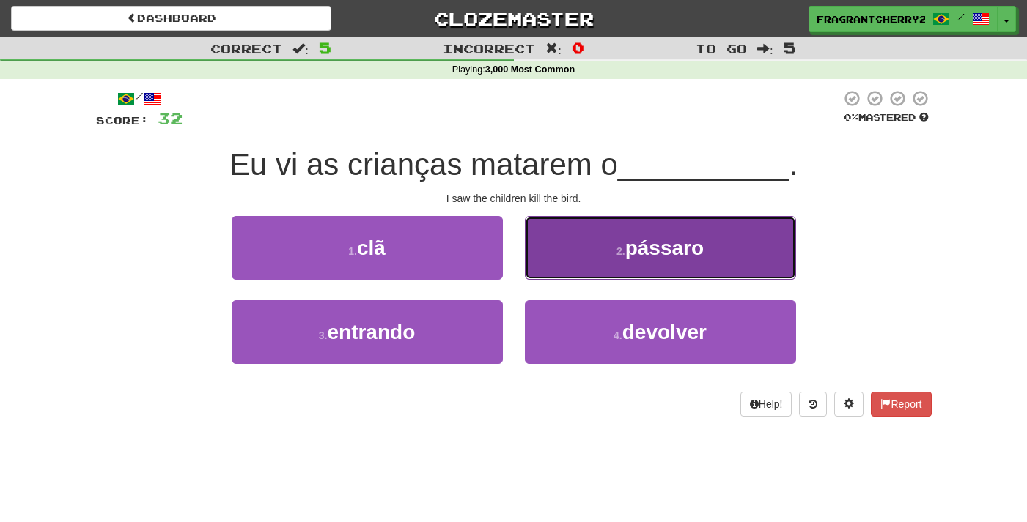
click at [612, 243] on button "2 . pássaro" at bounding box center [660, 248] width 271 height 64
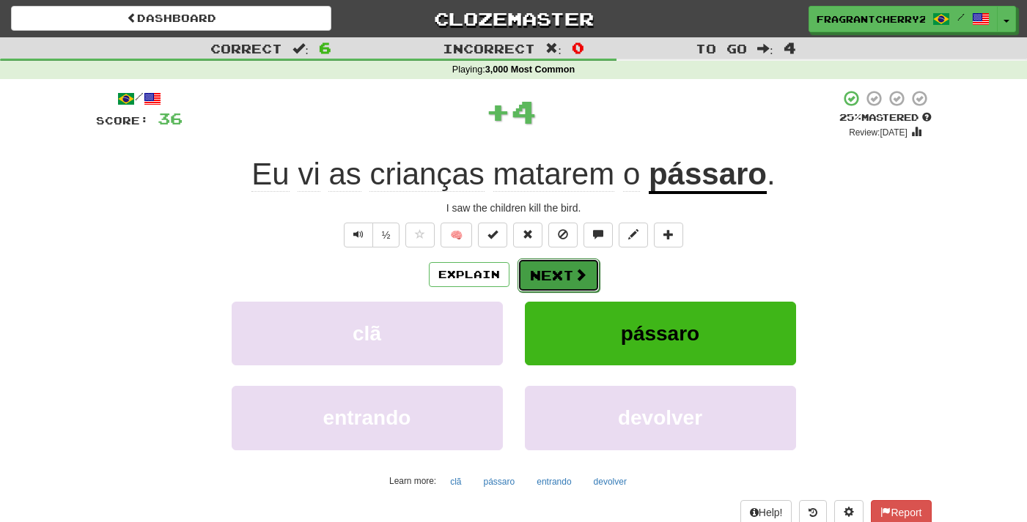
click at [558, 262] on button "Next" at bounding box center [558, 276] width 82 height 34
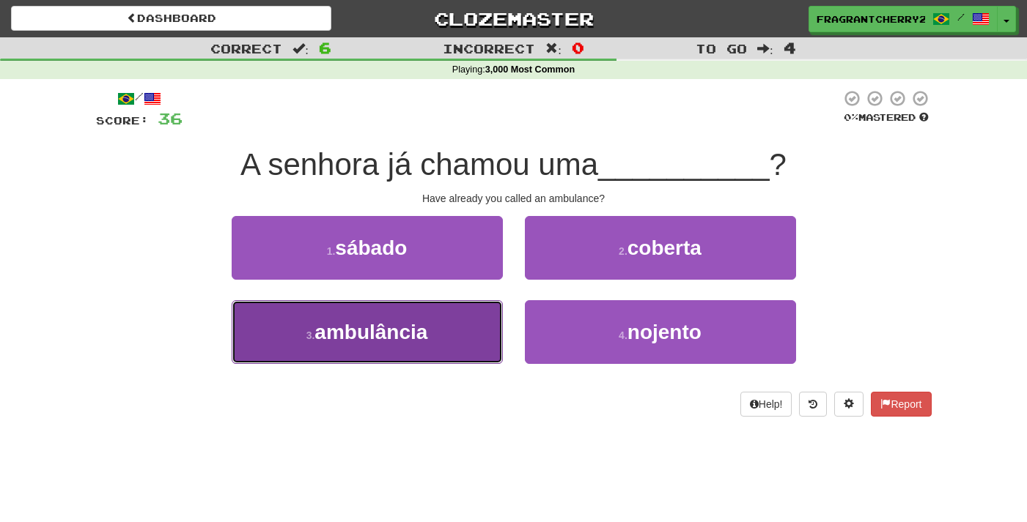
click at [439, 344] on button "3 . ambulância" at bounding box center [367, 332] width 271 height 64
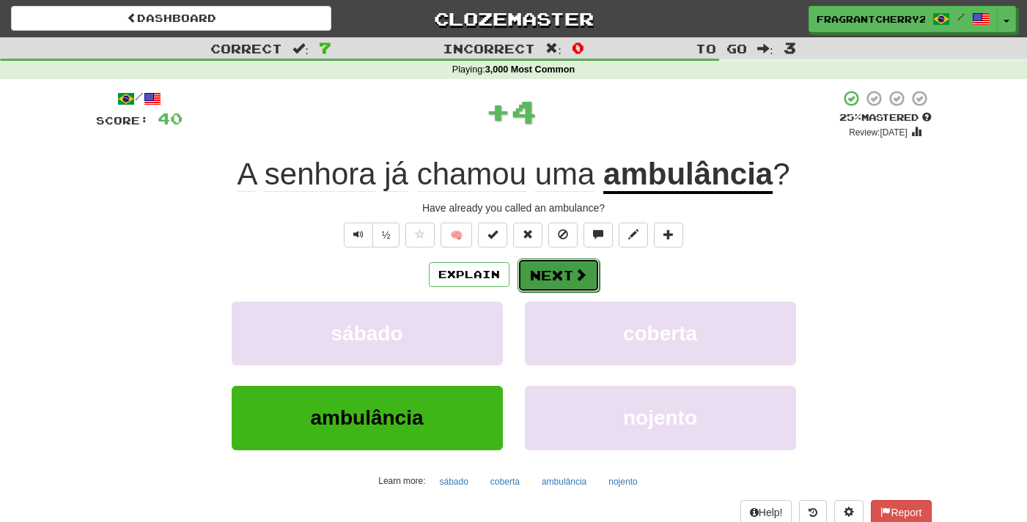
click at [541, 277] on button "Next" at bounding box center [558, 276] width 82 height 34
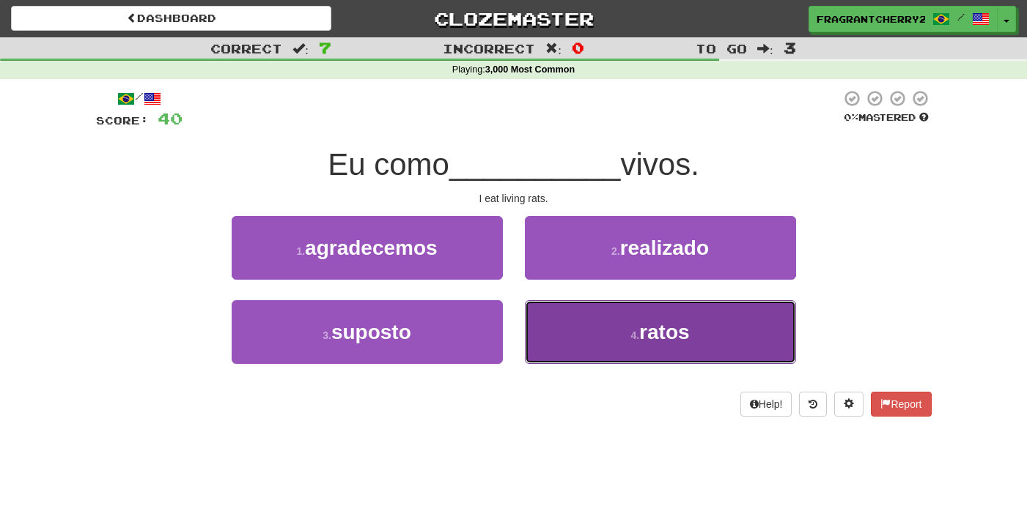
click at [547, 359] on button "4 . ratos" at bounding box center [660, 332] width 271 height 64
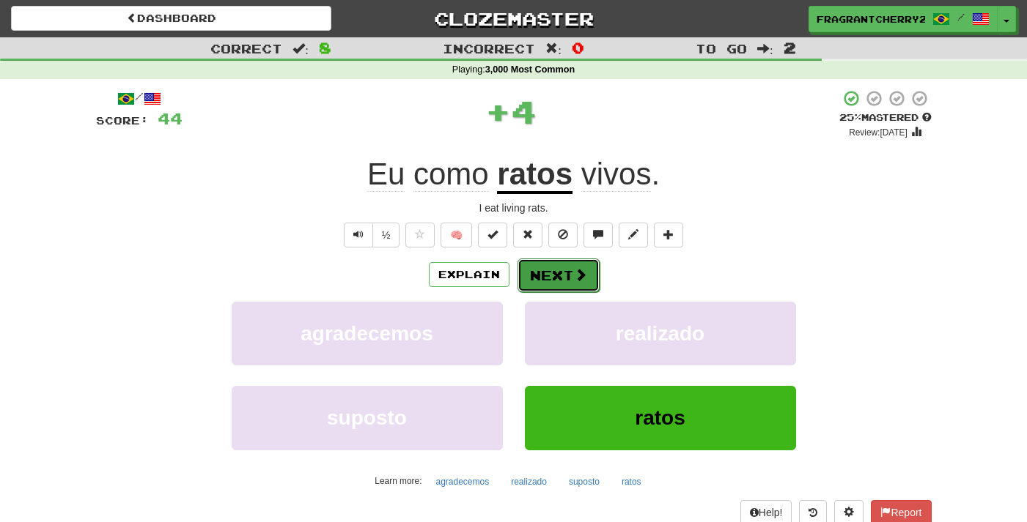
click at [539, 272] on button "Next" at bounding box center [558, 276] width 82 height 34
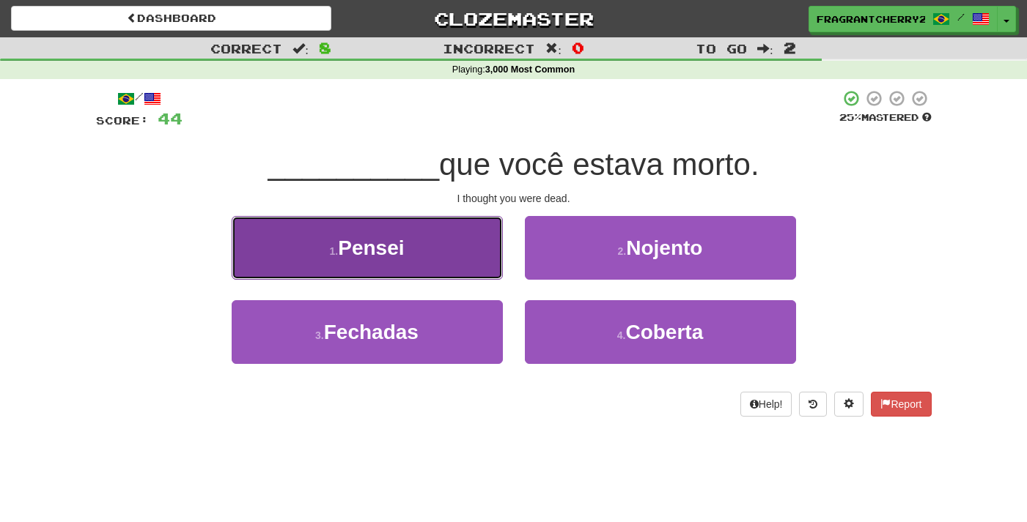
click at [435, 251] on button "1 . Pensei" at bounding box center [367, 248] width 271 height 64
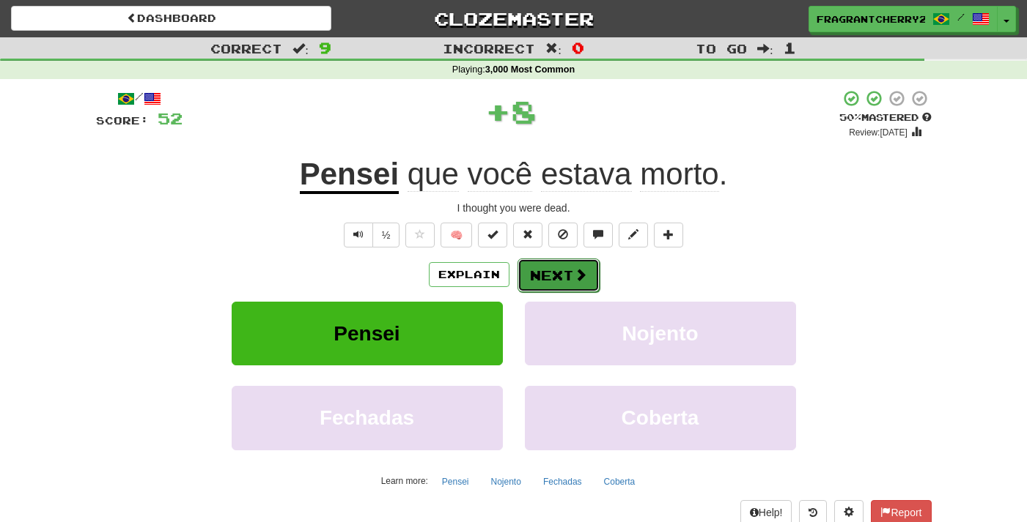
click at [568, 278] on button "Next" at bounding box center [558, 276] width 82 height 34
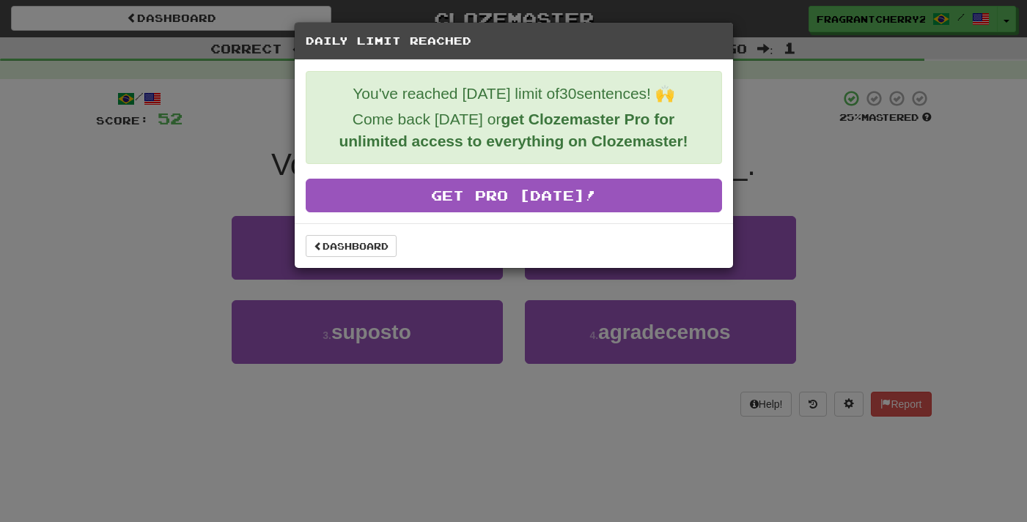
click at [363, 264] on div "Dashboard" at bounding box center [514, 246] width 438 height 45
click at [363, 238] on link "Dashboard" at bounding box center [351, 246] width 91 height 22
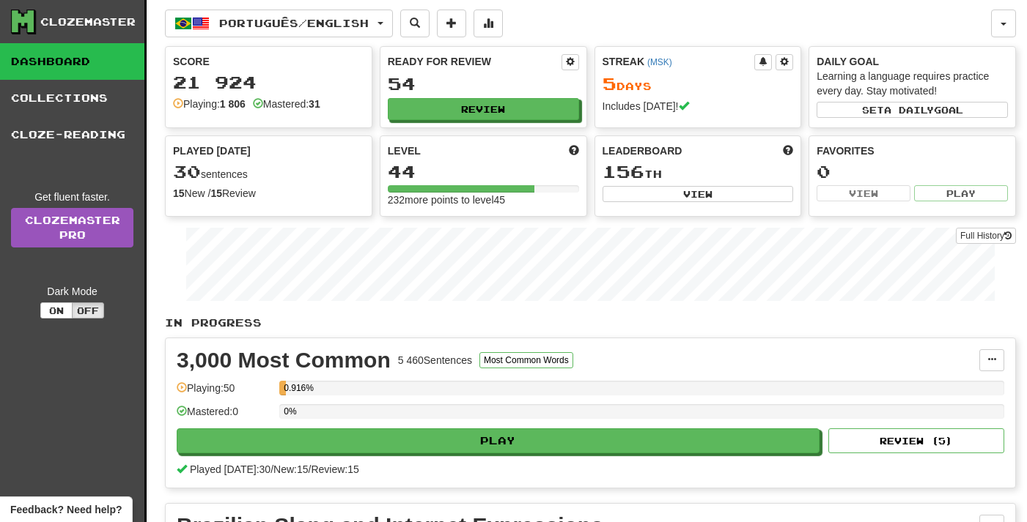
click at [317, 26] on span "Português / English" at bounding box center [293, 23] width 149 height 12
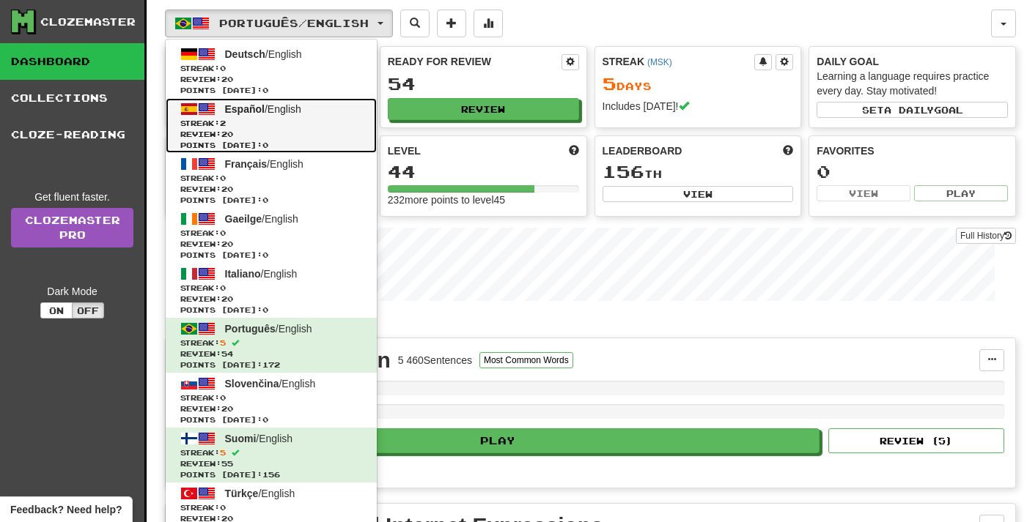
click at [265, 139] on span "Review: 20" at bounding box center [271, 134] width 182 height 11
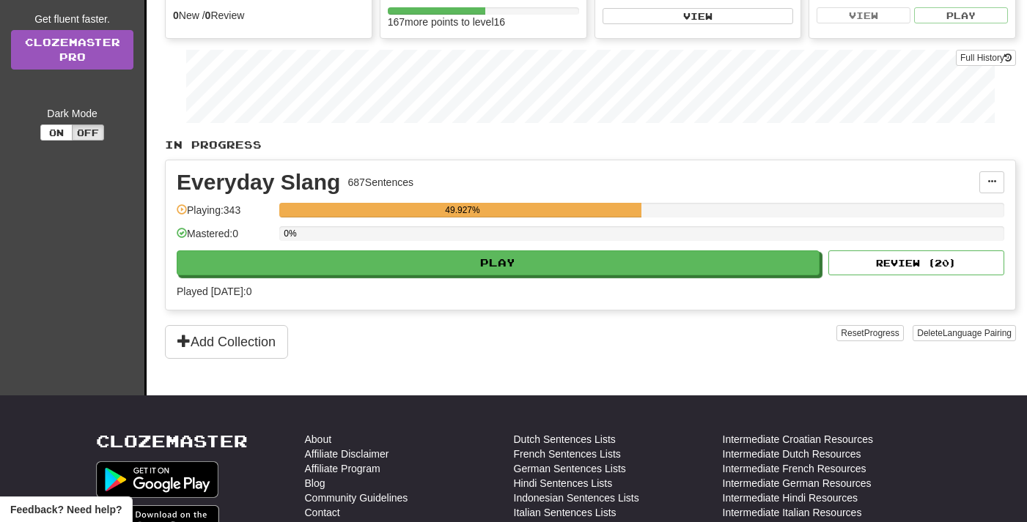
scroll to position [245, 0]
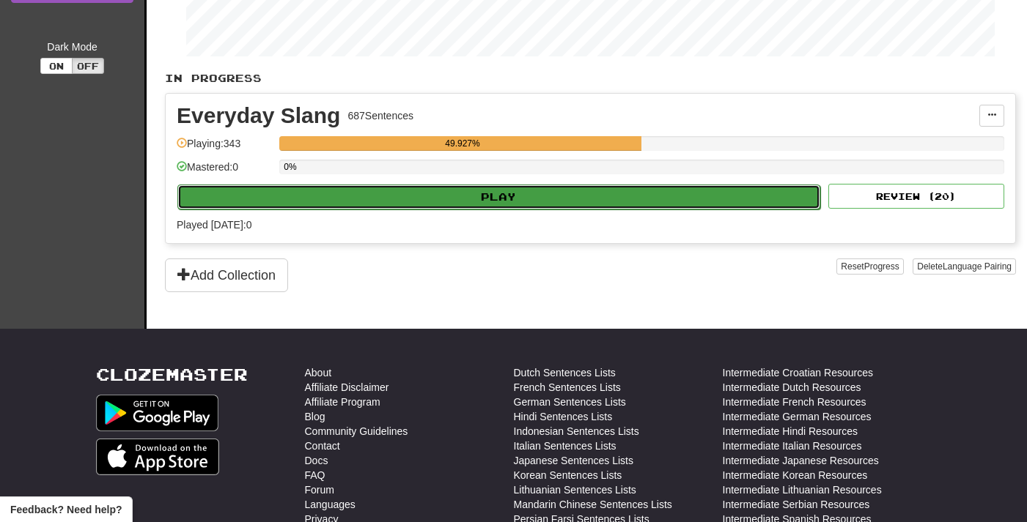
click at [470, 196] on button "Play" at bounding box center [498, 197] width 643 height 25
select select "**"
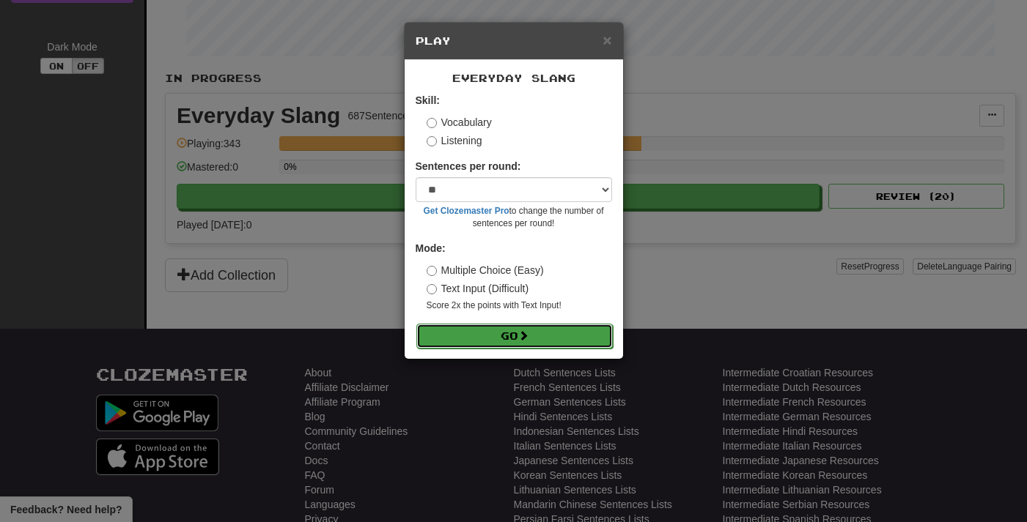
click at [521, 331] on button "Go" at bounding box center [514, 336] width 196 height 25
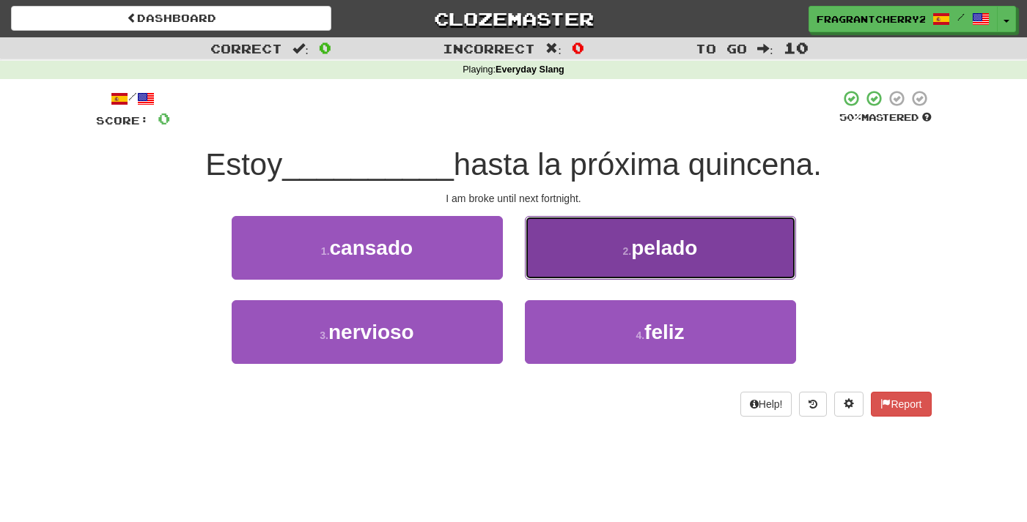
click at [550, 248] on button "2 . pelado" at bounding box center [660, 248] width 271 height 64
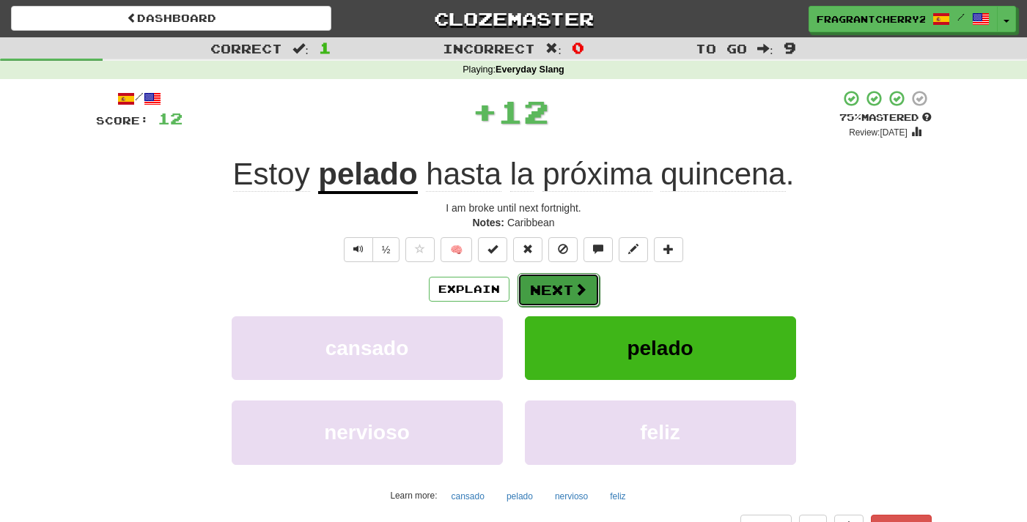
click at [538, 283] on button "Next" at bounding box center [558, 290] width 82 height 34
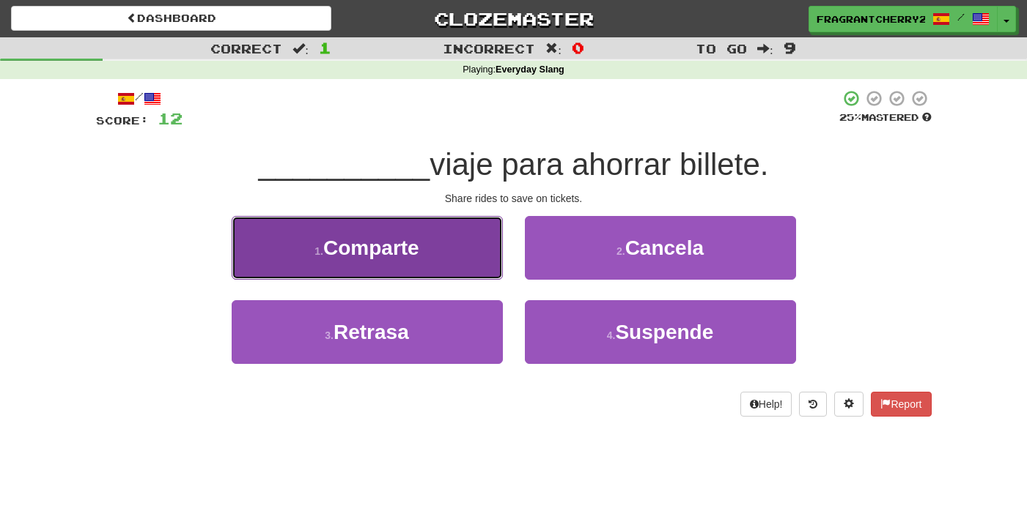
click at [439, 248] on button "1 . Comparte" at bounding box center [367, 248] width 271 height 64
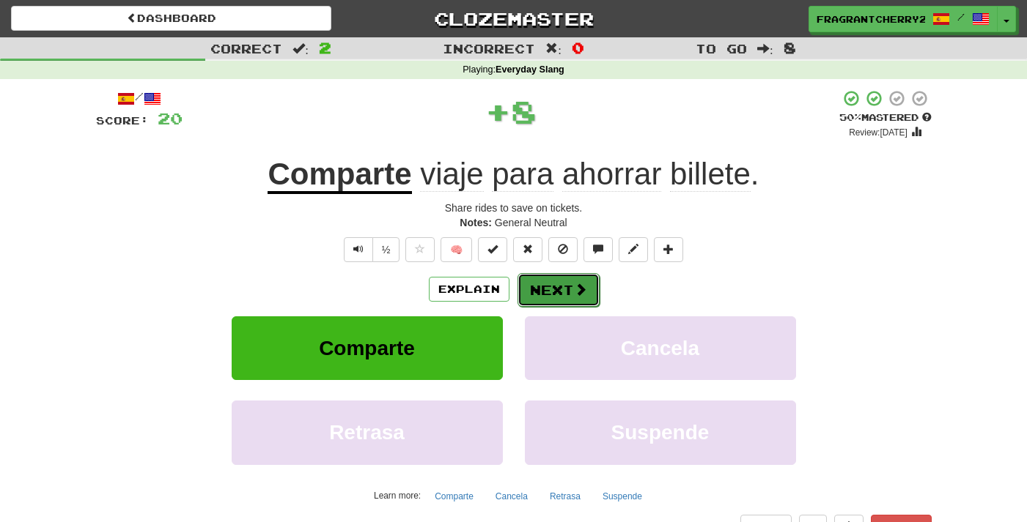
click at [569, 298] on button "Next" at bounding box center [558, 290] width 82 height 34
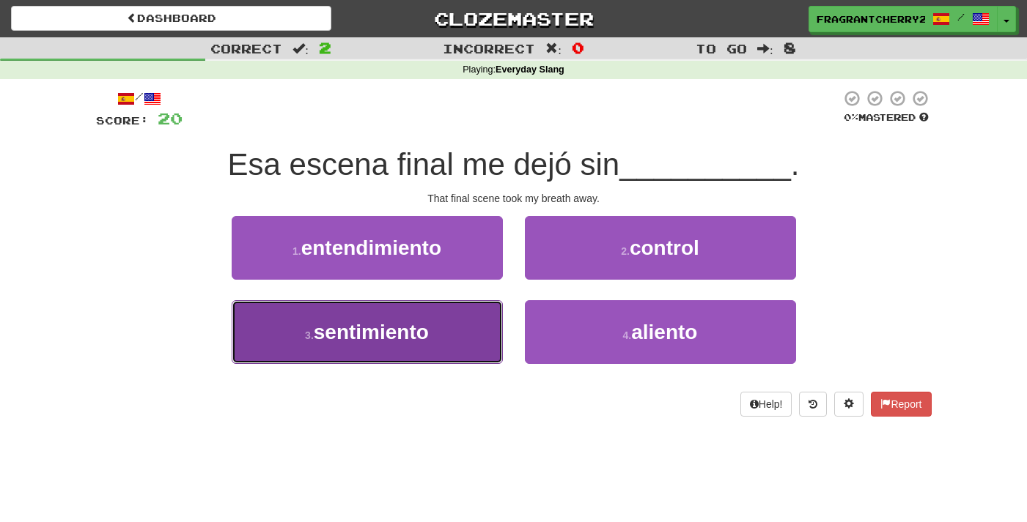
click at [460, 363] on button "3 . sentimiento" at bounding box center [367, 332] width 271 height 64
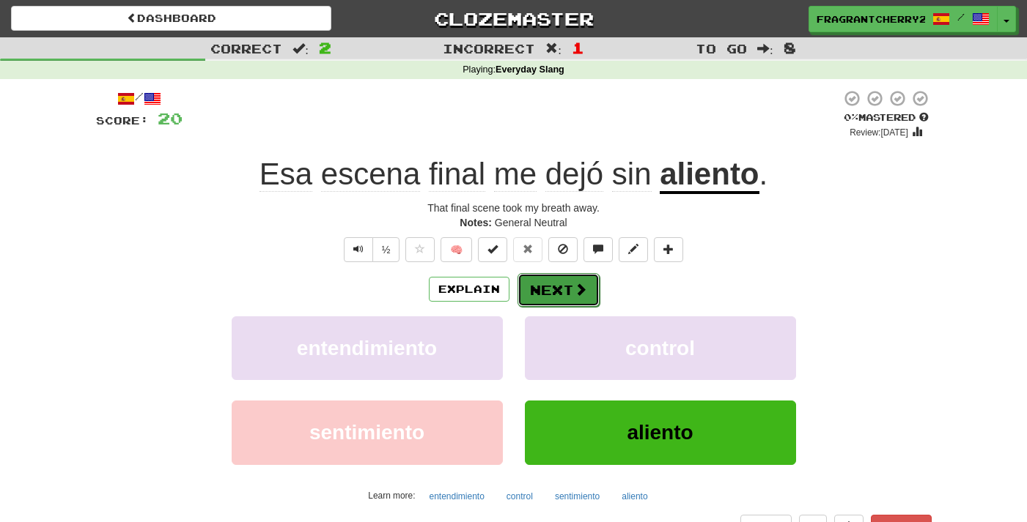
click at [559, 295] on button "Next" at bounding box center [558, 290] width 82 height 34
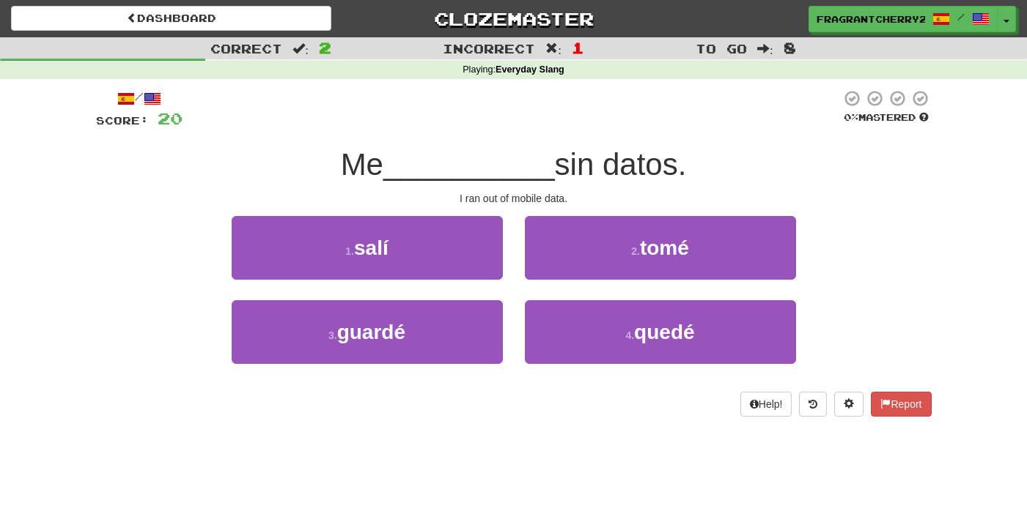
click at [439, 281] on div "1 . [GEOGRAPHIC_DATA]" at bounding box center [367, 258] width 293 height 84
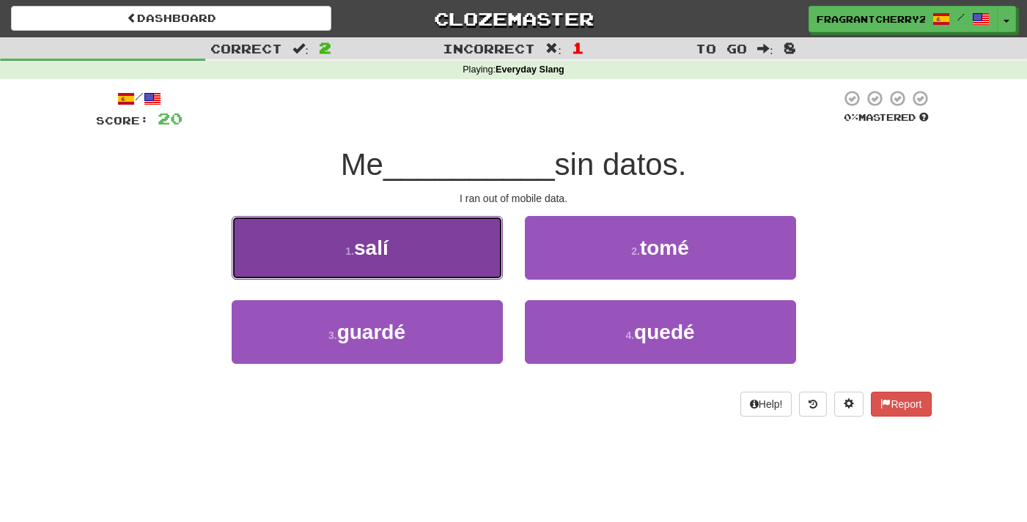
click at [446, 265] on button "1 . [GEOGRAPHIC_DATA]" at bounding box center [367, 248] width 271 height 64
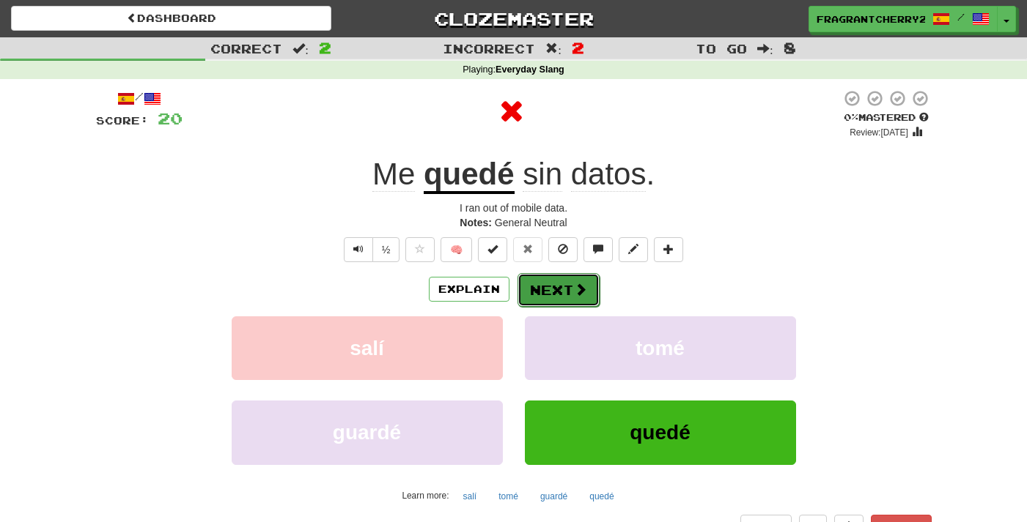
click at [575, 301] on button "Next" at bounding box center [558, 290] width 82 height 34
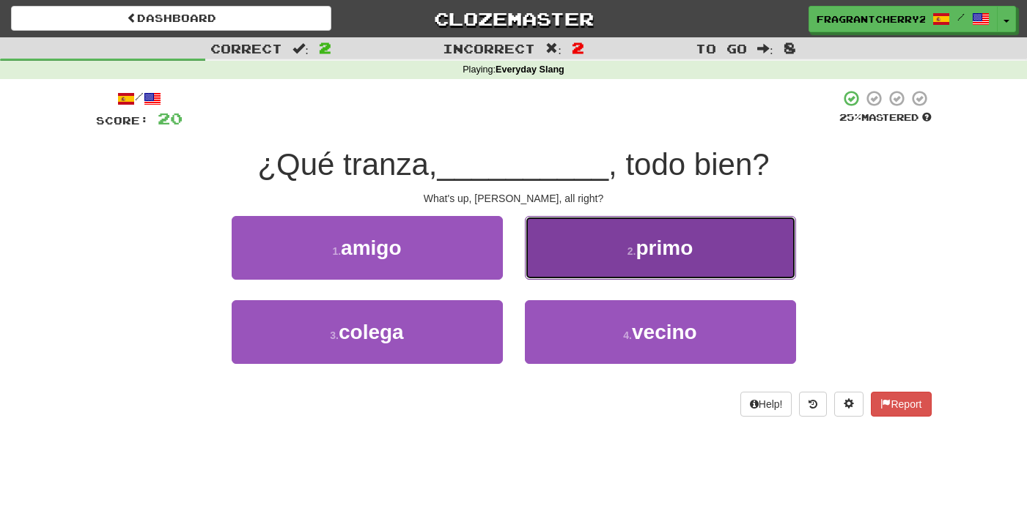
click at [589, 238] on button "2 . primo" at bounding box center [660, 248] width 271 height 64
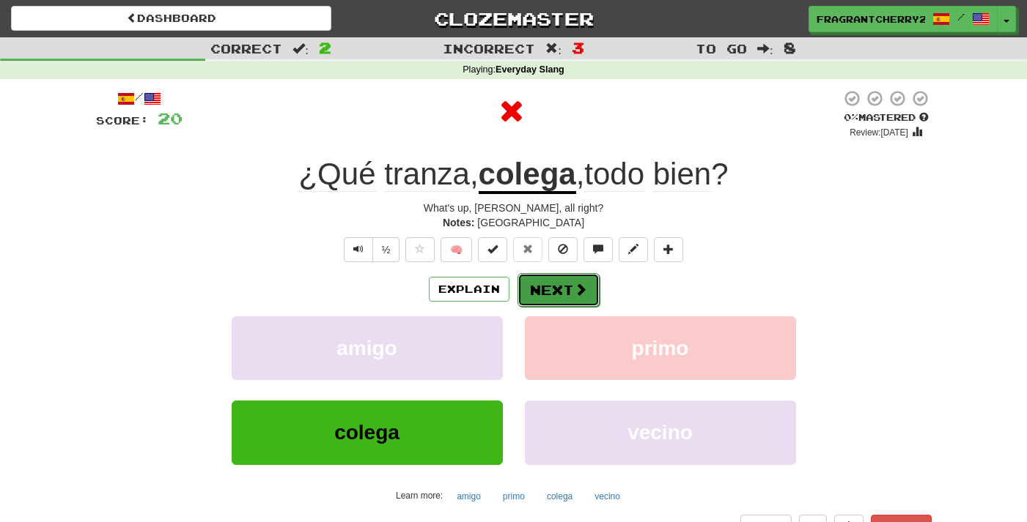
click at [544, 293] on button "Next" at bounding box center [558, 290] width 82 height 34
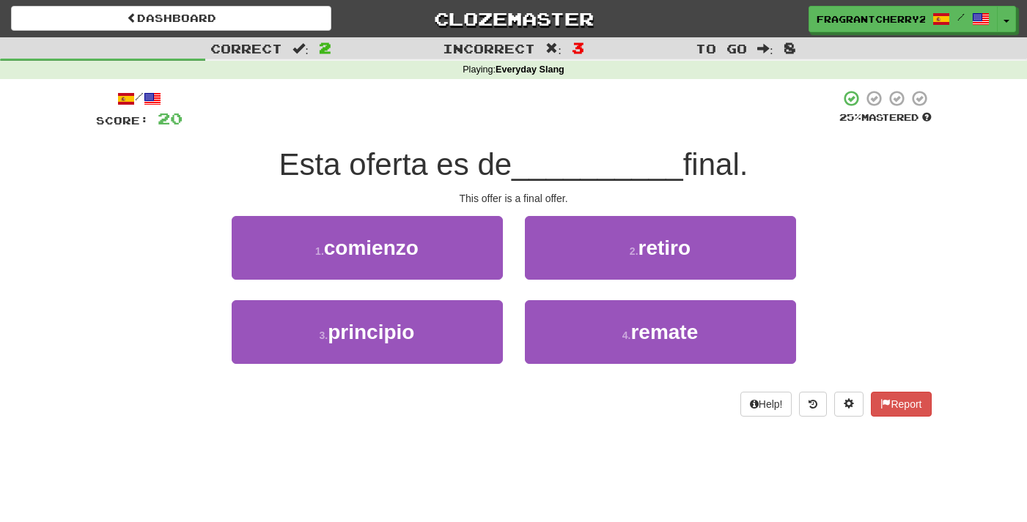
click at [518, 272] on div "2 . [GEOGRAPHIC_DATA]" at bounding box center [660, 258] width 293 height 84
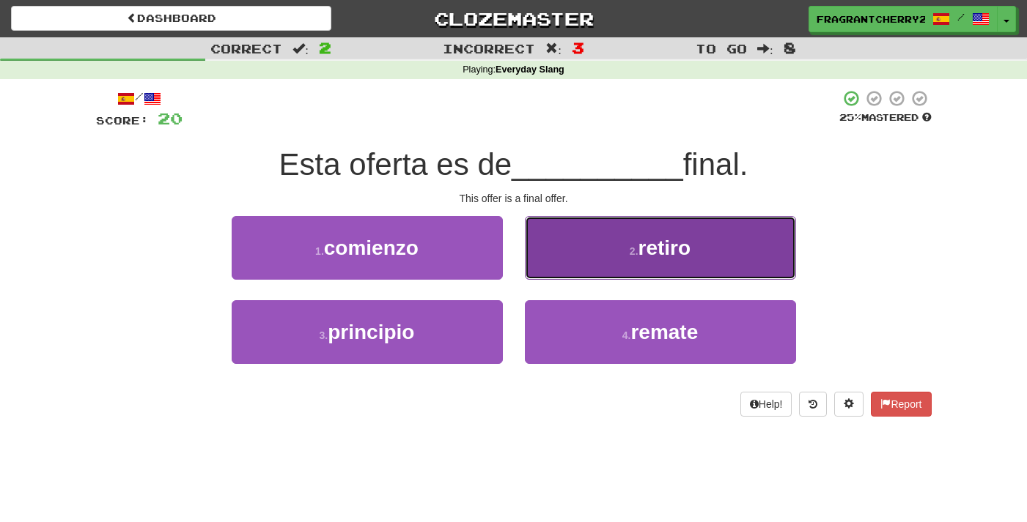
click at [531, 266] on button "2 . [GEOGRAPHIC_DATA]" at bounding box center [660, 248] width 271 height 64
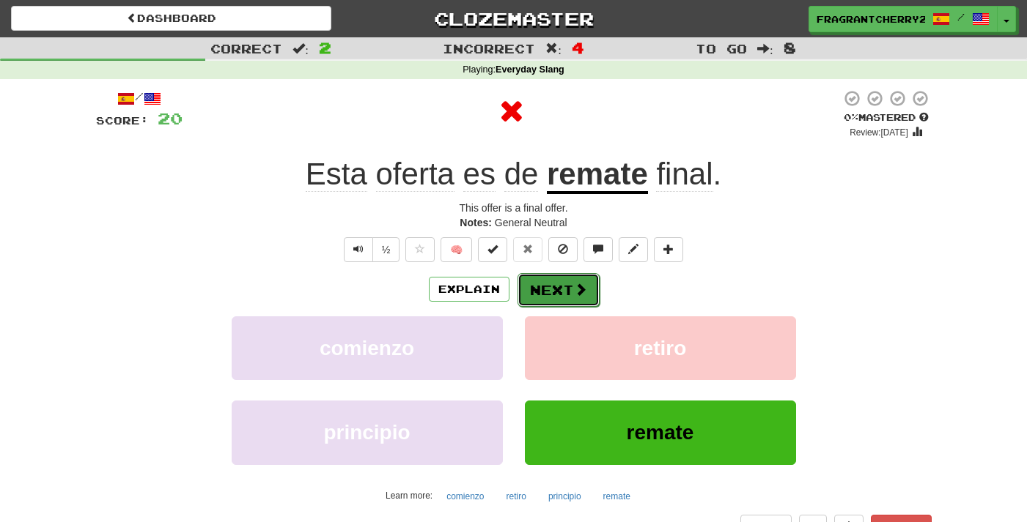
click at [526, 290] on button "Next" at bounding box center [558, 290] width 82 height 34
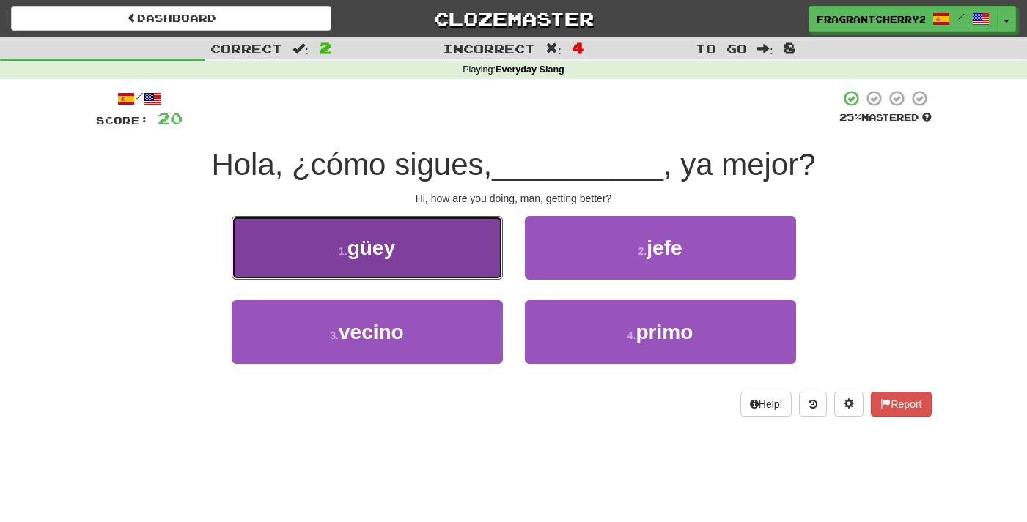
click at [446, 259] on button "1 . [GEOGRAPHIC_DATA]" at bounding box center [367, 248] width 271 height 64
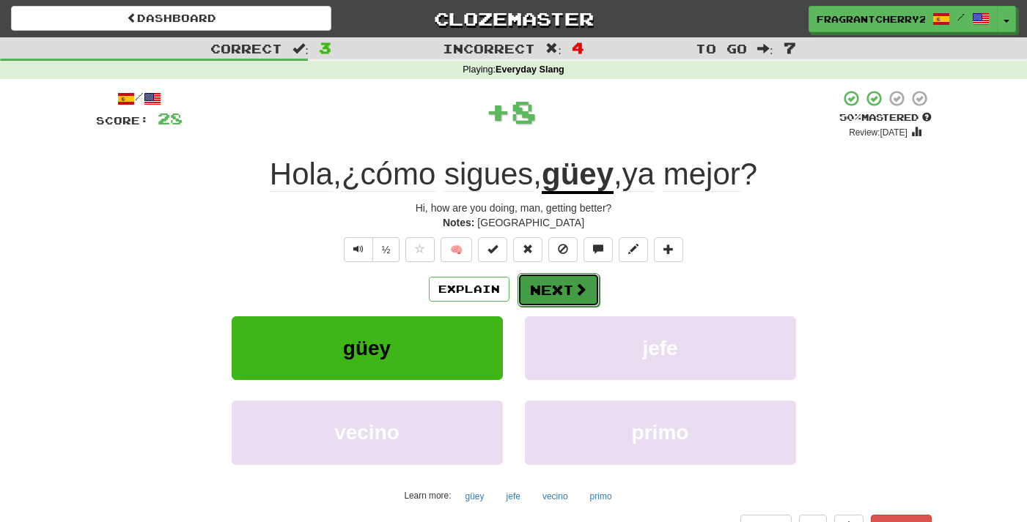
click at [536, 287] on button "Next" at bounding box center [558, 290] width 82 height 34
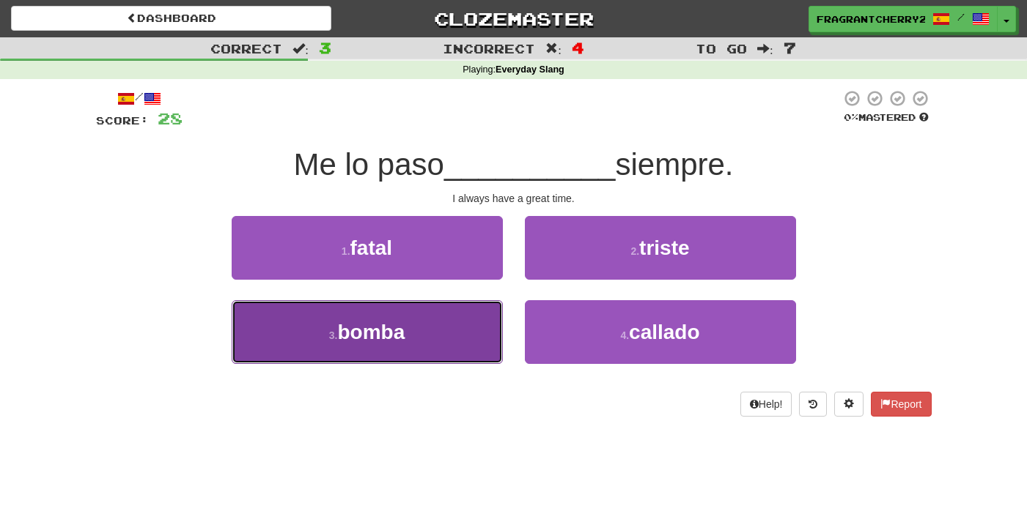
click at [465, 355] on button "3 . bomba" at bounding box center [367, 332] width 271 height 64
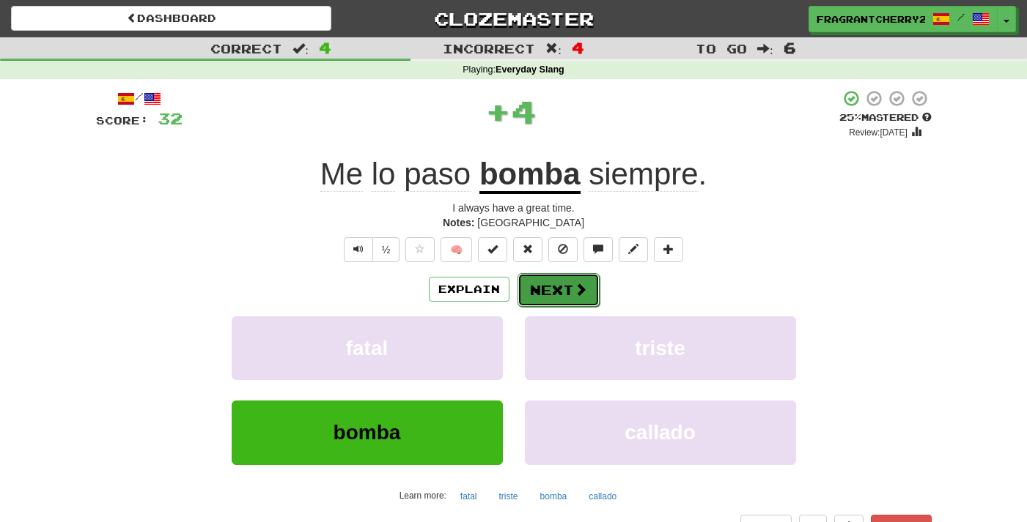
click at [551, 295] on button "Next" at bounding box center [558, 290] width 82 height 34
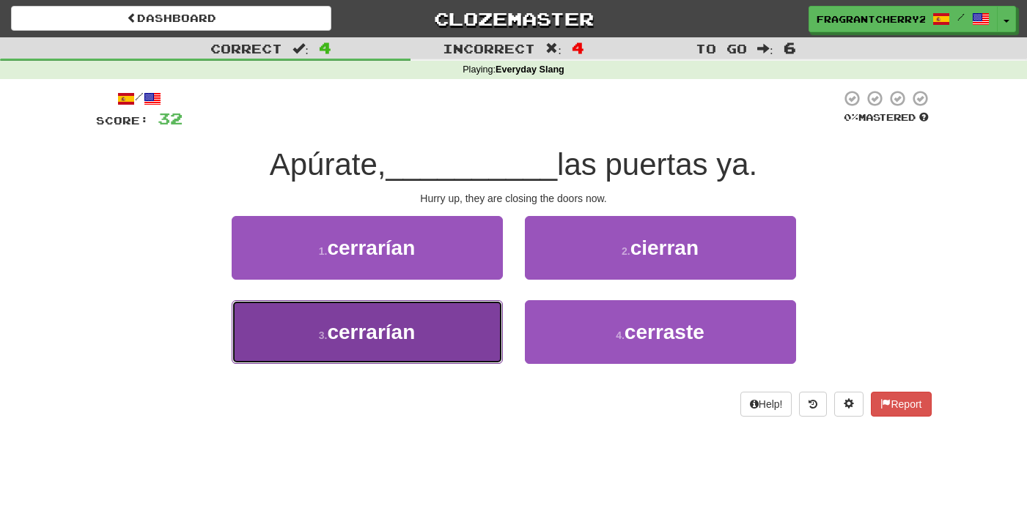
click at [473, 337] on button "3 . cerrarían" at bounding box center [367, 332] width 271 height 64
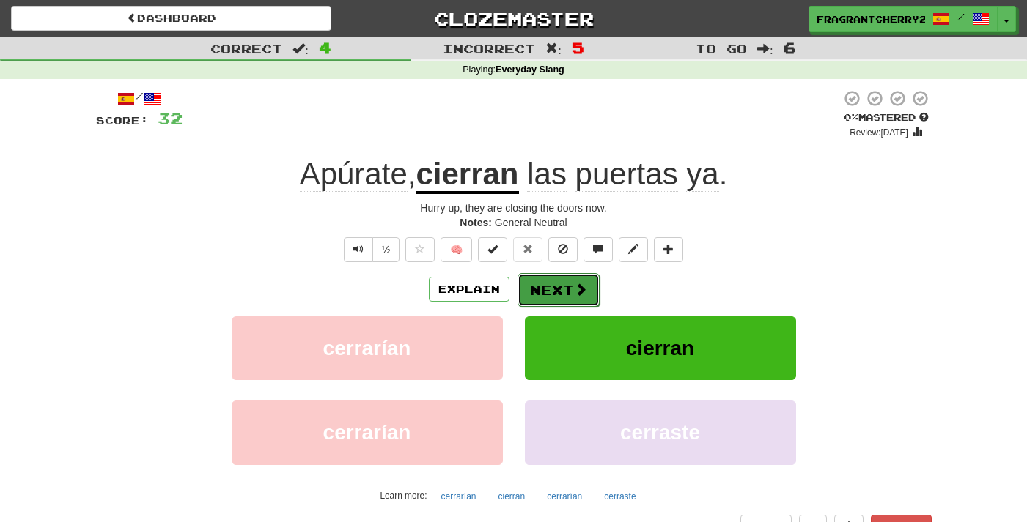
click at [537, 298] on button "Next" at bounding box center [558, 290] width 82 height 34
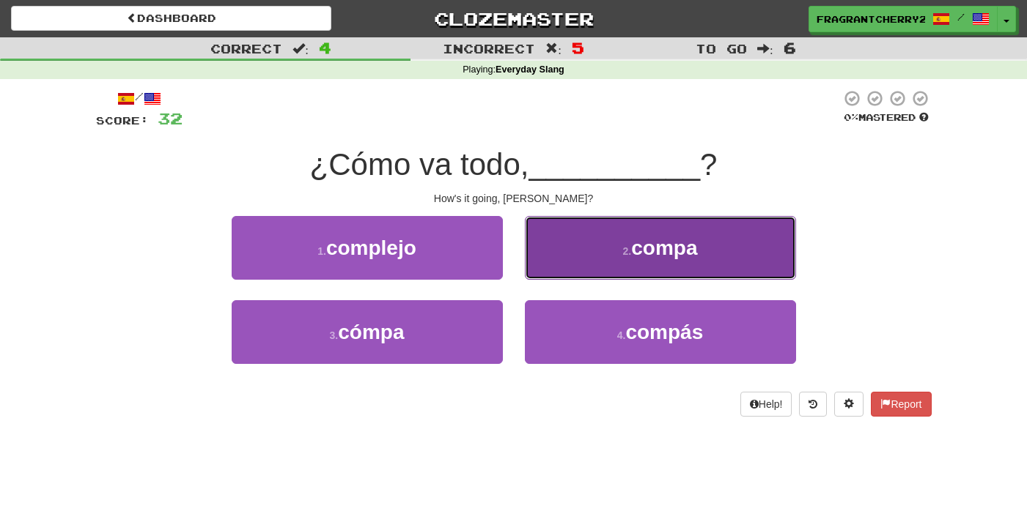
click at [586, 275] on button "2 . compa" at bounding box center [660, 248] width 271 height 64
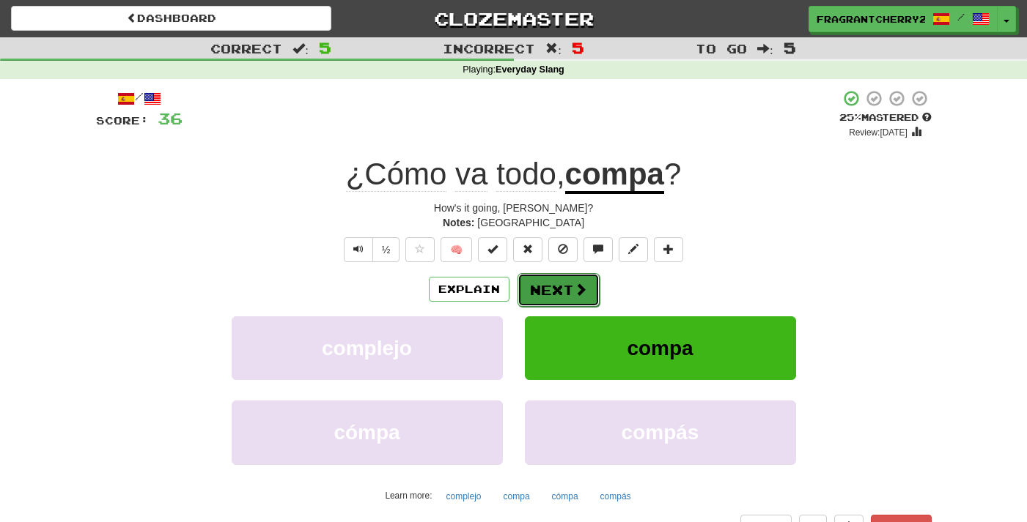
click at [581, 300] on button "Next" at bounding box center [558, 290] width 82 height 34
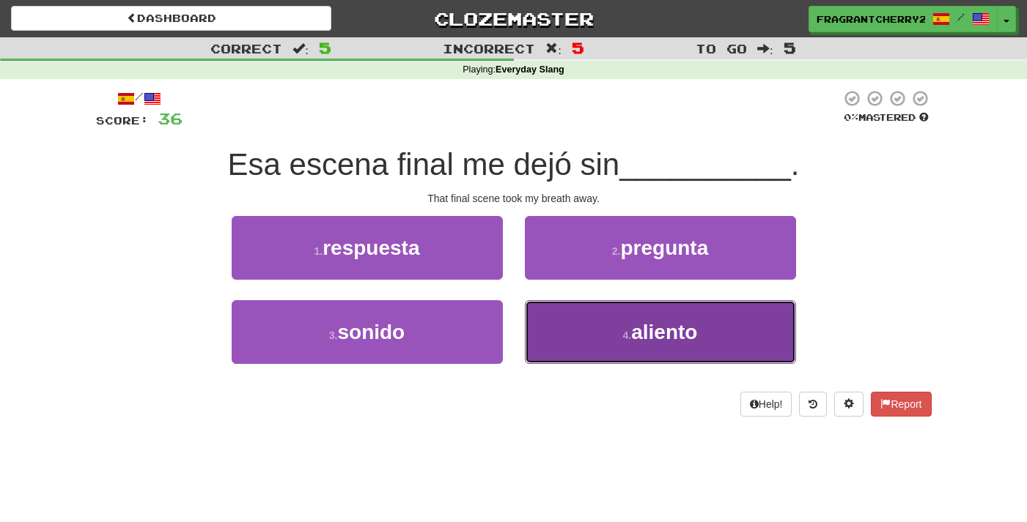
click at [613, 325] on button "4 . aliento" at bounding box center [660, 332] width 271 height 64
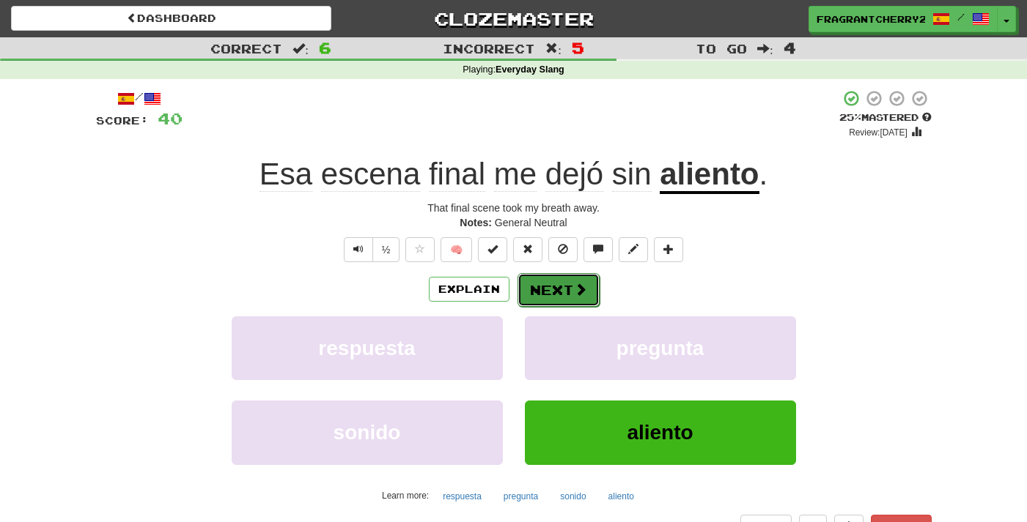
click at [563, 275] on button "Next" at bounding box center [558, 290] width 82 height 34
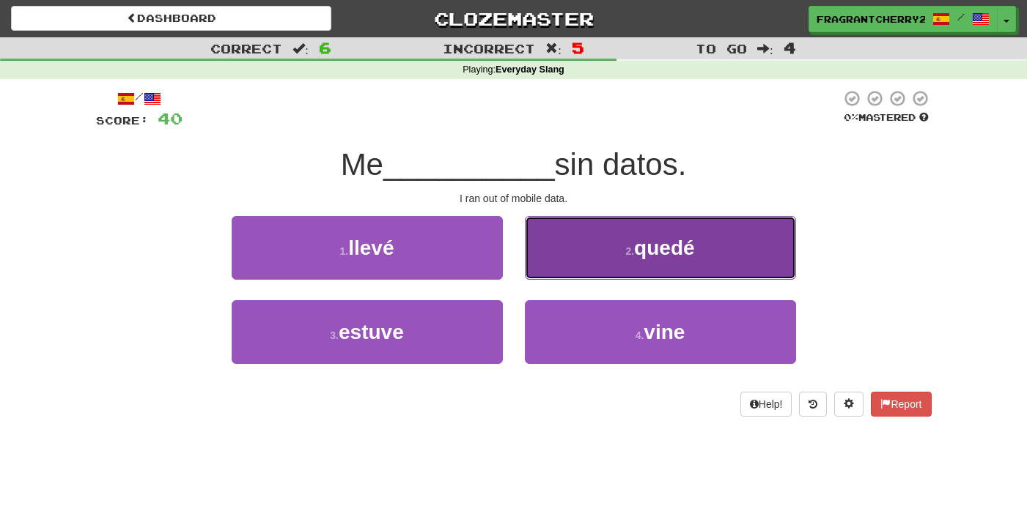
click at [571, 269] on button "2 . [GEOGRAPHIC_DATA]" at bounding box center [660, 248] width 271 height 64
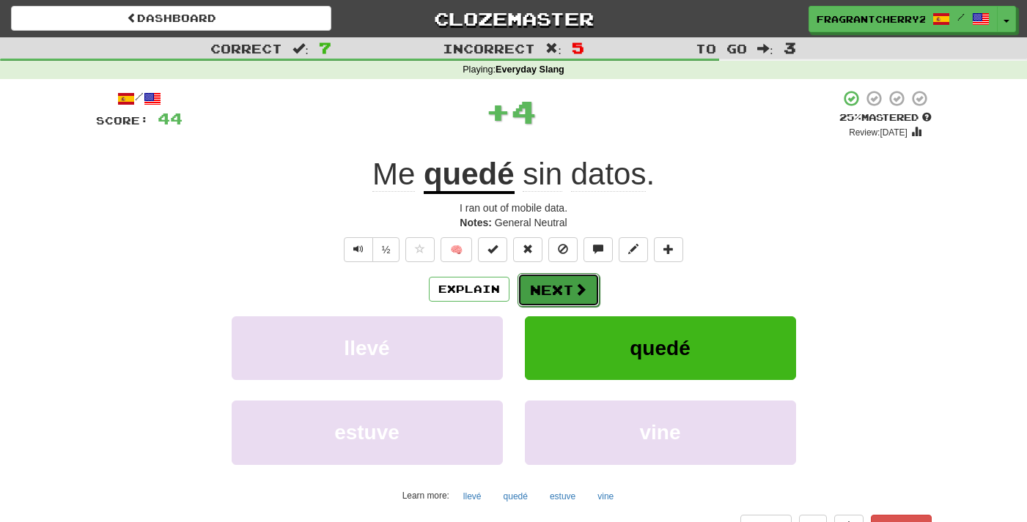
click at [536, 300] on button "Next" at bounding box center [558, 290] width 82 height 34
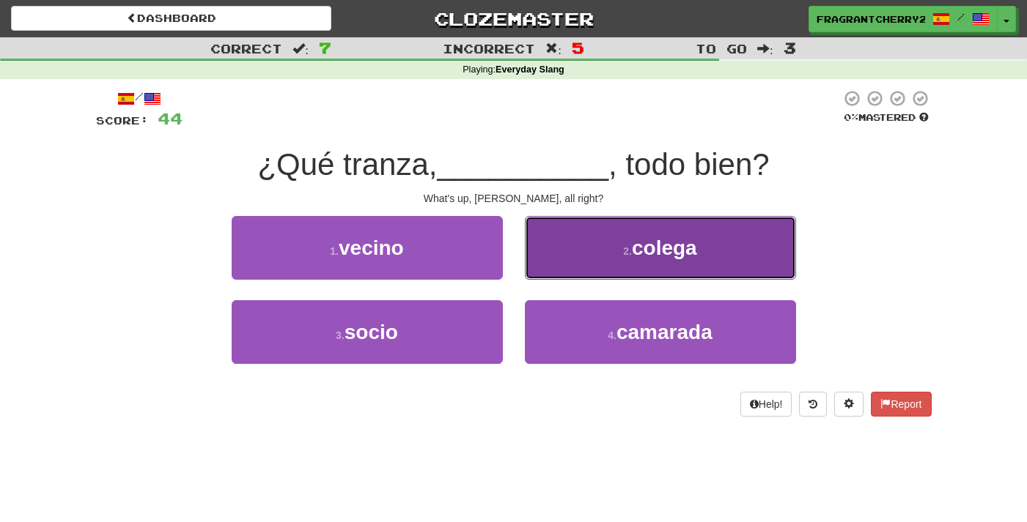
click at [578, 267] on button "2 . colega" at bounding box center [660, 248] width 271 height 64
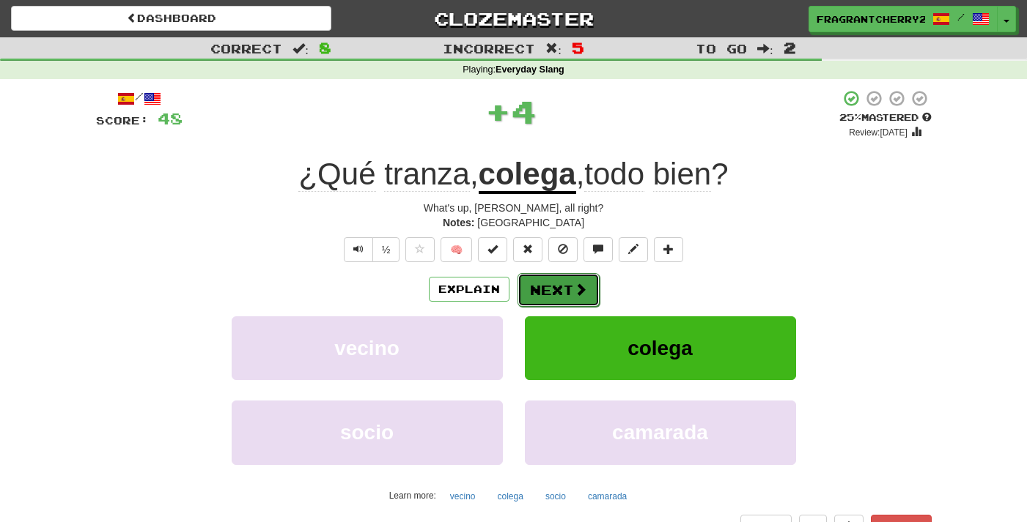
click at [566, 282] on button "Next" at bounding box center [558, 290] width 82 height 34
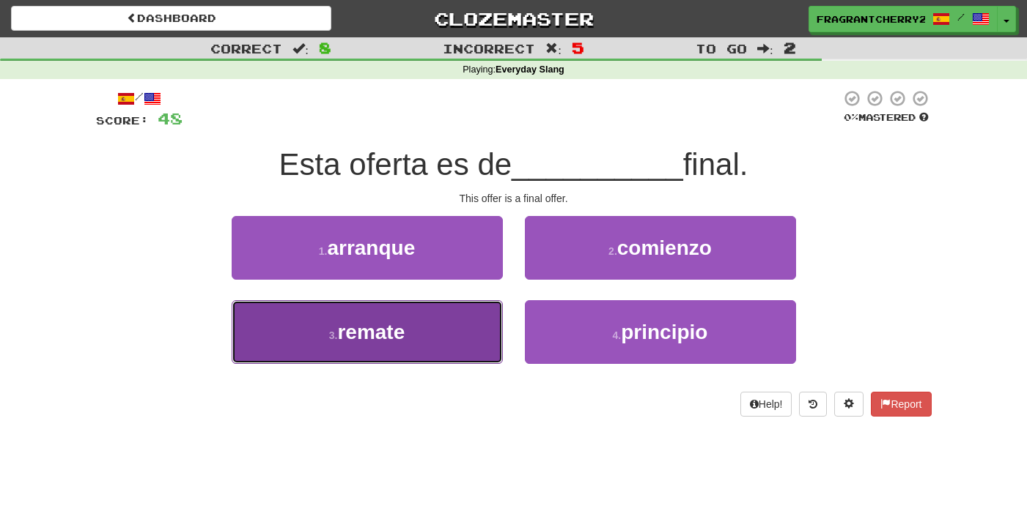
click at [421, 312] on button "3 . remate" at bounding box center [367, 332] width 271 height 64
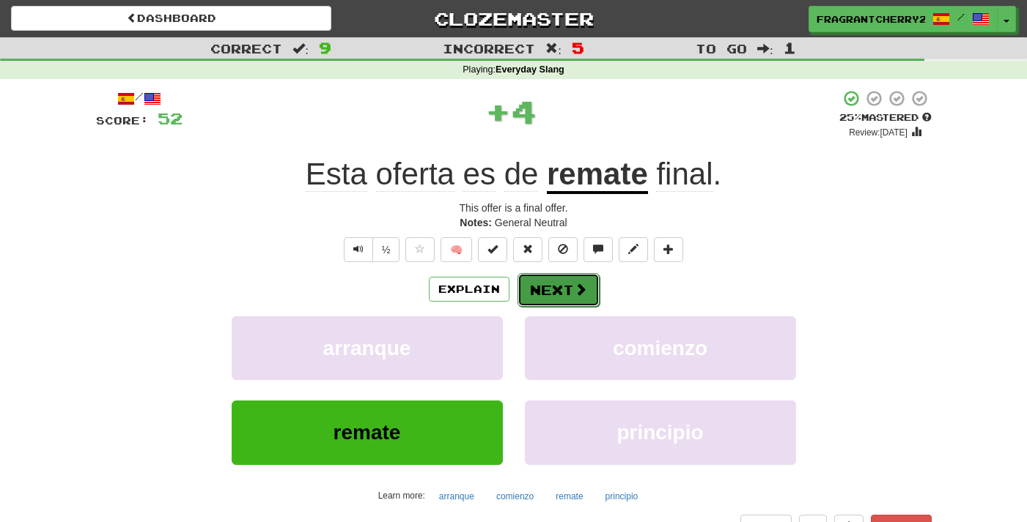
click at [556, 287] on button "Next" at bounding box center [558, 290] width 82 height 34
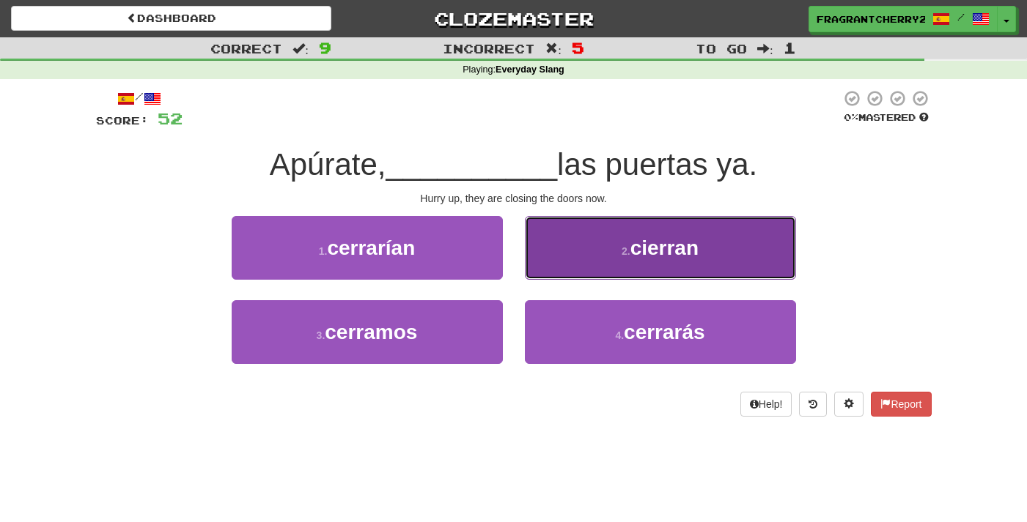
click at [540, 275] on button "2 . cierran" at bounding box center [660, 248] width 271 height 64
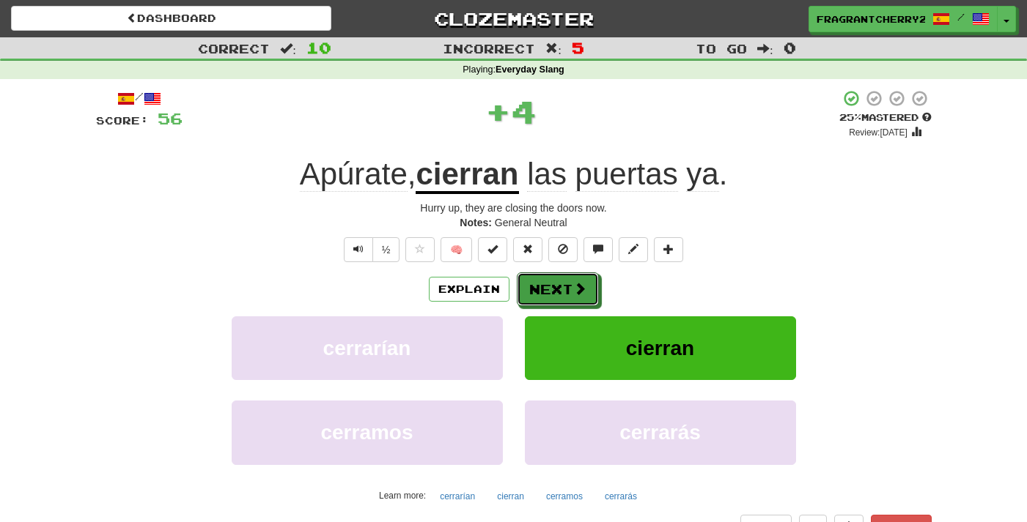
click at [540, 275] on button "Next" at bounding box center [558, 290] width 82 height 34
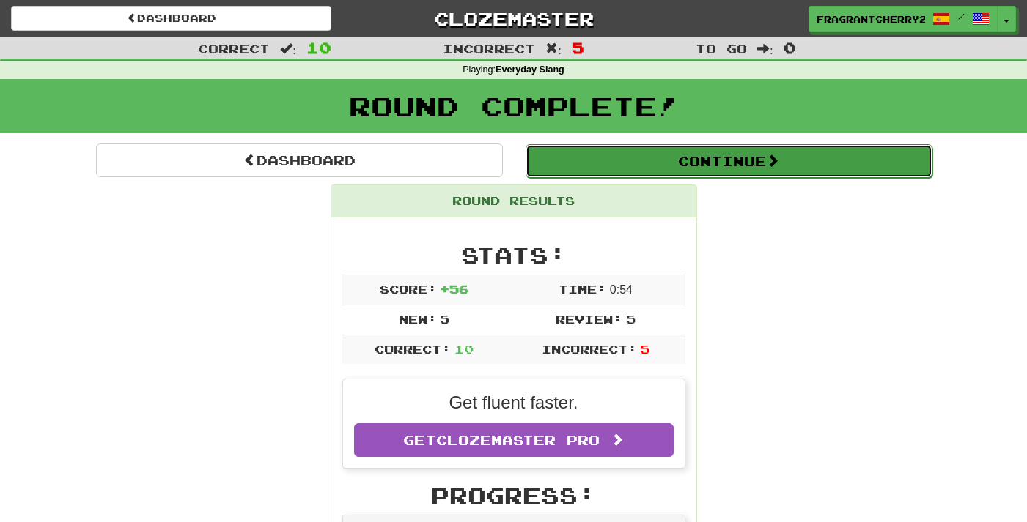
click at [608, 145] on button "Continue" at bounding box center [728, 161] width 407 height 34
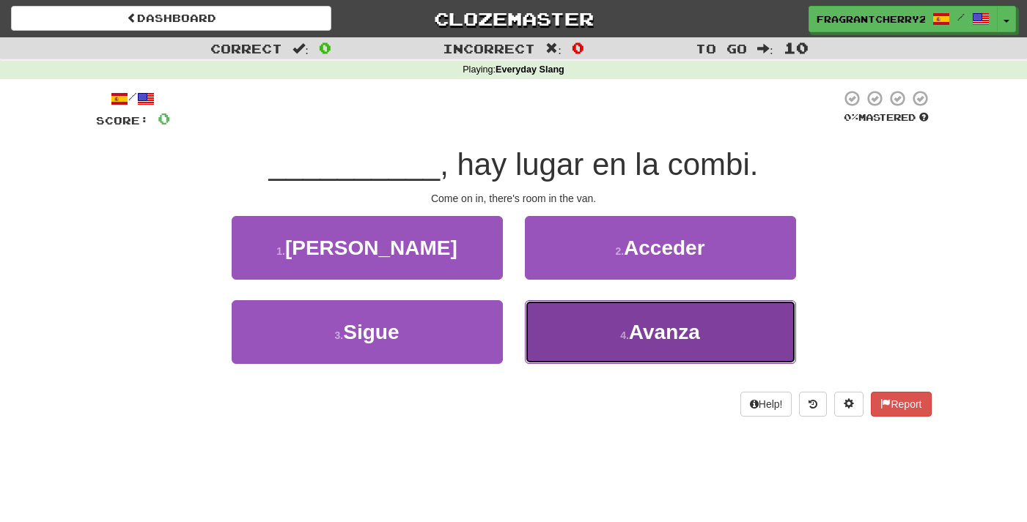
click at [564, 307] on button "4 . Avanza" at bounding box center [660, 332] width 271 height 64
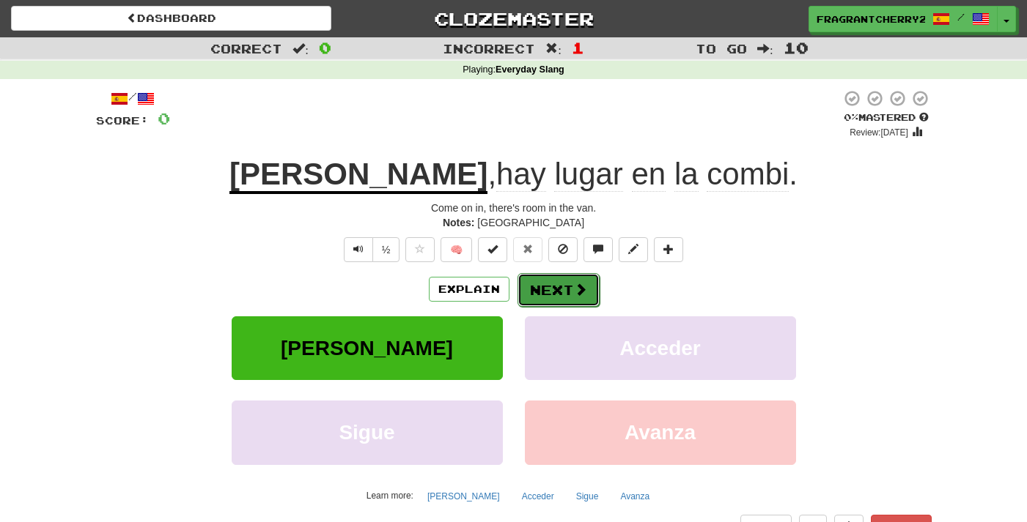
click at [559, 296] on button "Next" at bounding box center [558, 290] width 82 height 34
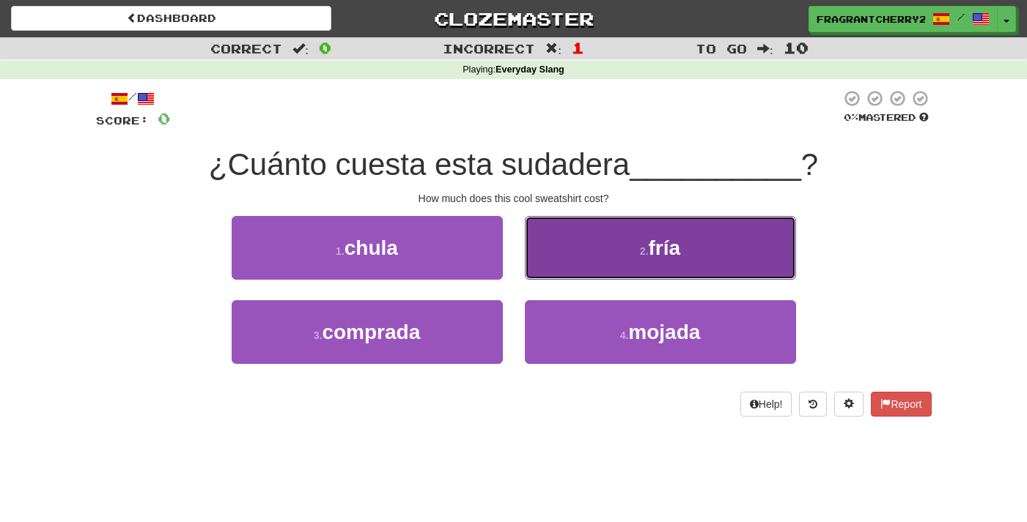
click at [599, 260] on button "2 . fría" at bounding box center [660, 248] width 271 height 64
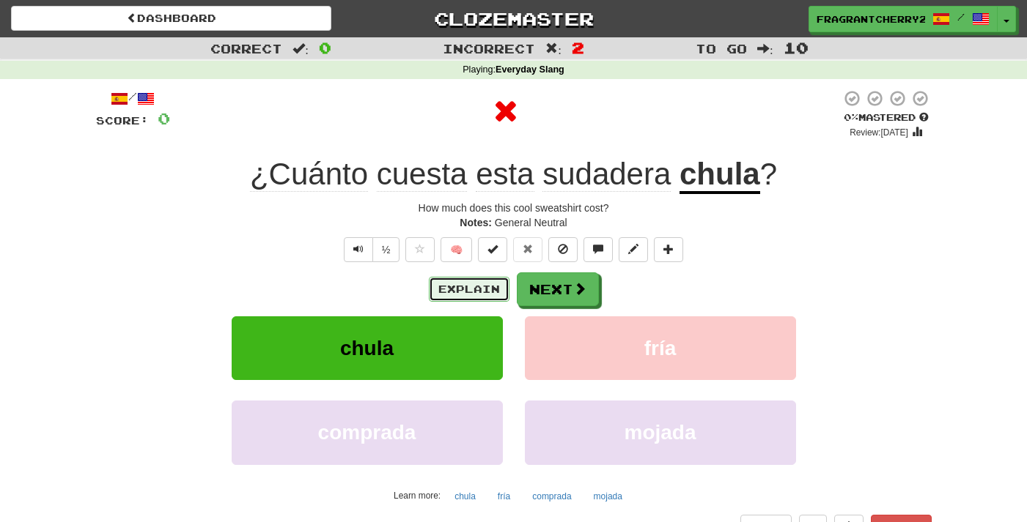
click at [457, 295] on button "Explain" at bounding box center [469, 289] width 81 height 25
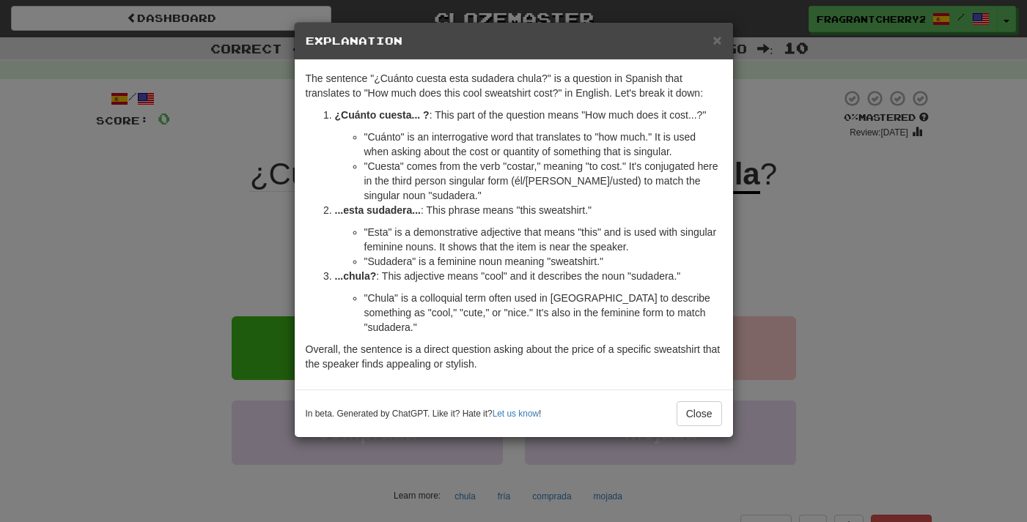
click at [221, 237] on div "× Explanation The sentence "¿Cuánto cuesta esta sudadera chula?" is a question …" at bounding box center [513, 261] width 1027 height 522
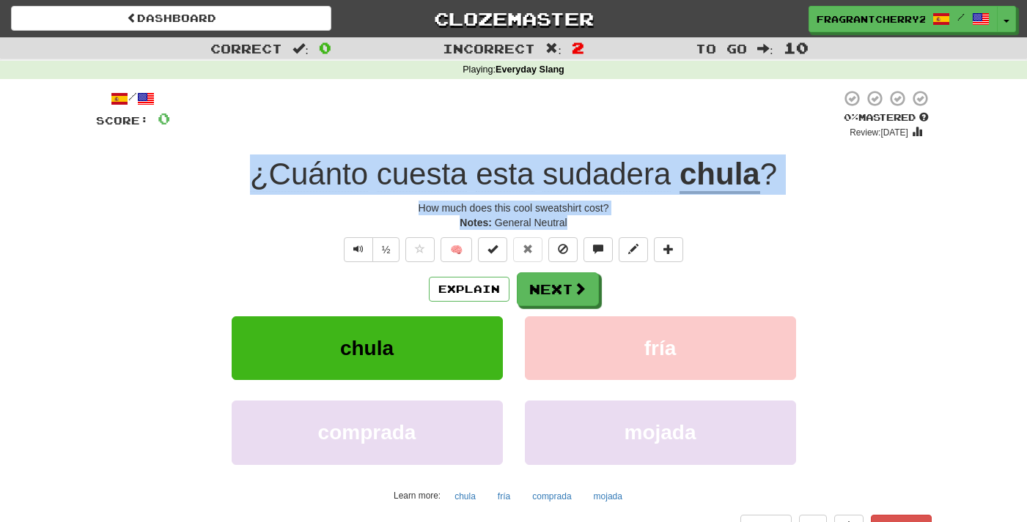
drag, startPoint x: 563, startPoint y: 224, endPoint x: 210, endPoint y: 159, distance: 359.2
click at [210, 159] on div "/ Score: 0 0 % Mastered Review: [DATE] ¿Cuánto cuesta esta sudadera chula ? How…" at bounding box center [513, 314] width 835 height 450
copy div "¿Cuánto cuesta esta sudadera chula ? How much does this cool sweatshirt cost? N…"
click at [531, 287] on button "Next" at bounding box center [558, 290] width 82 height 34
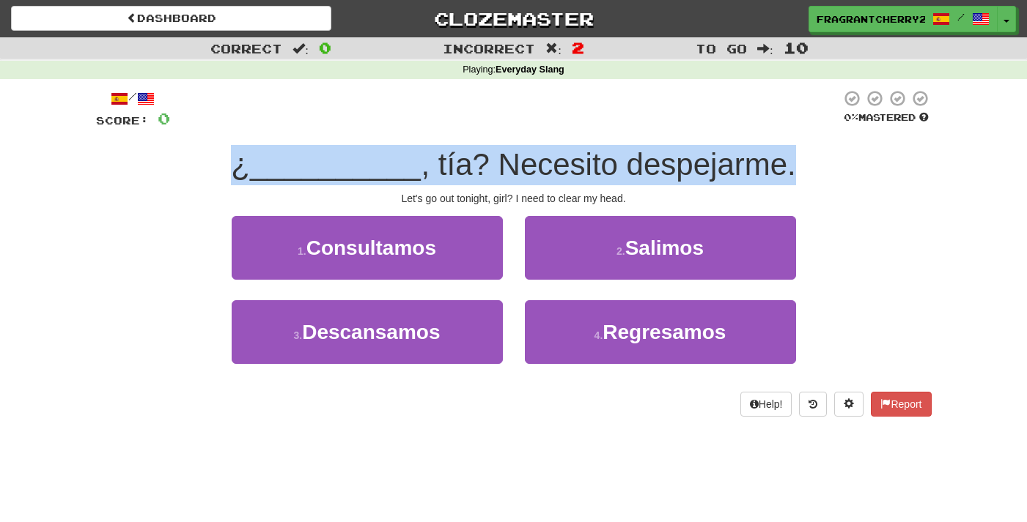
click at [431, 167] on span ", tía? Necesito despejarme." at bounding box center [608, 164] width 374 height 34
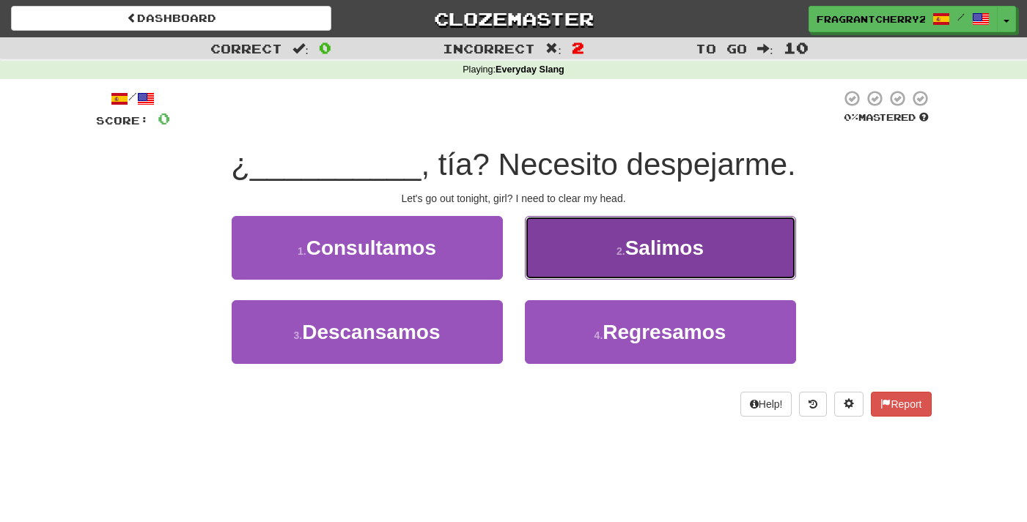
click at [566, 232] on button "2 . [GEOGRAPHIC_DATA]" at bounding box center [660, 248] width 271 height 64
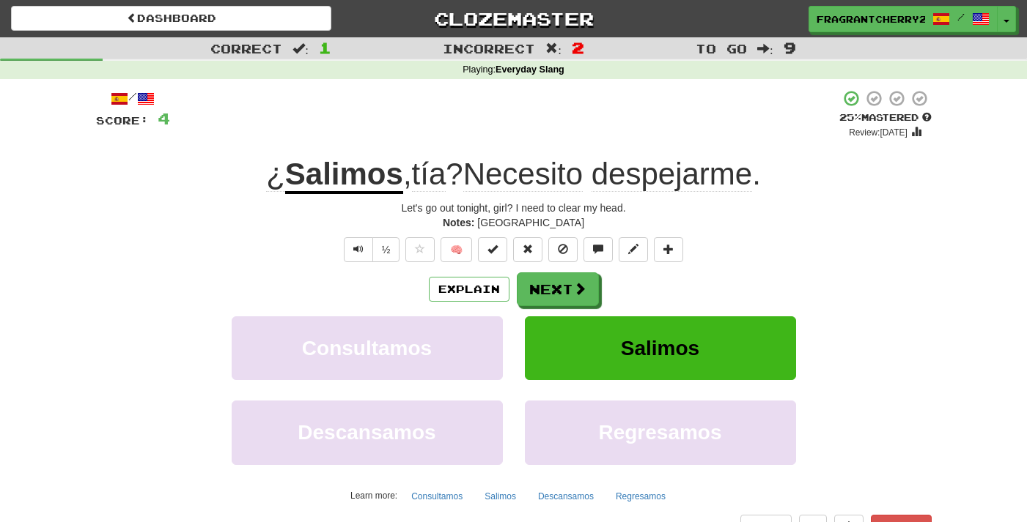
click at [484, 303] on div "Explain Next" at bounding box center [513, 290] width 835 height 34
click at [476, 270] on div "/ Score: 4 + 4 25 % Mastered Review: [DATE] ¿ Salimos , tía ? Necesito despejar…" at bounding box center [513, 314] width 835 height 450
click at [473, 272] on div "/ Score: 4 + 4 25 % Mastered Review: [DATE] ¿ Salimos , tía ? Necesito despejar…" at bounding box center [513, 314] width 835 height 450
click at [460, 285] on button "Explain" at bounding box center [469, 289] width 81 height 25
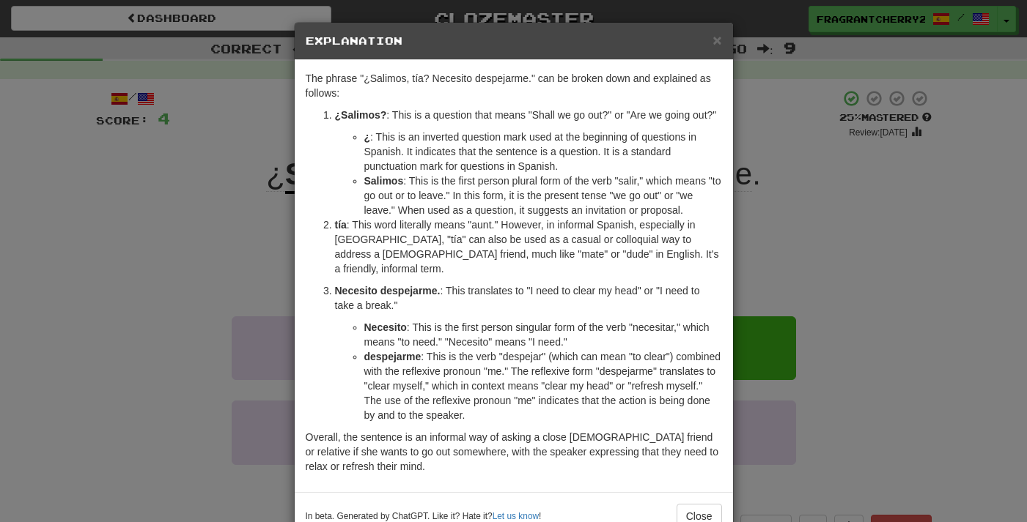
click at [276, 281] on div "× Explanation The phrase "¿Salimos, tía? Necesito despejarme." can be broken do…" at bounding box center [513, 261] width 1027 height 522
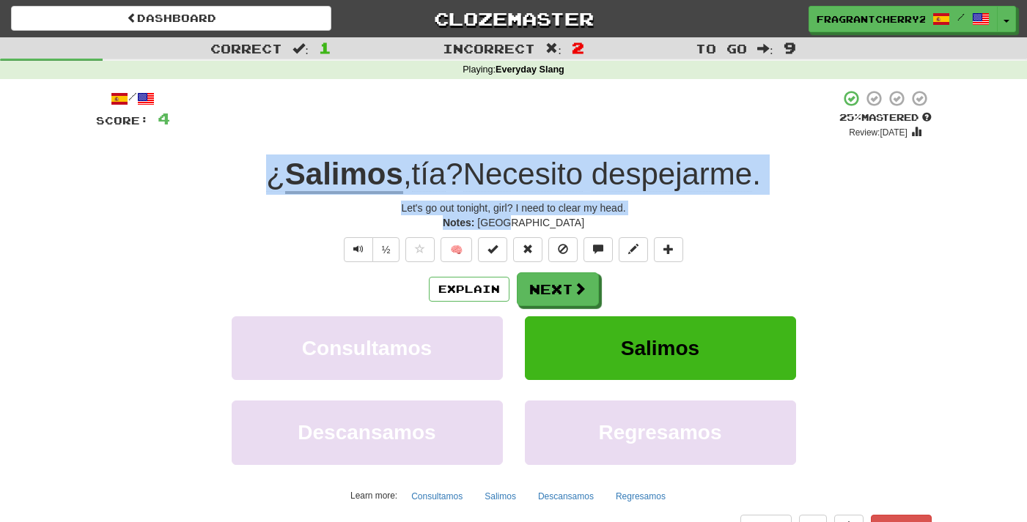
drag, startPoint x: 550, startPoint y: 223, endPoint x: 228, endPoint y: 181, distance: 324.4
click at [228, 181] on div "/ Score: 4 + 4 25 % Mastered Review: [DATE] ¿ Salimos , tía ? Necesito despejar…" at bounding box center [513, 314] width 835 height 450
copy div "¿ Salimos , tía ? Necesito despejarme . Let's go out tonight, girl? I need to c…"
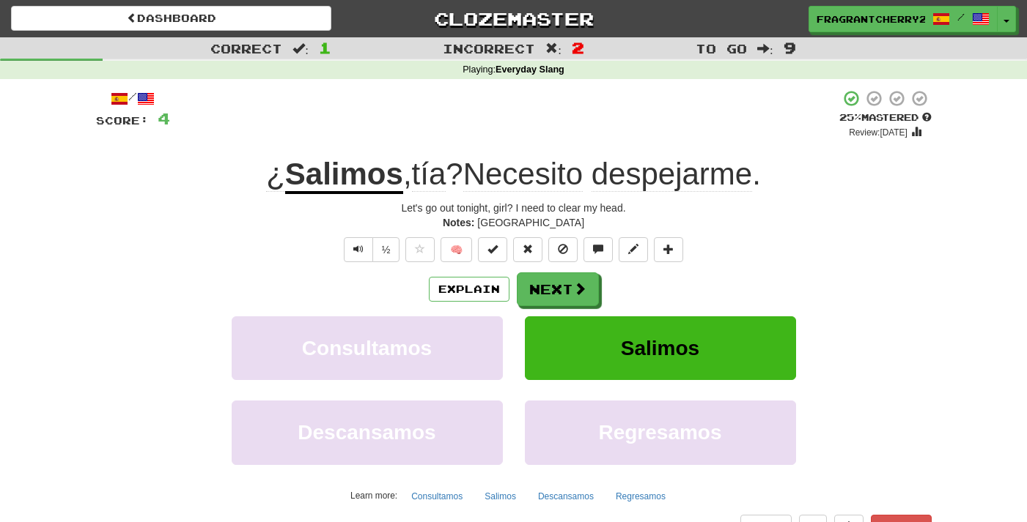
click at [536, 309] on div "Explain Next Consultamos Salimos Descansamos Regresamos Learn more: Consultamos…" at bounding box center [513, 390] width 835 height 235
drag, startPoint x: 533, startPoint y: 313, endPoint x: 542, endPoint y: 306, distance: 11.4
click at [530, 328] on div "Explain Next Consultamos Salimos Descansamos Regresamos Learn more: Consultamos…" at bounding box center [513, 390] width 835 height 235
click at [550, 278] on button "Next" at bounding box center [558, 290] width 82 height 34
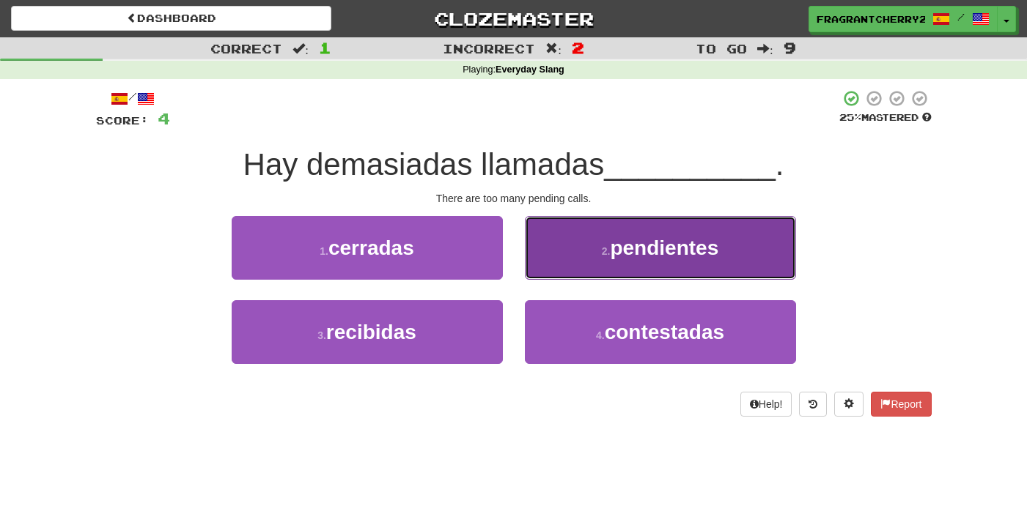
click at [608, 273] on button "2 . pendientes" at bounding box center [660, 248] width 271 height 64
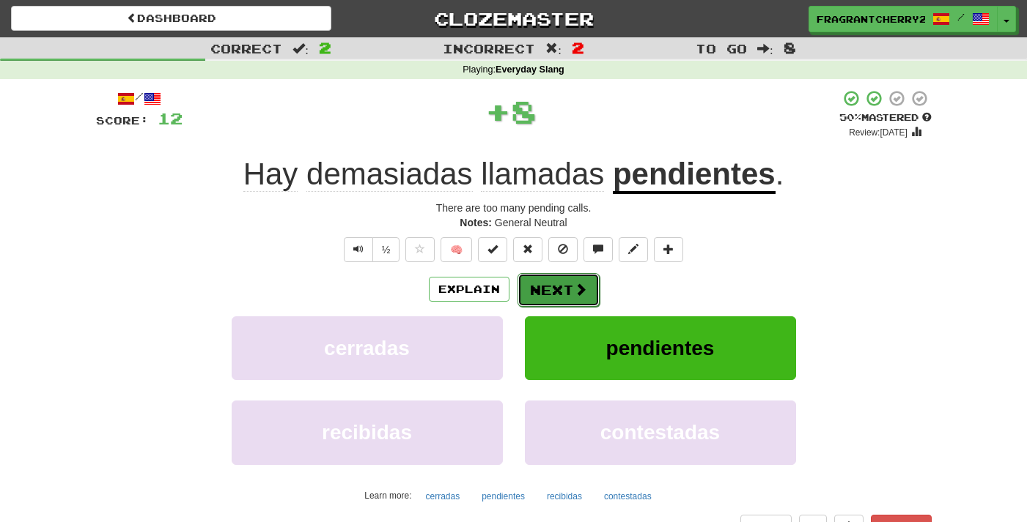
click at [528, 292] on button "Next" at bounding box center [558, 290] width 82 height 34
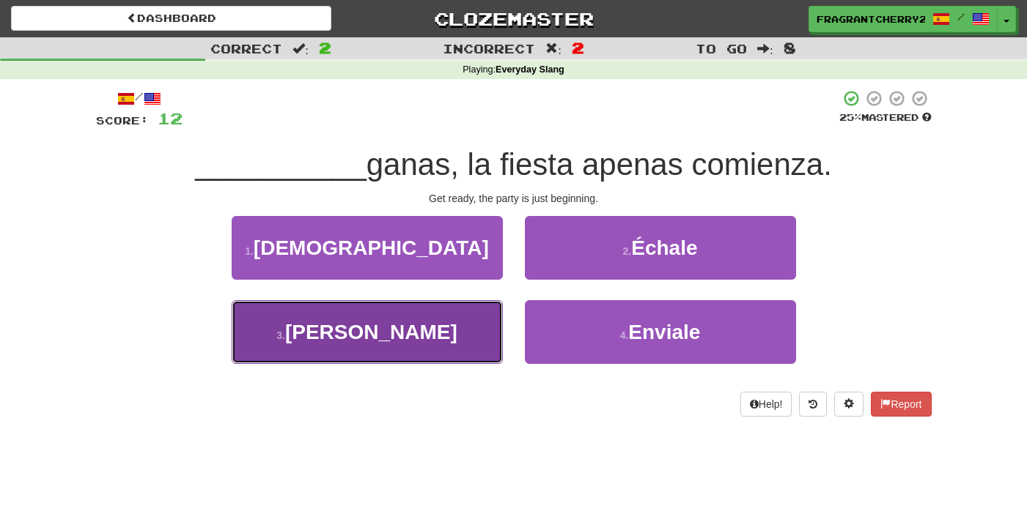
click at [490, 333] on button "3 . [PERSON_NAME]" at bounding box center [367, 332] width 271 height 64
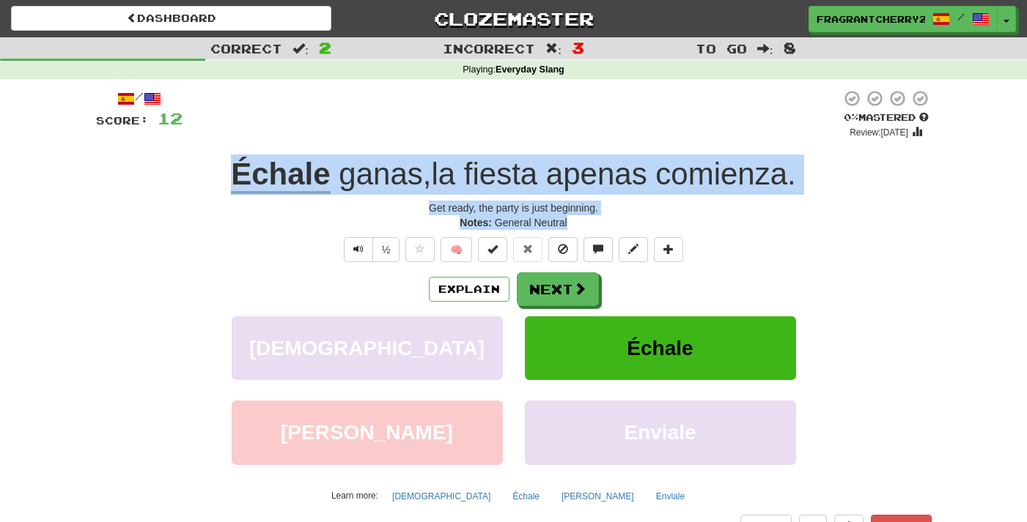
drag, startPoint x: 572, startPoint y: 226, endPoint x: 202, endPoint y: 191, distance: 371.8
click at [202, 191] on div "/ Score: 12 0 % Mastered Review: [DATE] Échale ganas , la fiesta apenas comienz…" at bounding box center [513, 314] width 835 height 450
copy div "Échale ganas , la fiesta apenas comienza . Get ready, the party is just beginni…"
click at [551, 303] on button "Next" at bounding box center [558, 290] width 82 height 34
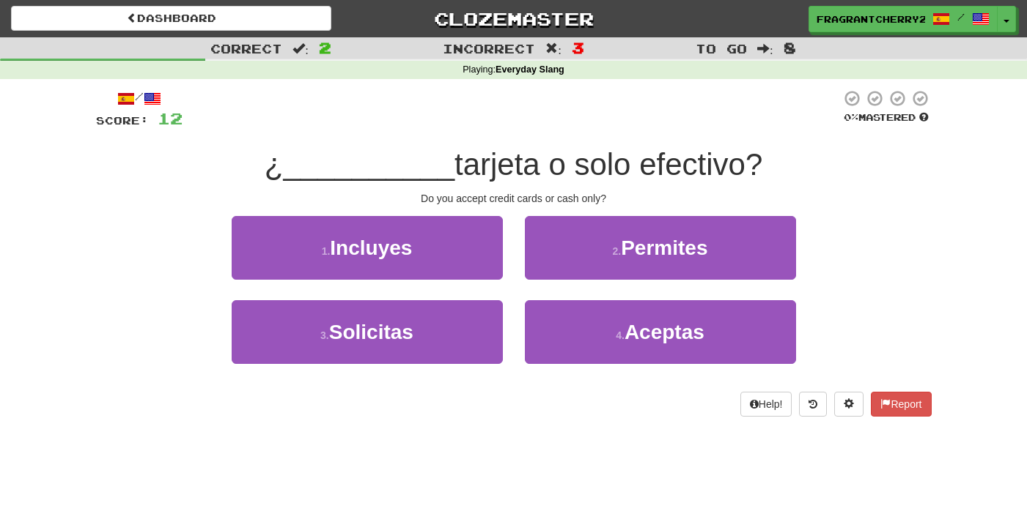
click at [427, 126] on div at bounding box center [511, 109] width 658 height 40
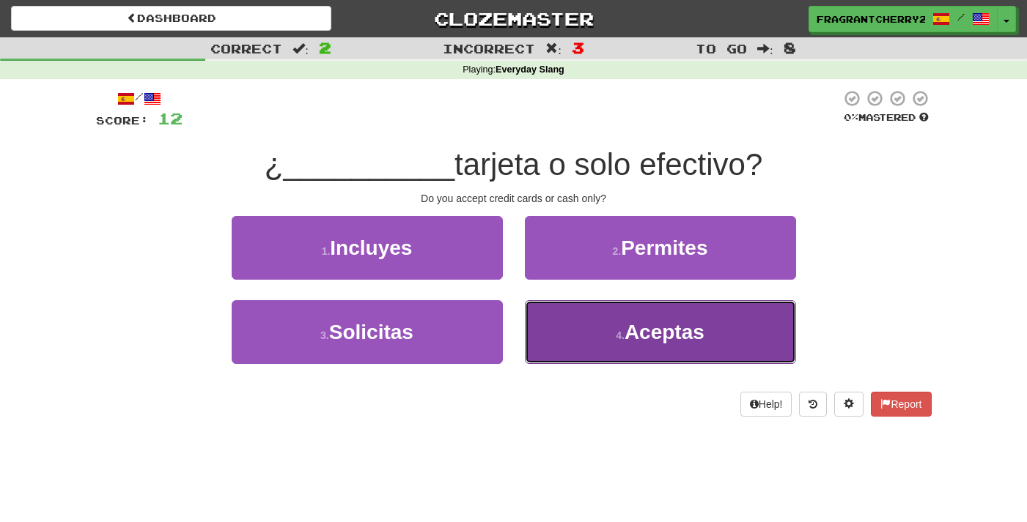
click at [553, 329] on button "4 . Aceptas" at bounding box center [660, 332] width 271 height 64
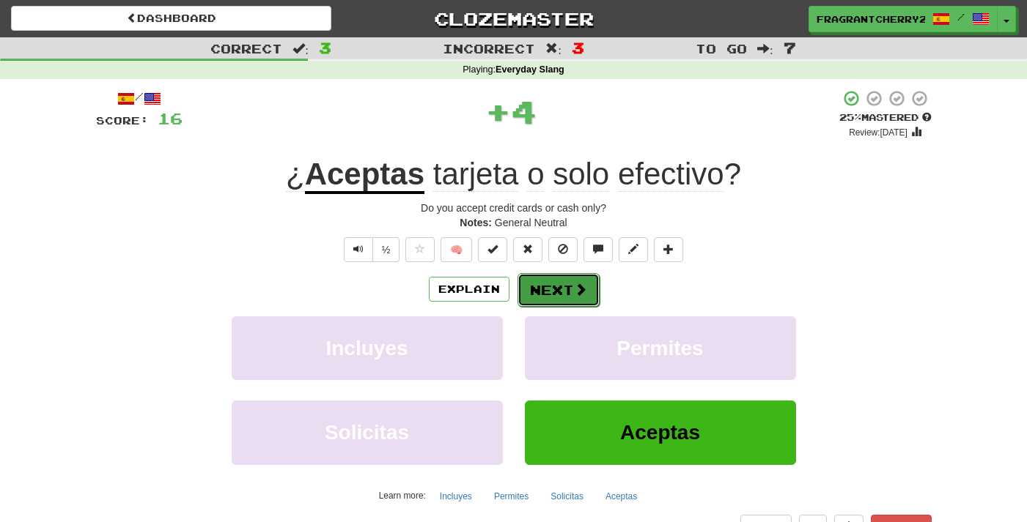
click at [533, 294] on button "Next" at bounding box center [558, 290] width 82 height 34
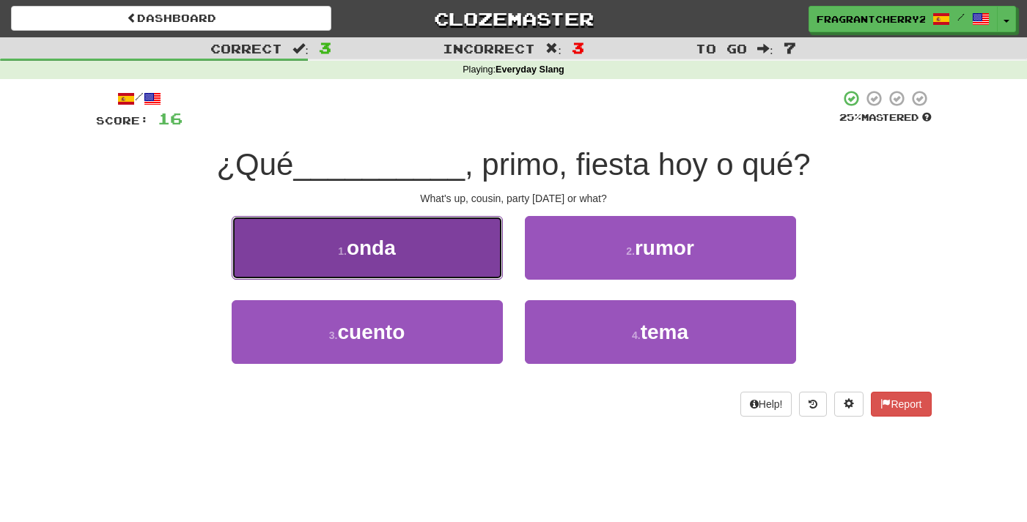
click at [452, 264] on button "1 . onda" at bounding box center [367, 248] width 271 height 64
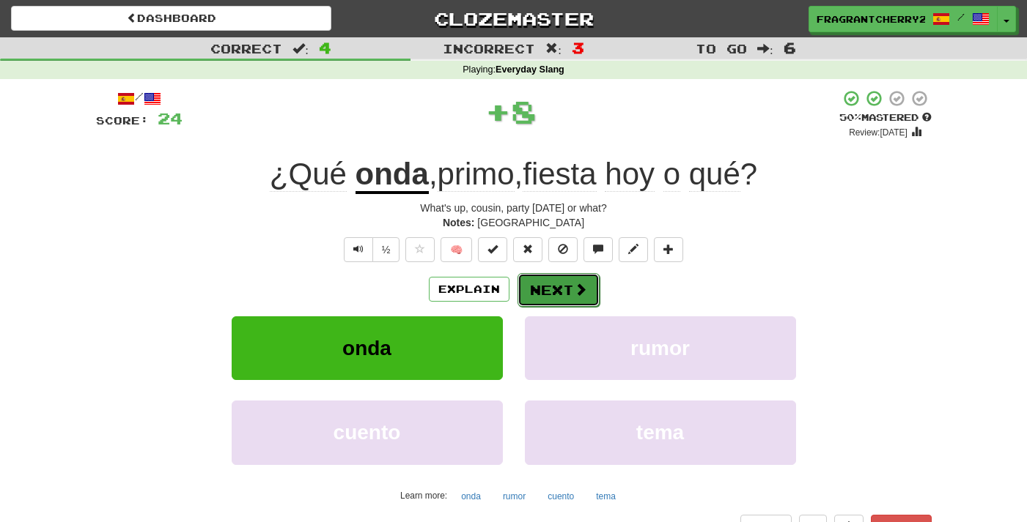
click at [572, 285] on button "Next" at bounding box center [558, 290] width 82 height 34
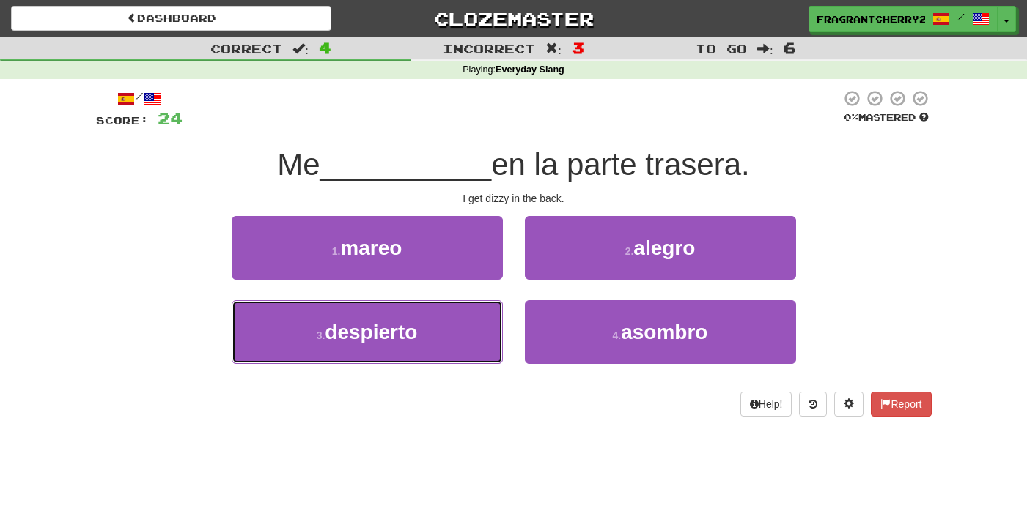
click at [451, 326] on button "3 . despierto" at bounding box center [367, 332] width 271 height 64
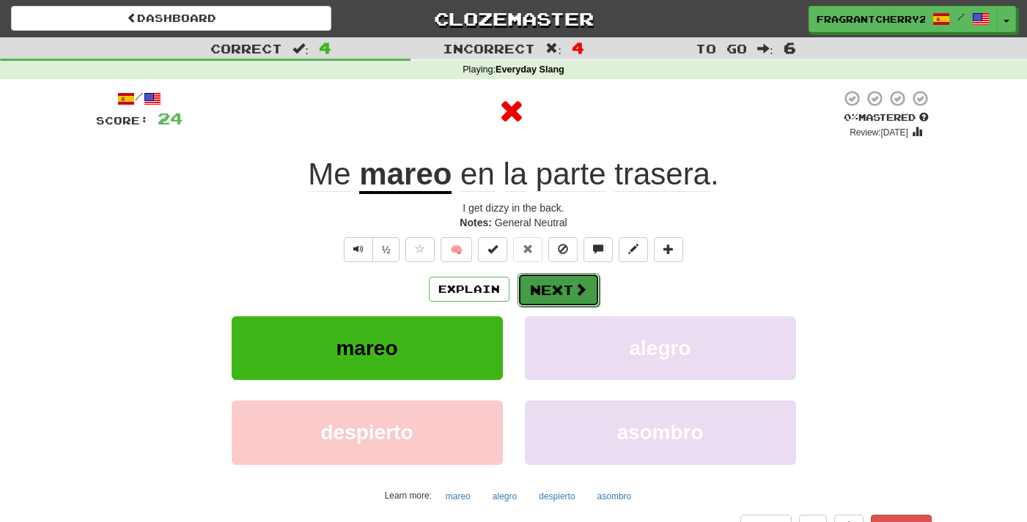
click at [547, 294] on button "Next" at bounding box center [558, 290] width 82 height 34
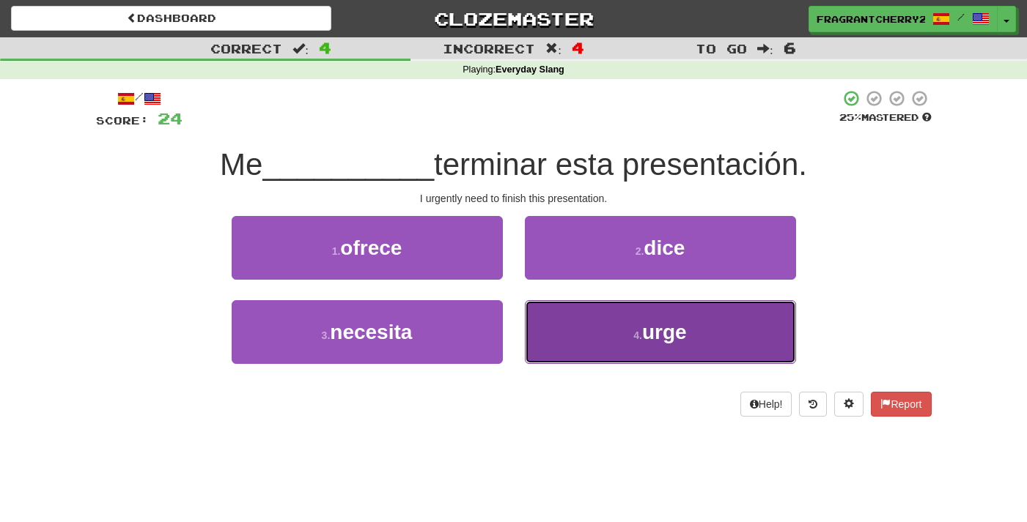
click at [608, 330] on button "4 . urge" at bounding box center [660, 332] width 271 height 64
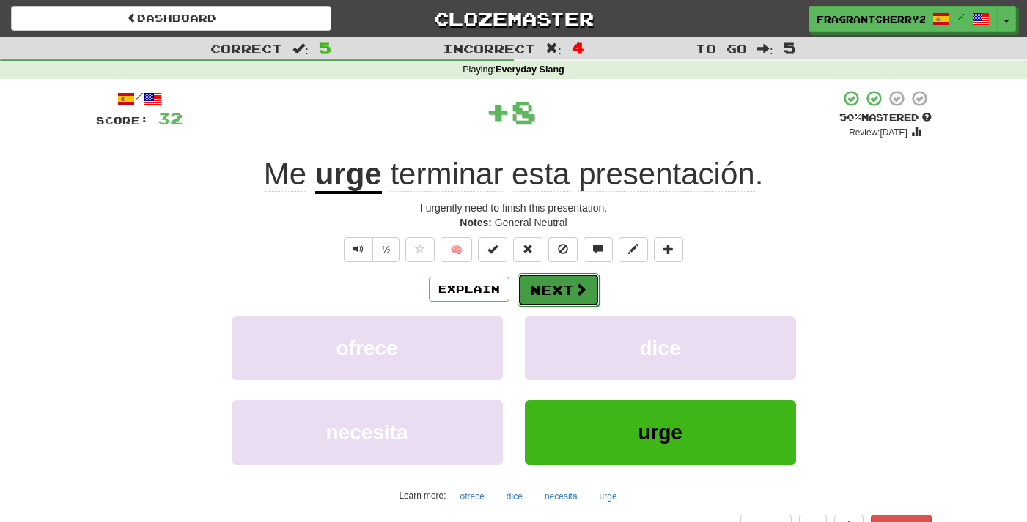
click at [578, 296] on span at bounding box center [580, 289] width 13 height 13
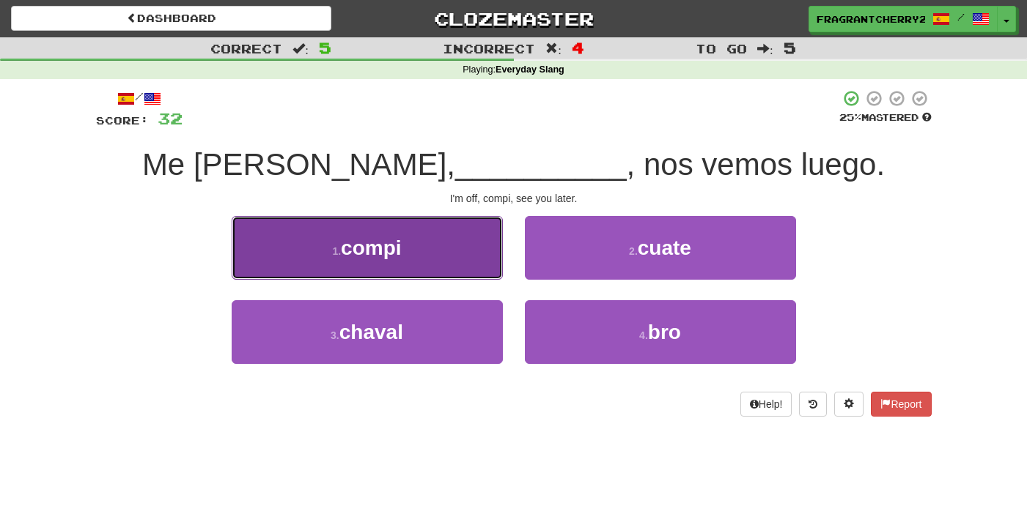
click at [437, 245] on button "1 . compi" at bounding box center [367, 248] width 271 height 64
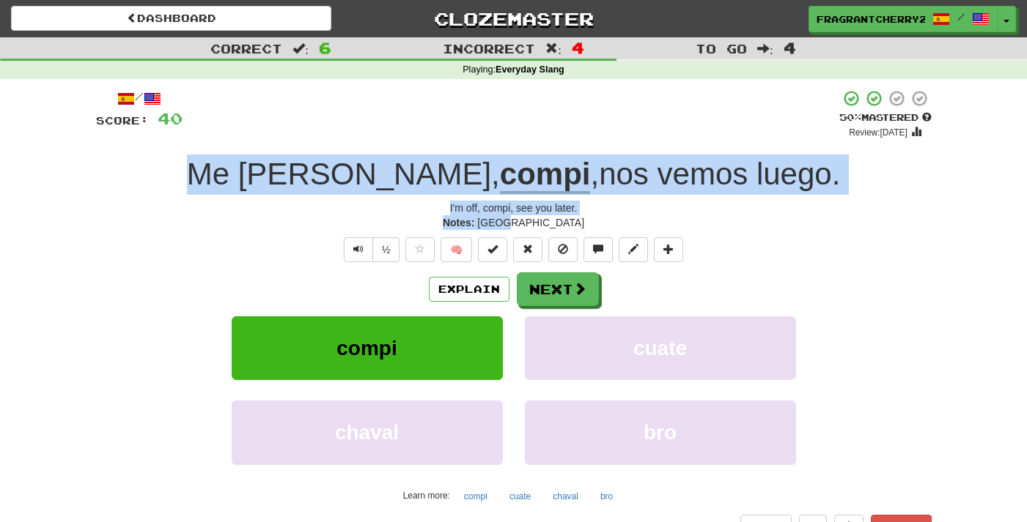
drag, startPoint x: 552, startPoint y: 221, endPoint x: 196, endPoint y: 166, distance: 360.5
click at [195, 166] on div "/ Score: 40 + 8 50 % Mastered Review: 2025-09-24 Me piro , compi , nos vemos lu…" at bounding box center [513, 314] width 835 height 450
click at [224, 175] on div "Me piro , compi , nos vemos luego ." at bounding box center [513, 175] width 835 height 40
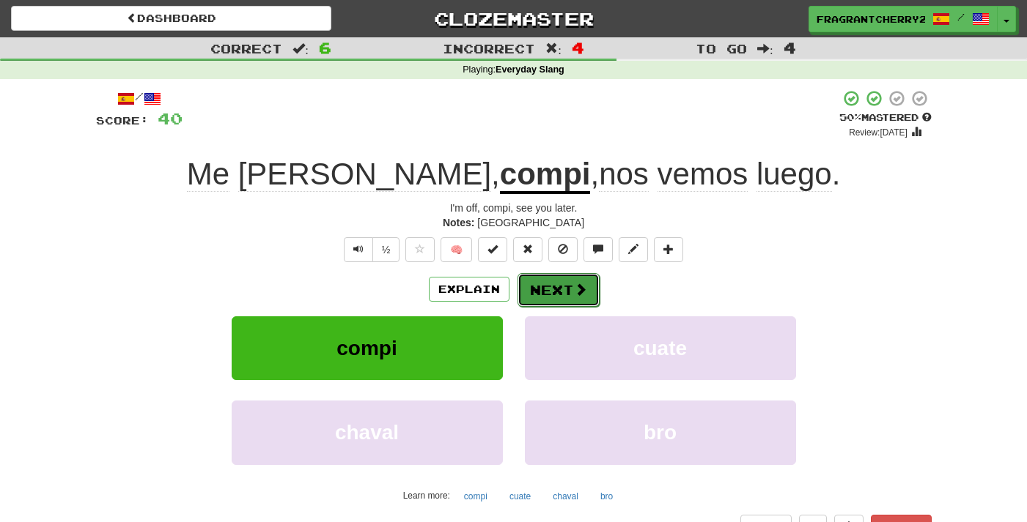
click at [577, 306] on button "Next" at bounding box center [558, 290] width 82 height 34
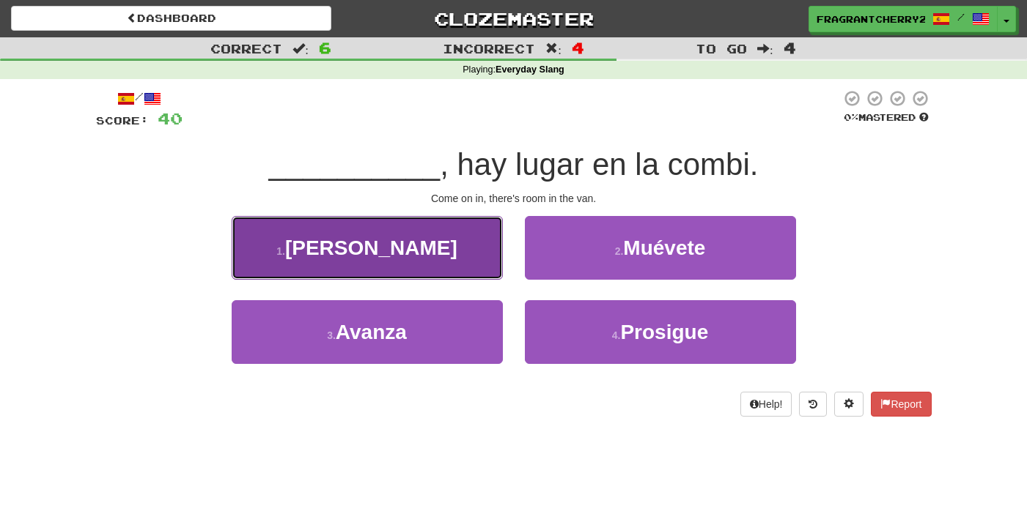
click at [465, 245] on button "1 . Pásale" at bounding box center [367, 248] width 271 height 64
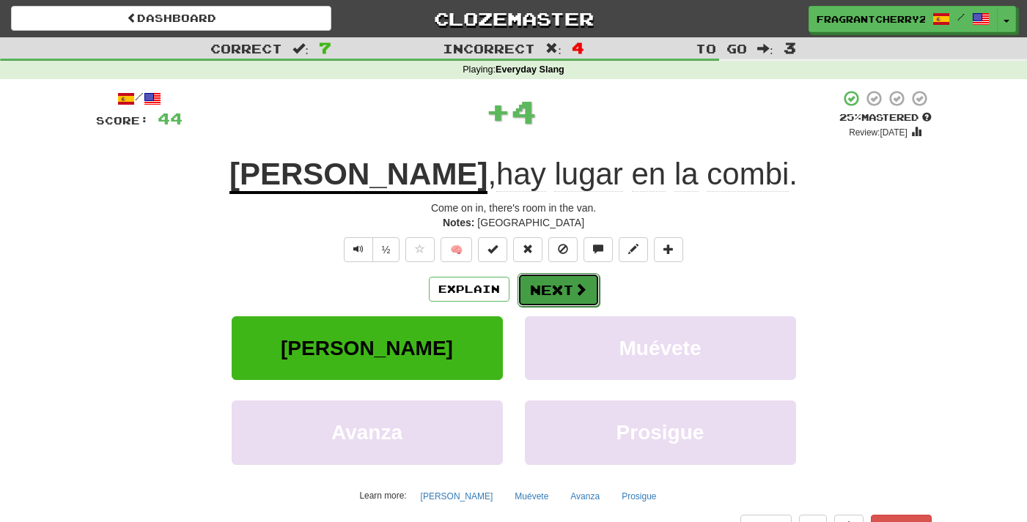
click at [543, 291] on button "Next" at bounding box center [558, 290] width 82 height 34
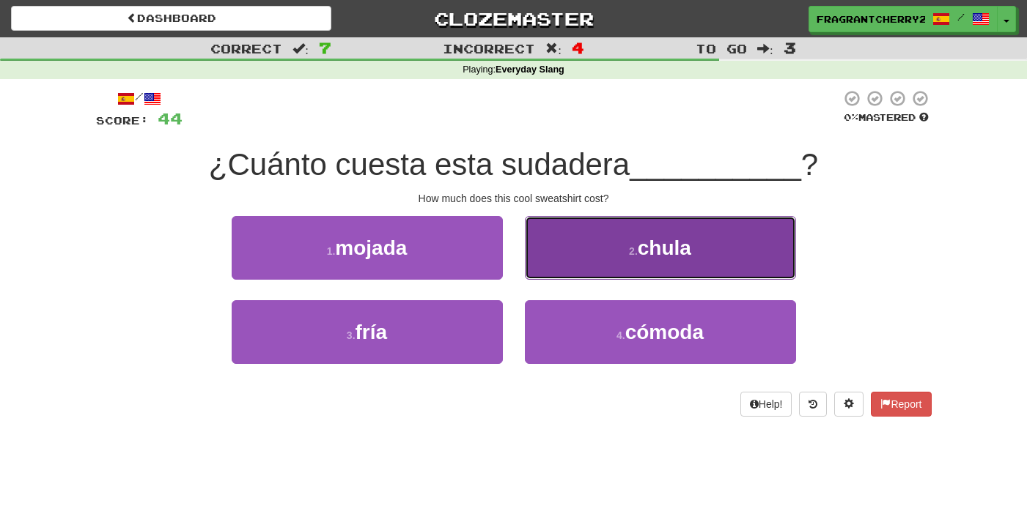
click at [571, 262] on button "2 . chula" at bounding box center [660, 248] width 271 height 64
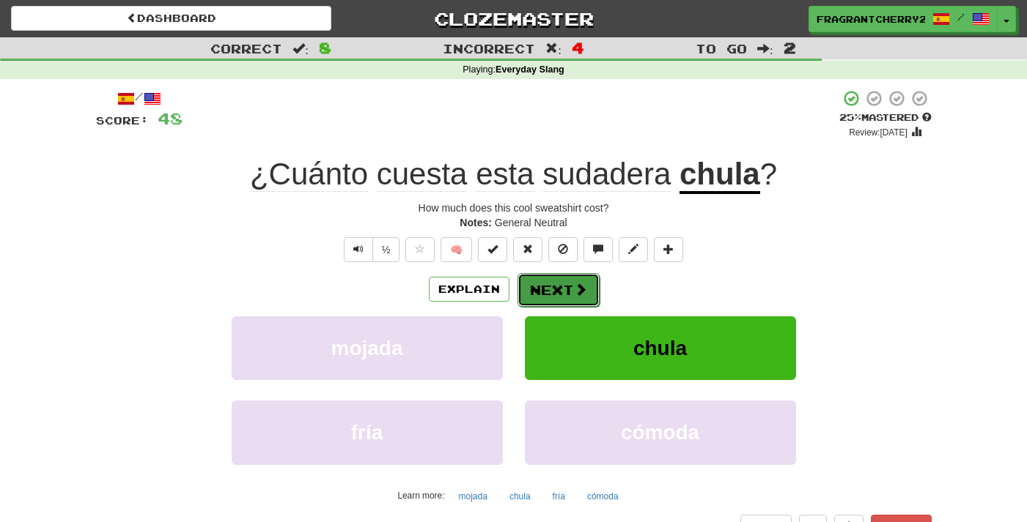
click at [539, 300] on button "Next" at bounding box center [558, 290] width 82 height 34
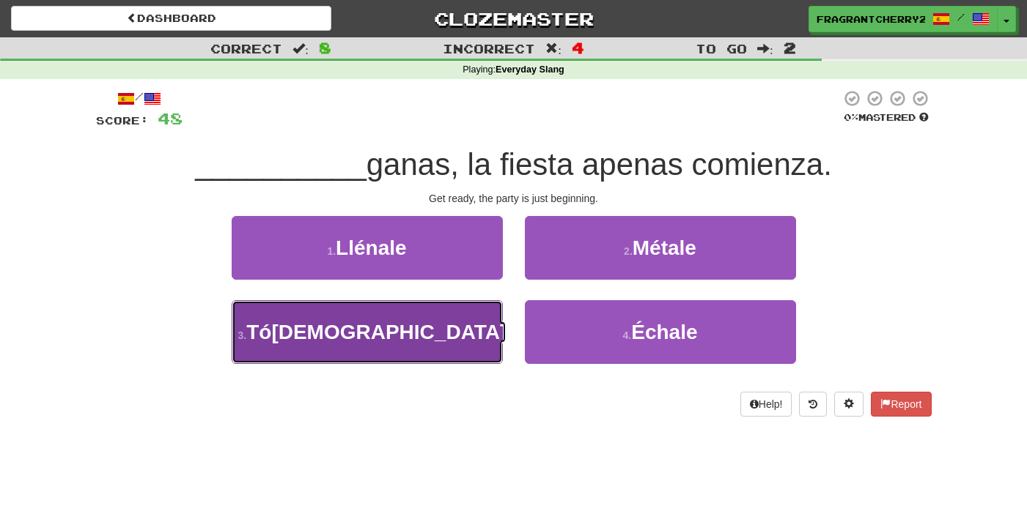
click at [480, 344] on button "3 . Tómale" at bounding box center [367, 332] width 271 height 64
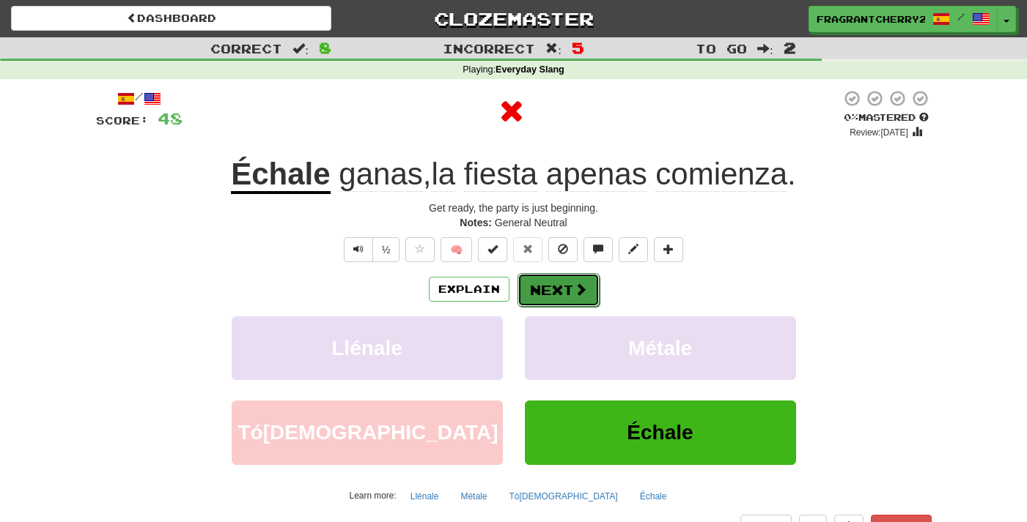
click at [548, 286] on button "Next" at bounding box center [558, 290] width 82 height 34
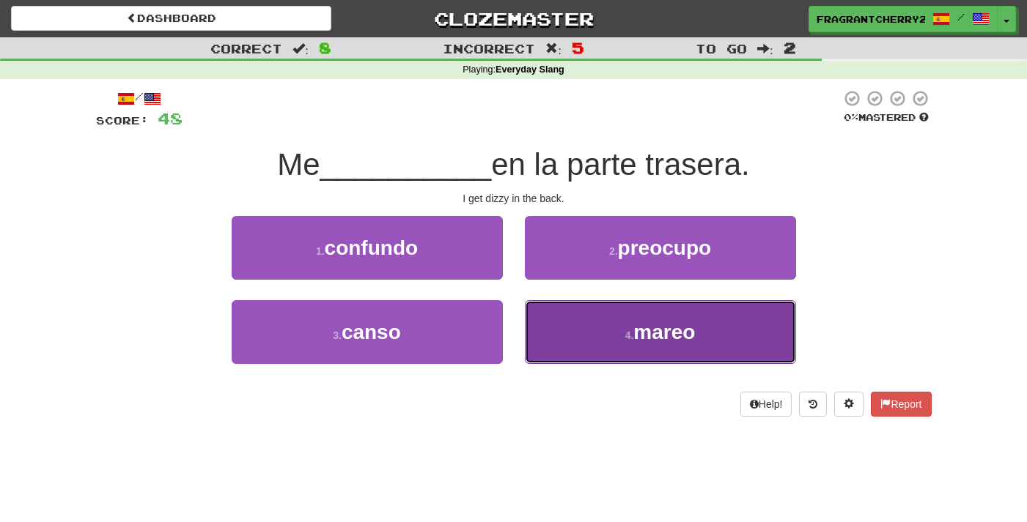
click at [575, 352] on button "4 . mareo" at bounding box center [660, 332] width 271 height 64
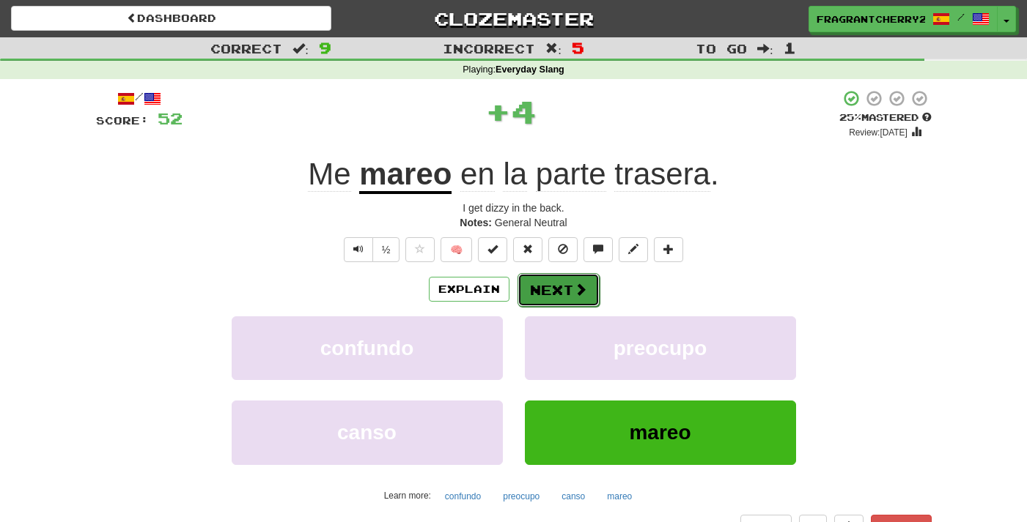
click at [552, 282] on button "Next" at bounding box center [558, 290] width 82 height 34
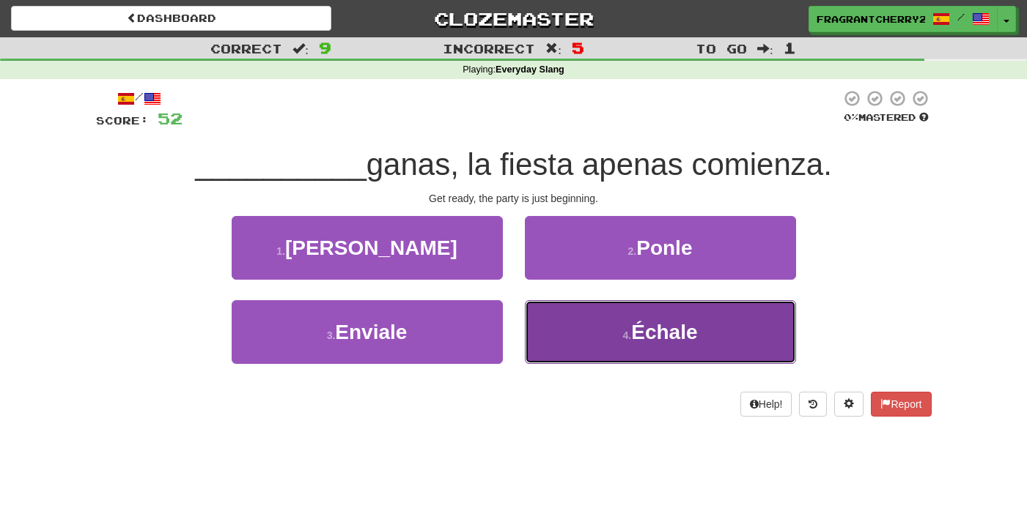
click at [554, 328] on button "4 . Échale" at bounding box center [660, 332] width 271 height 64
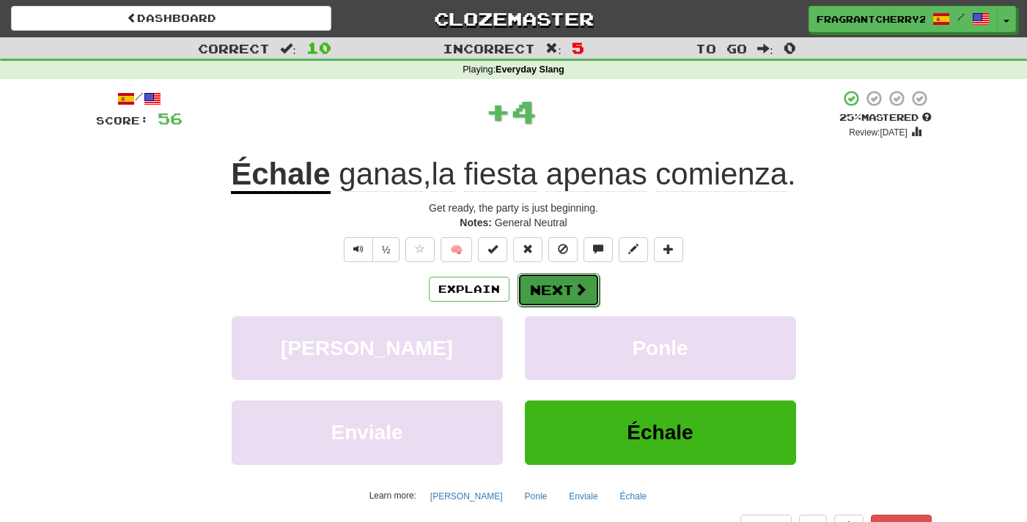
click at [544, 295] on button "Next" at bounding box center [558, 290] width 82 height 34
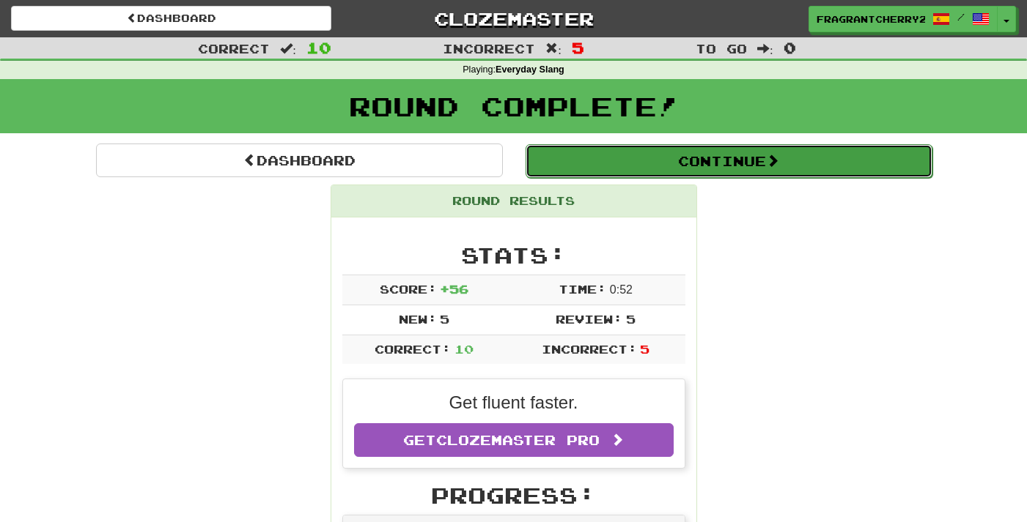
click at [603, 176] on button "Continue" at bounding box center [728, 161] width 407 height 34
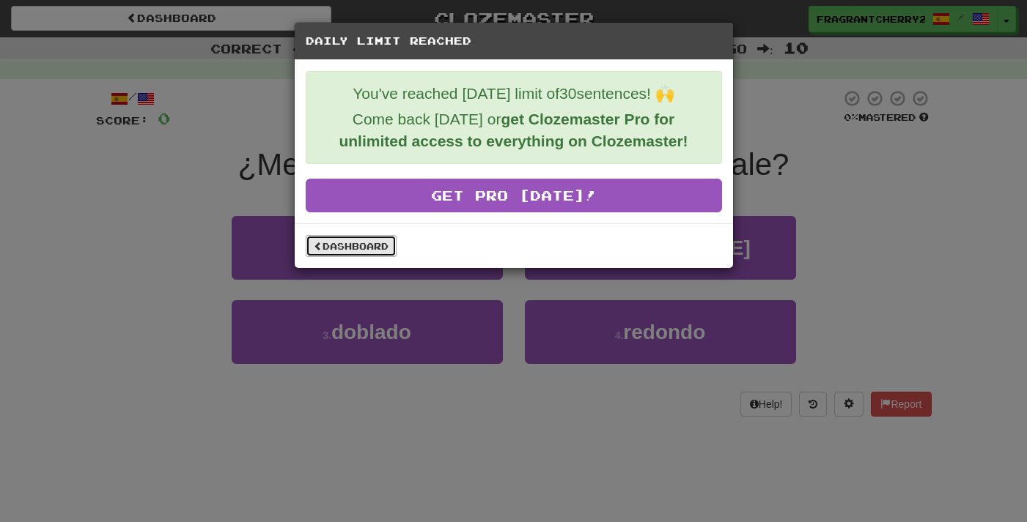
click at [368, 244] on link "Dashboard" at bounding box center [351, 246] width 91 height 22
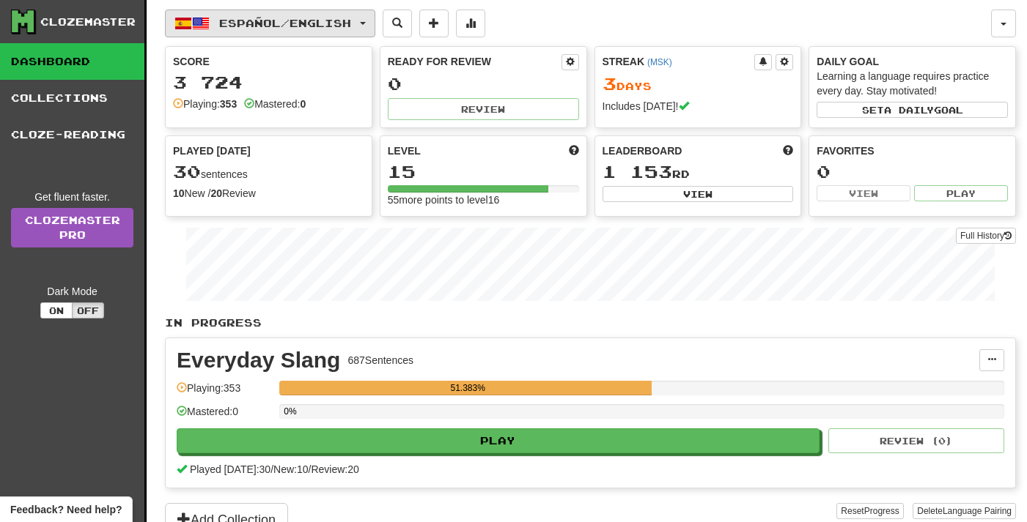
click at [286, 34] on button "Español / English" at bounding box center [270, 24] width 210 height 28
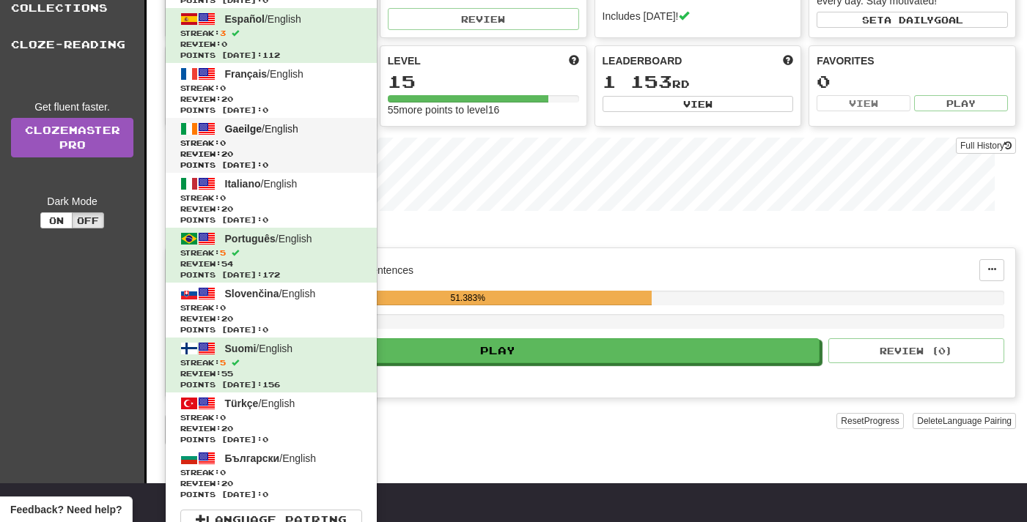
scroll to position [105, 0]
